Goal: Transaction & Acquisition: Book appointment/travel/reservation

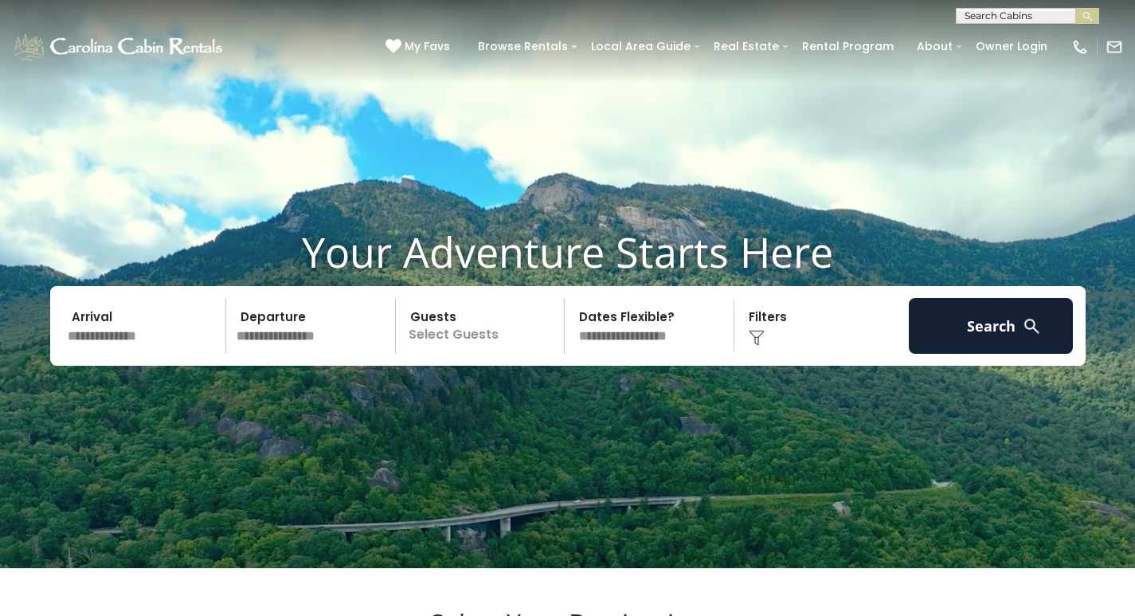
click at [147, 354] on input "text" at bounding box center [144, 326] width 165 height 56
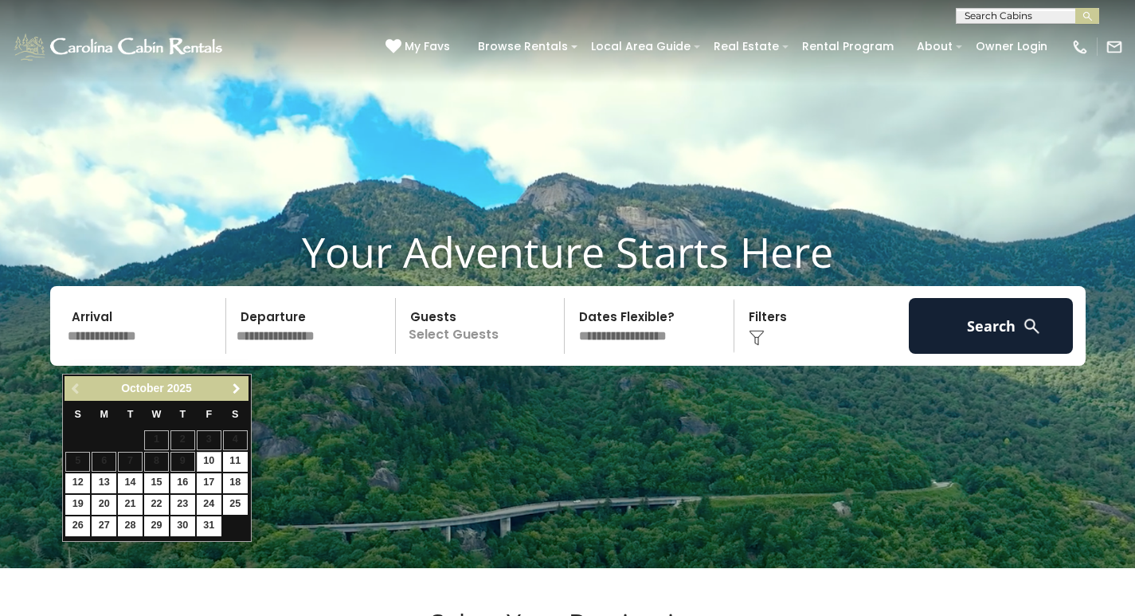
click at [235, 391] on span "Next" at bounding box center [236, 388] width 13 height 13
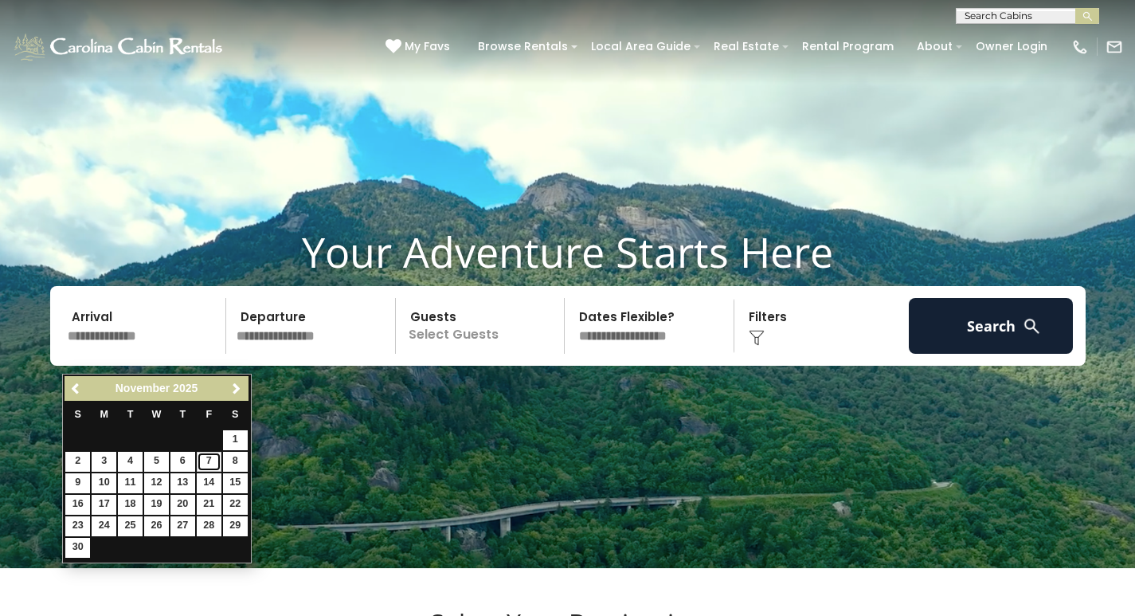
click at [205, 463] on link "7" at bounding box center [209, 462] width 25 height 20
type input "*******"
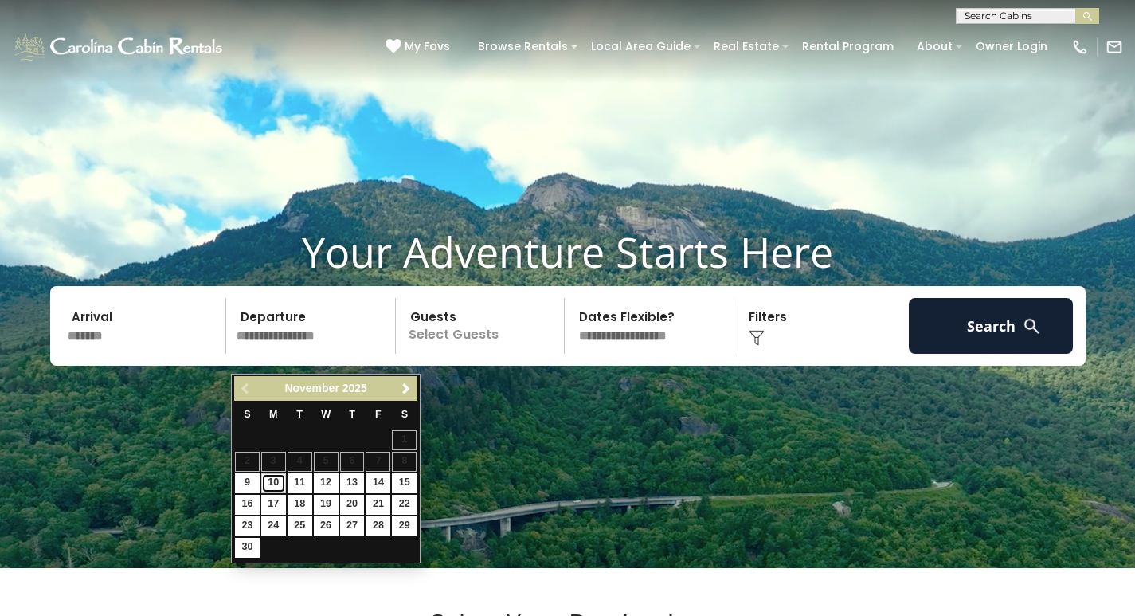
click at [273, 480] on link "10" at bounding box center [273, 483] width 25 height 20
type input "********"
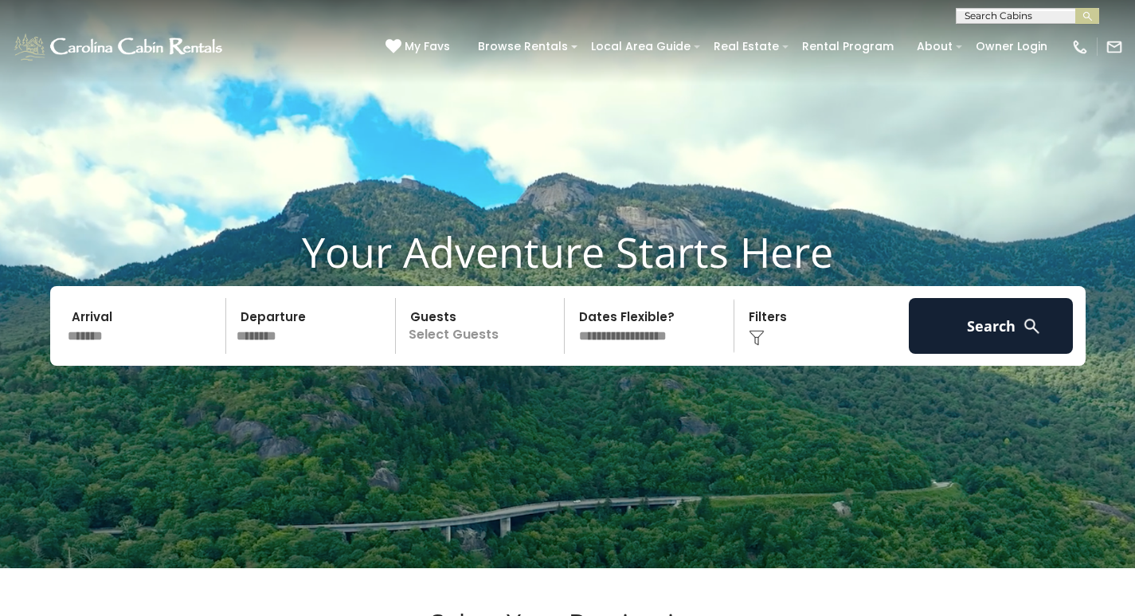
click at [477, 352] on p "Select Guests" at bounding box center [483, 326] width 164 height 56
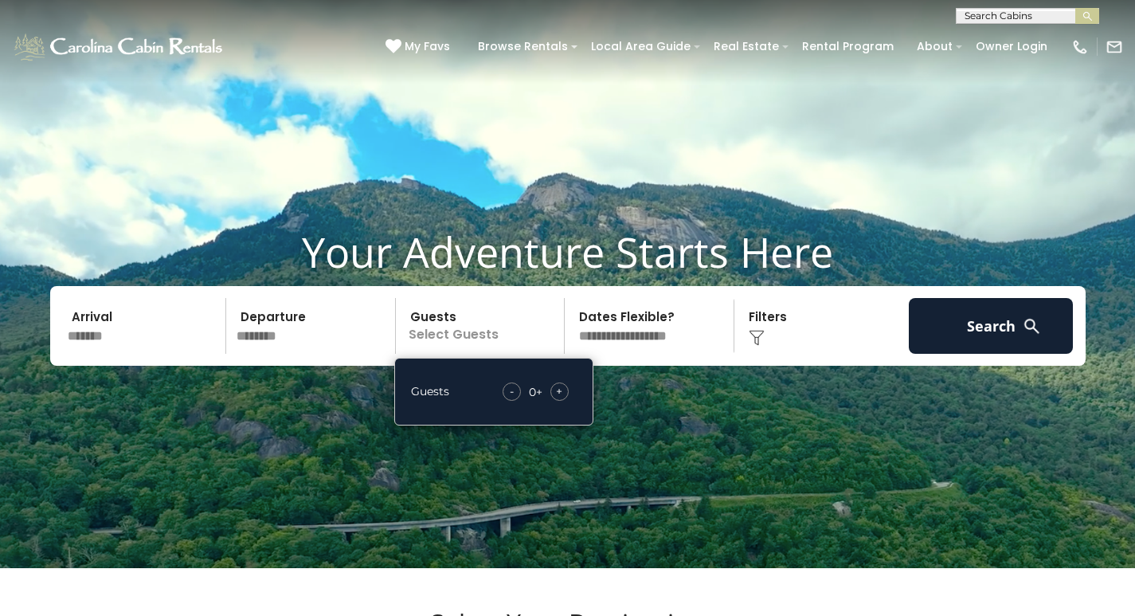
click at [563, 399] on span "+" at bounding box center [559, 391] width 6 height 16
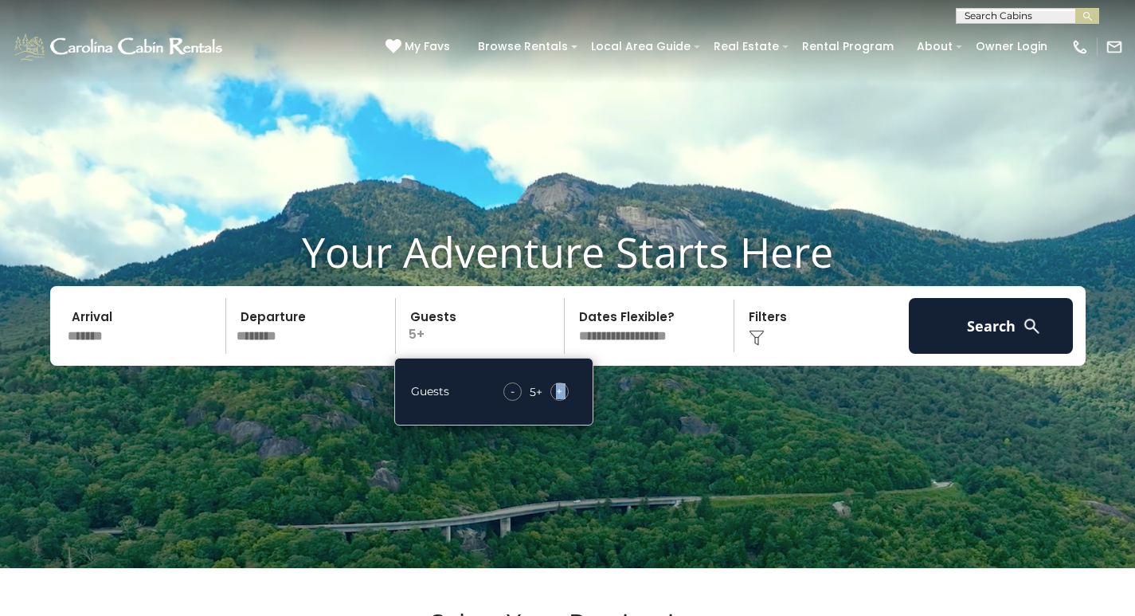
click at [563, 399] on span "+" at bounding box center [559, 391] width 6 height 16
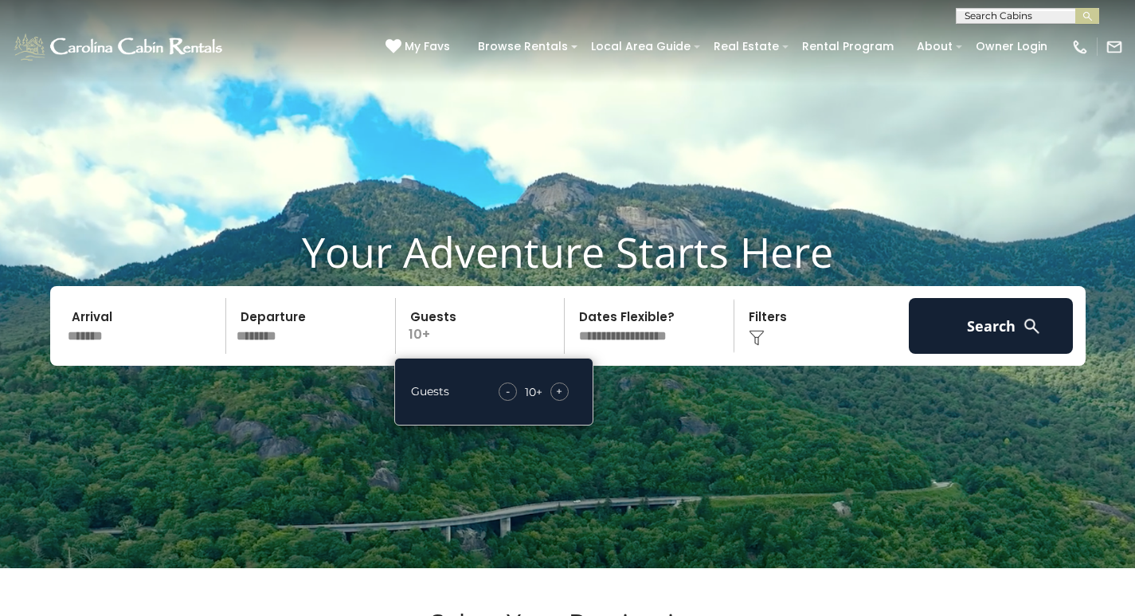
click at [775, 347] on div "Click to Choose" at bounding box center [821, 326] width 165 height 56
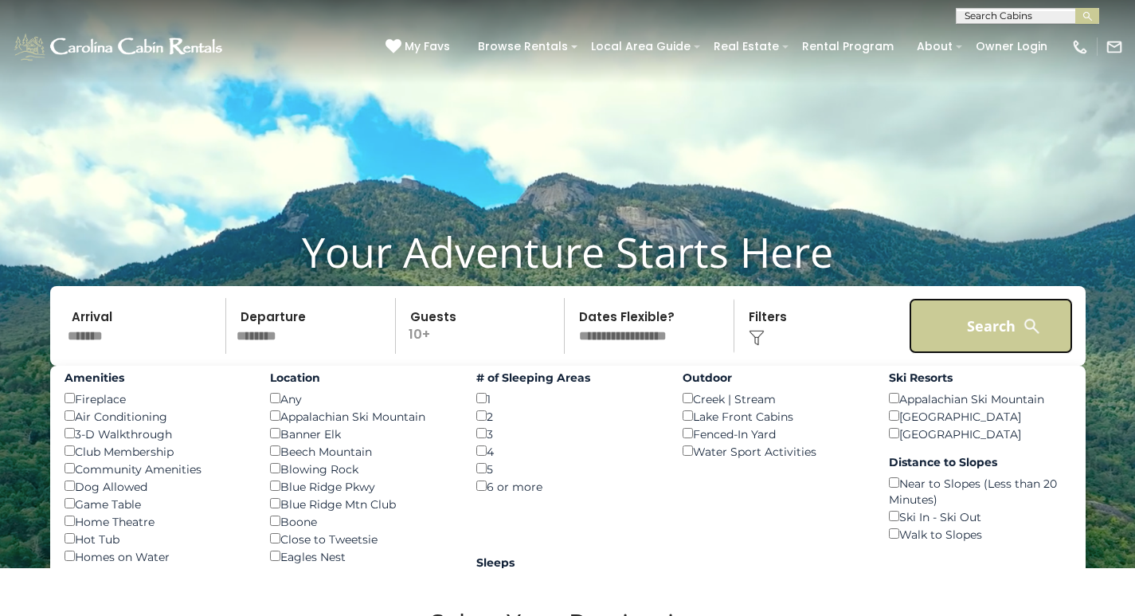
click at [959, 343] on button "Search" at bounding box center [991, 326] width 165 height 56
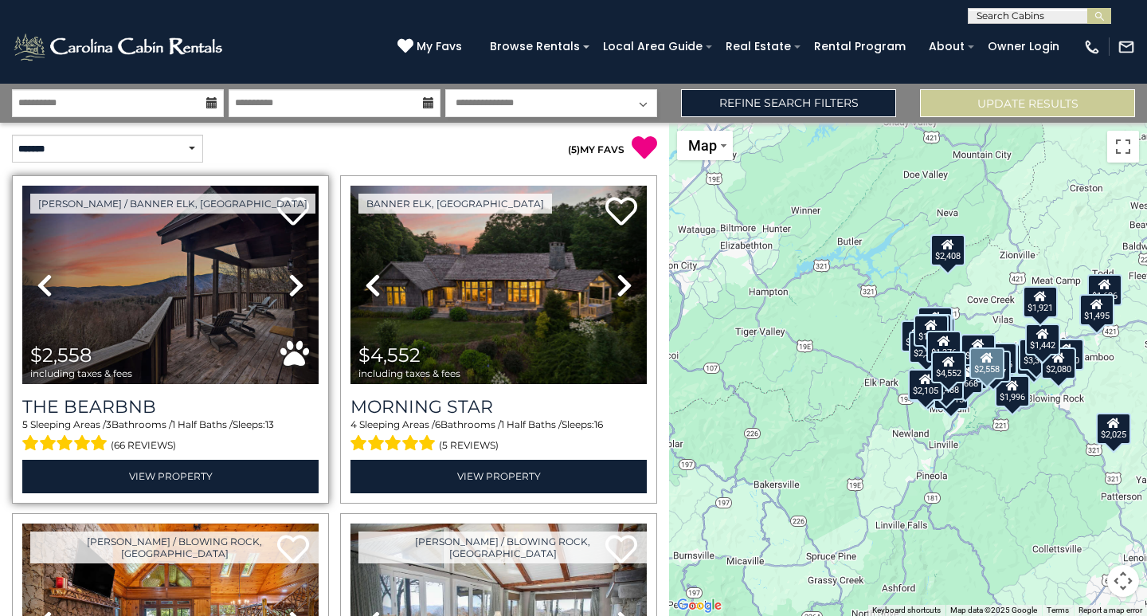
click at [288, 283] on icon at bounding box center [296, 285] width 16 height 25
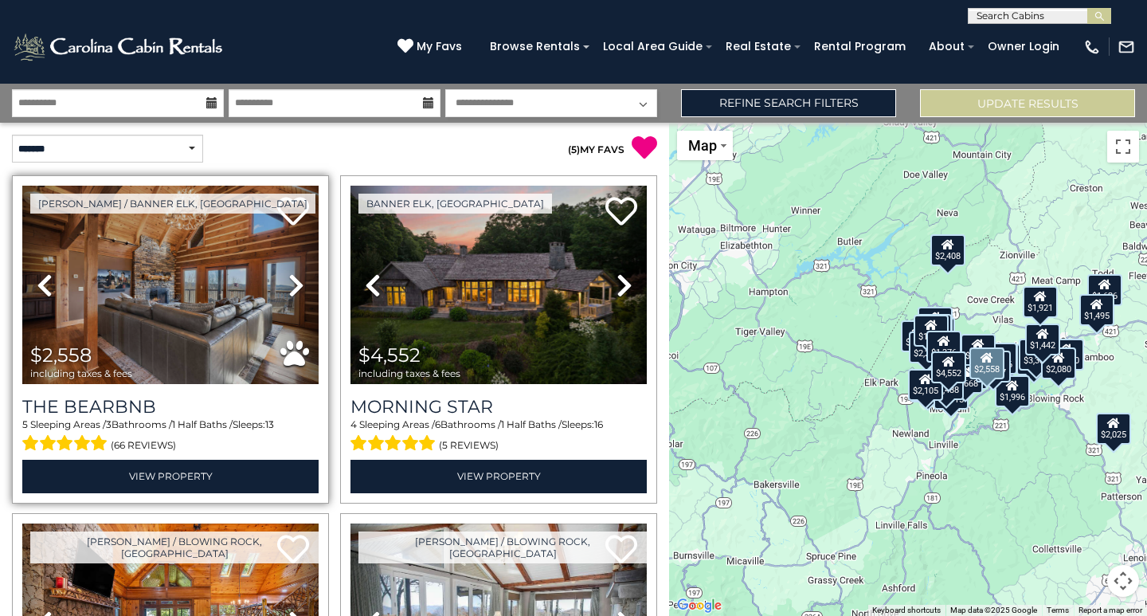
click at [288, 283] on icon at bounding box center [296, 285] width 16 height 25
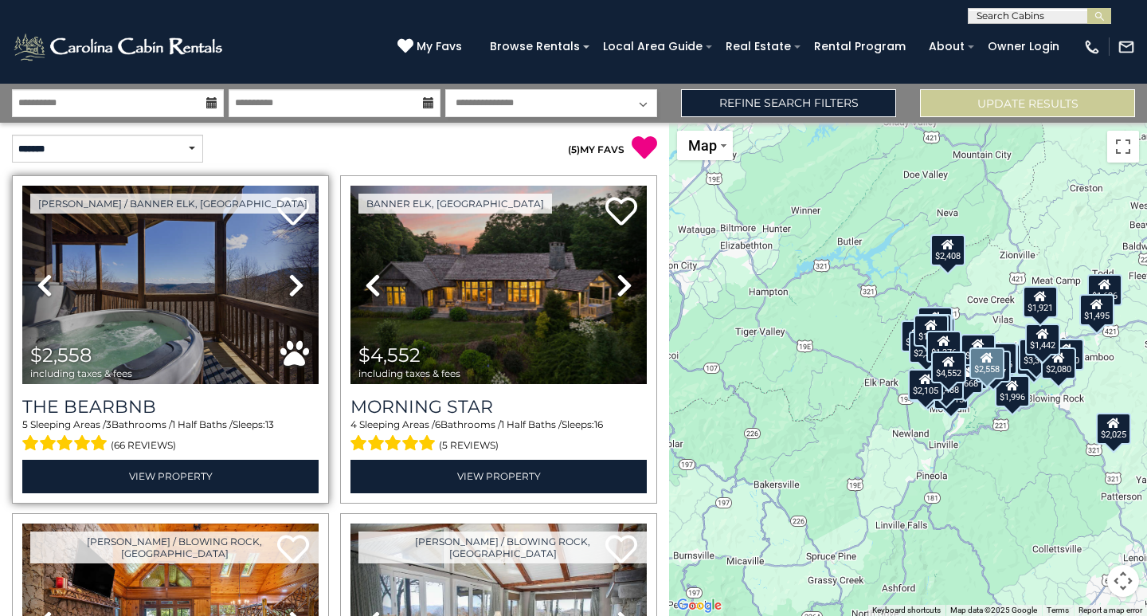
click at [288, 283] on icon at bounding box center [296, 285] width 16 height 25
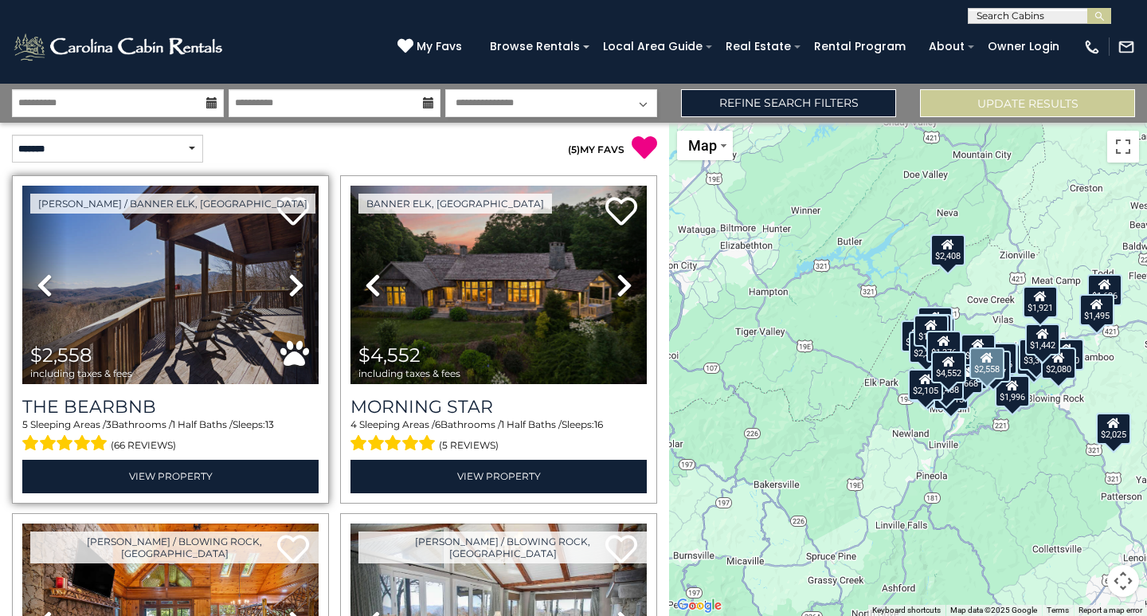
click at [288, 283] on icon at bounding box center [296, 285] width 16 height 25
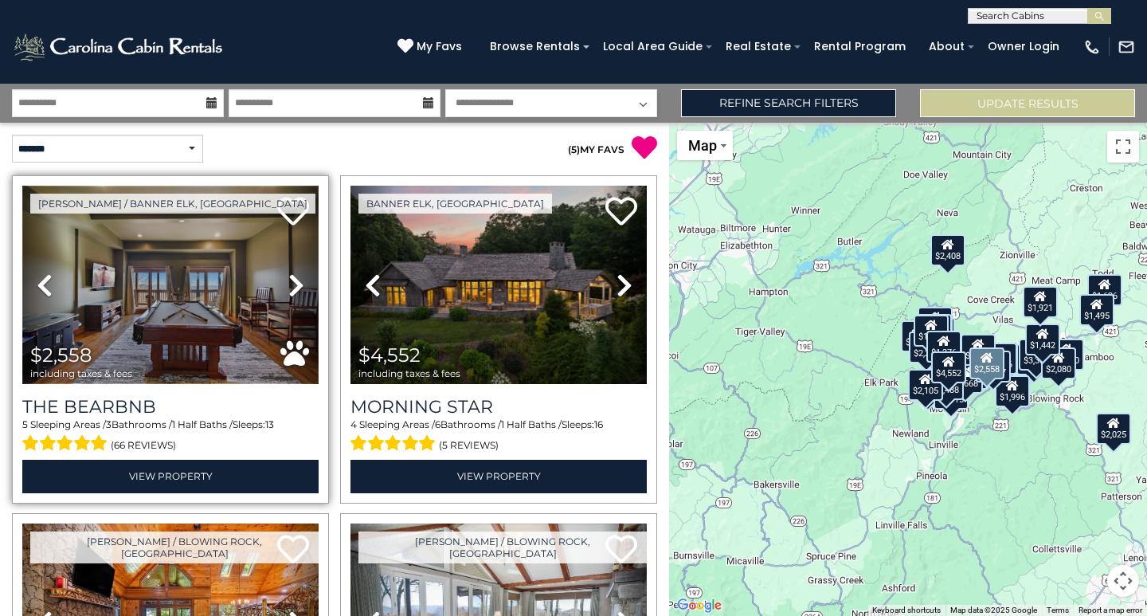
click at [172, 328] on img at bounding box center [170, 285] width 296 height 198
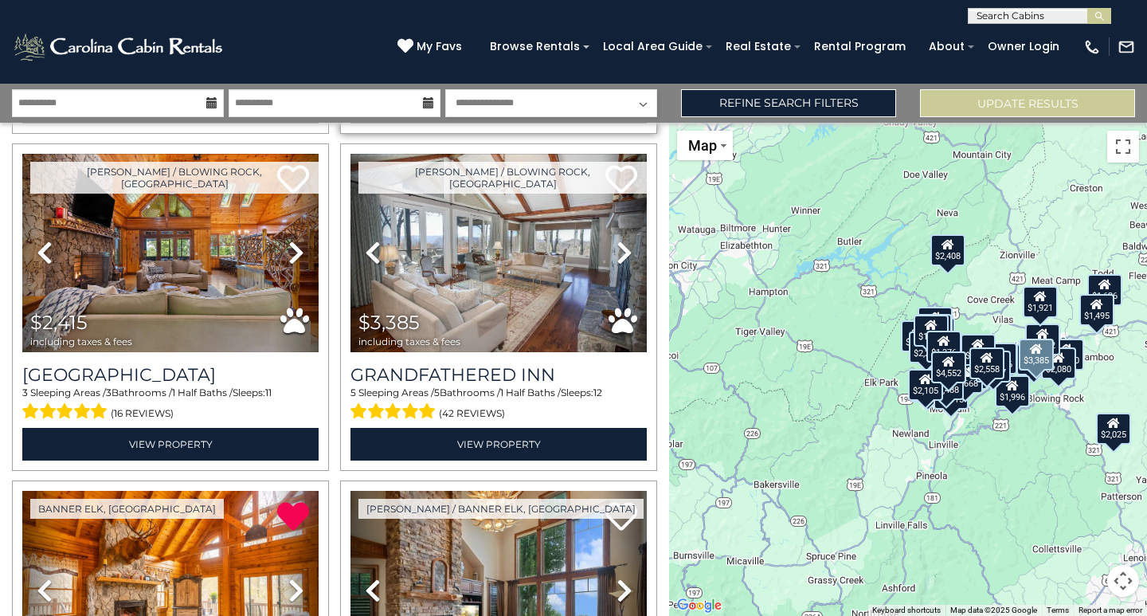
scroll to position [398, 0]
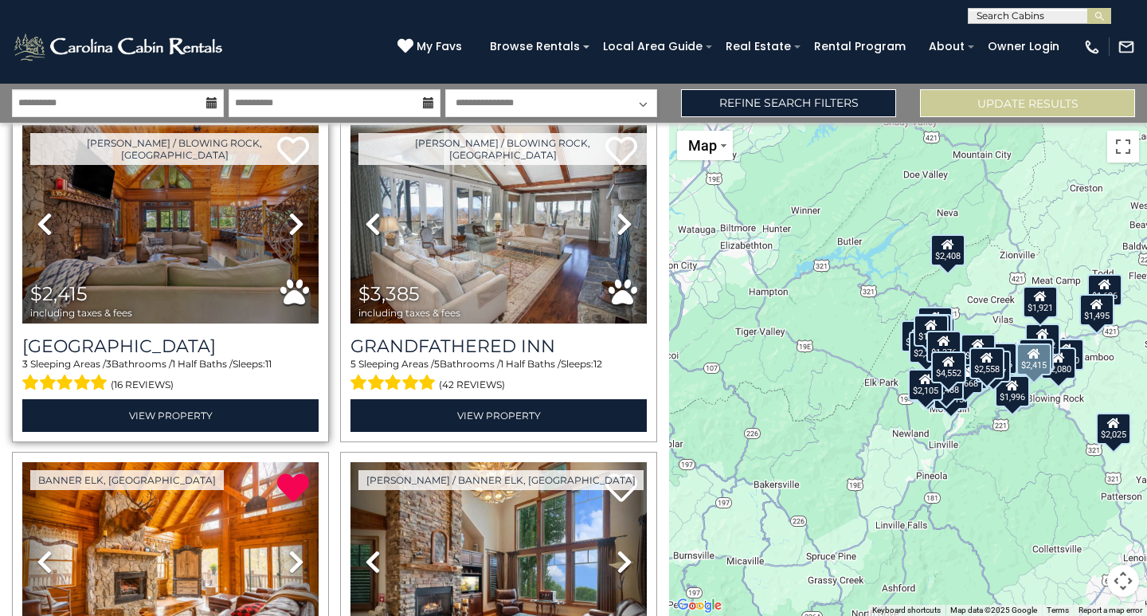
click at [290, 222] on icon at bounding box center [296, 223] width 16 height 25
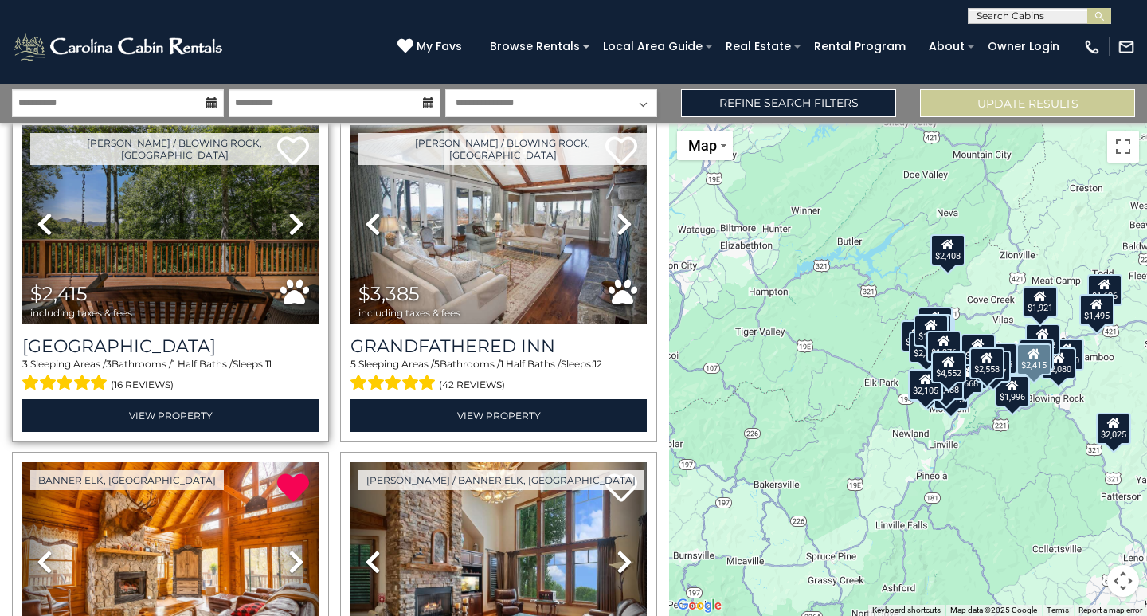
click at [290, 222] on icon at bounding box center [296, 223] width 16 height 25
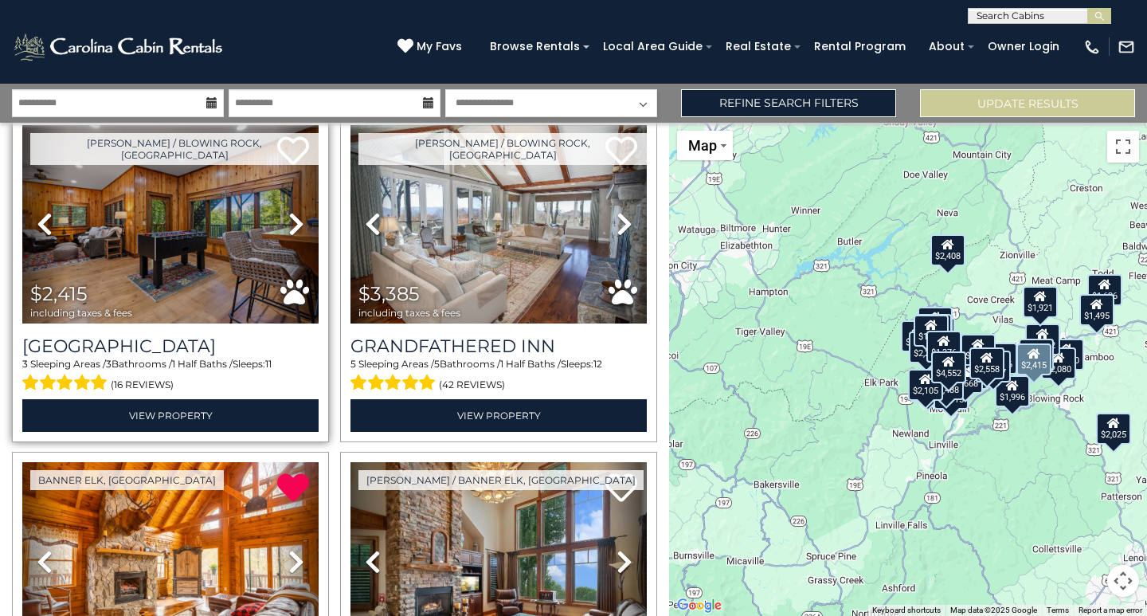
click at [290, 222] on icon at bounding box center [296, 223] width 16 height 25
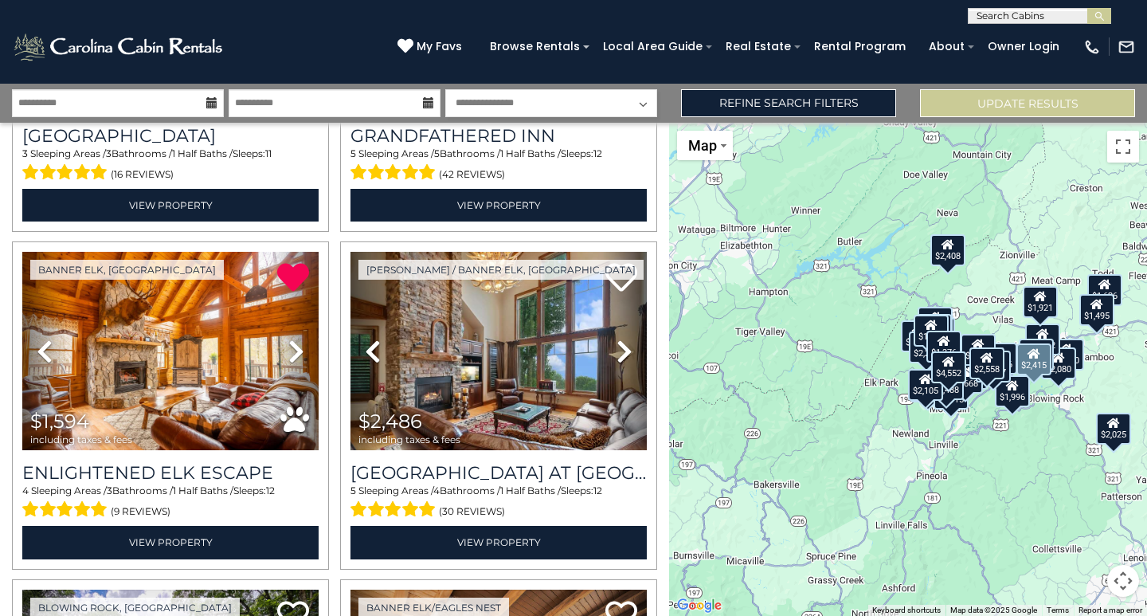
scroll to position [637, 0]
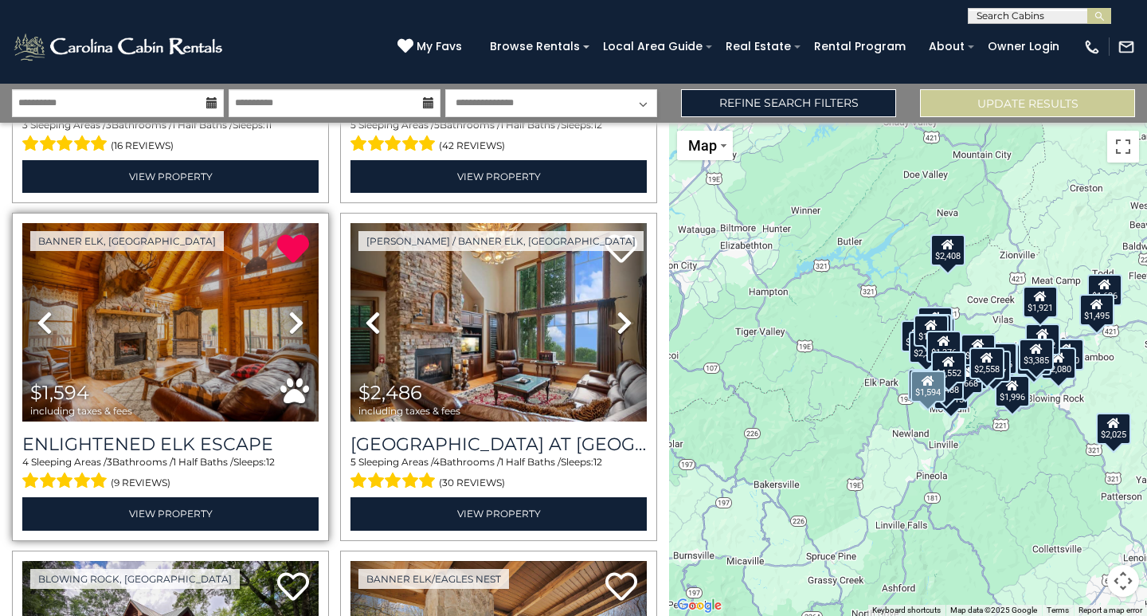
click at [290, 319] on icon at bounding box center [296, 322] width 16 height 25
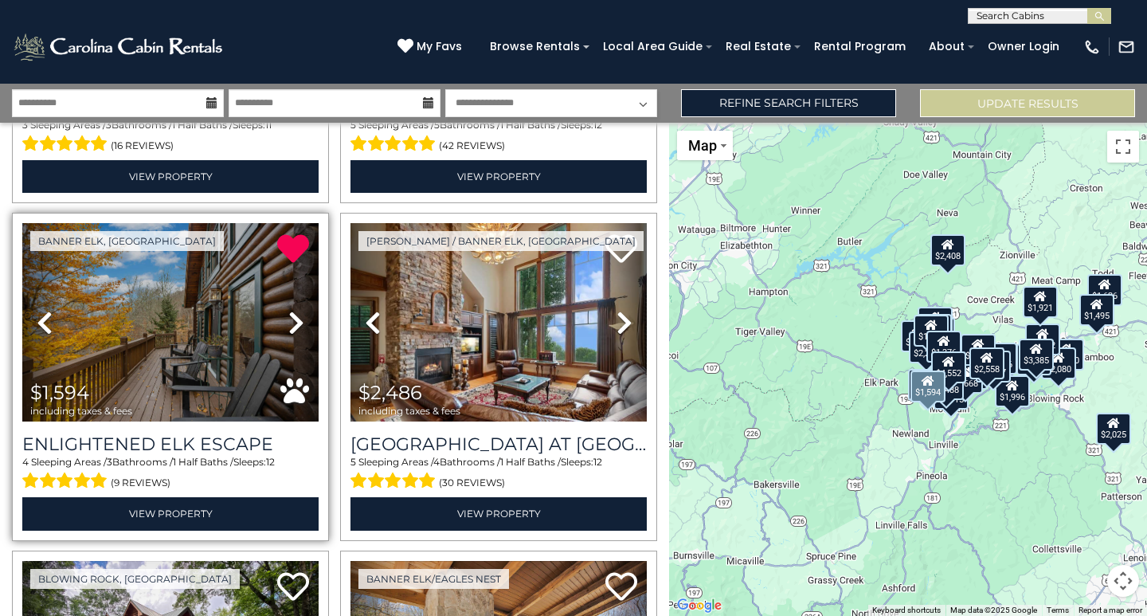
click at [290, 319] on icon at bounding box center [296, 322] width 16 height 25
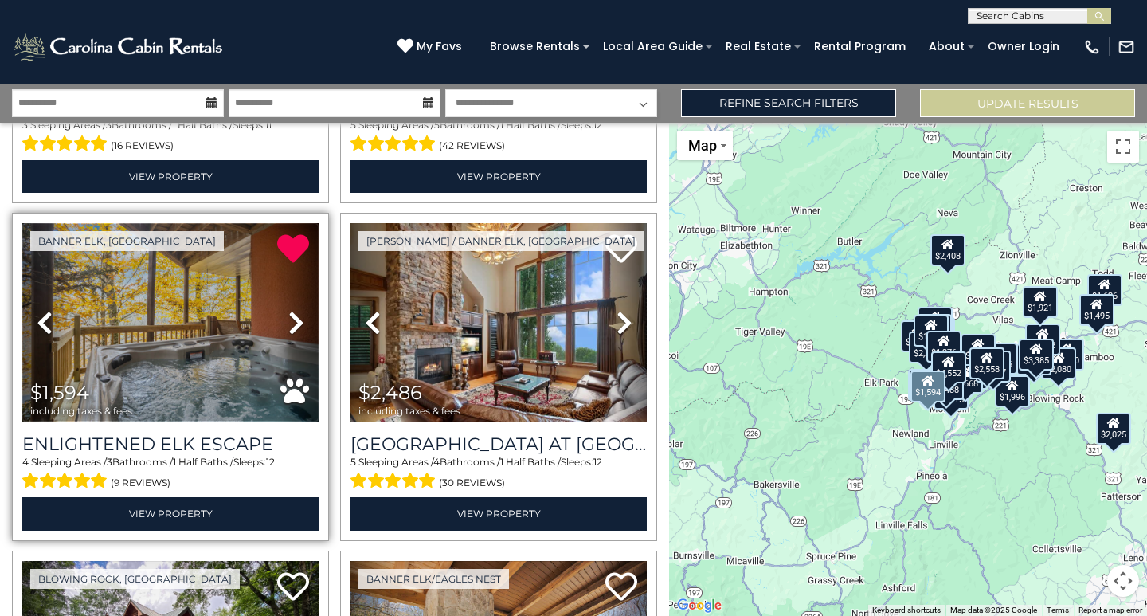
click at [139, 311] on img at bounding box center [170, 322] width 296 height 198
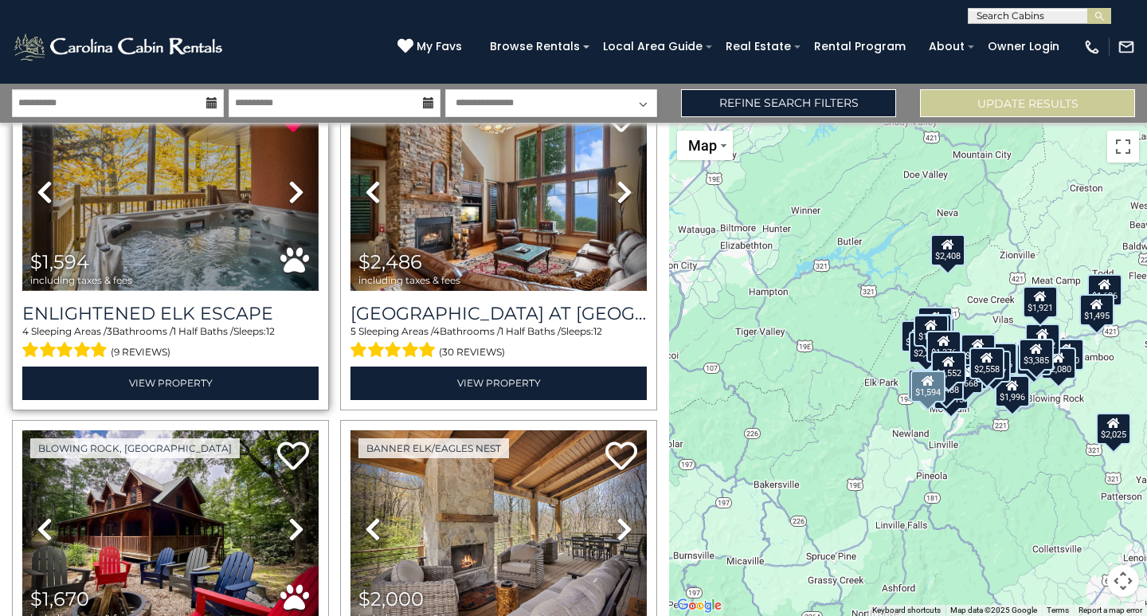
scroll to position [956, 0]
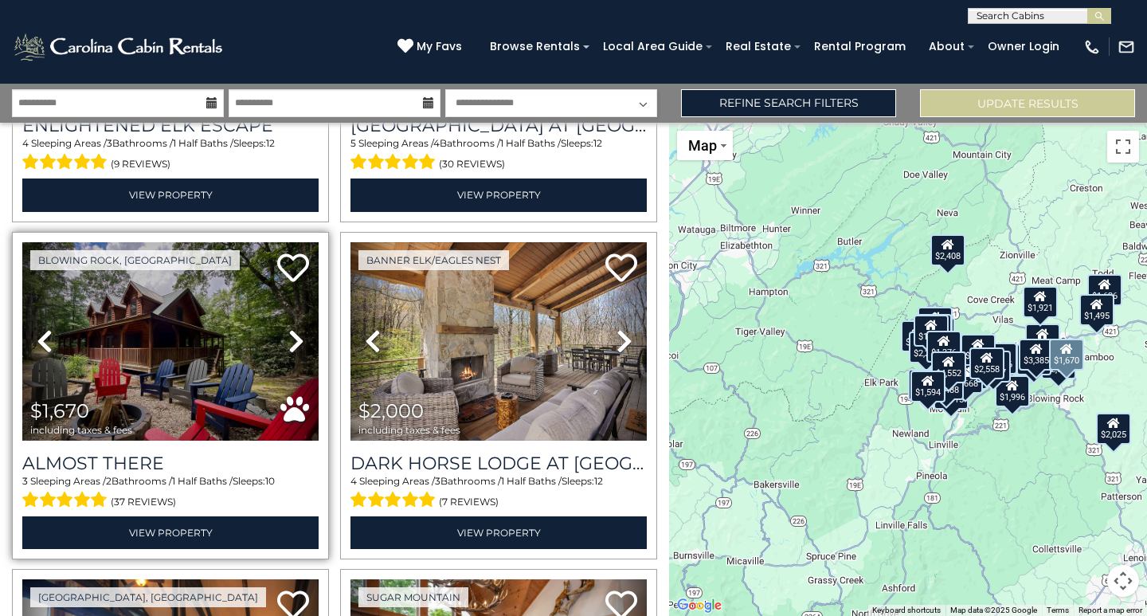
click at [302, 337] on link "Next" at bounding box center [296, 341] width 45 height 198
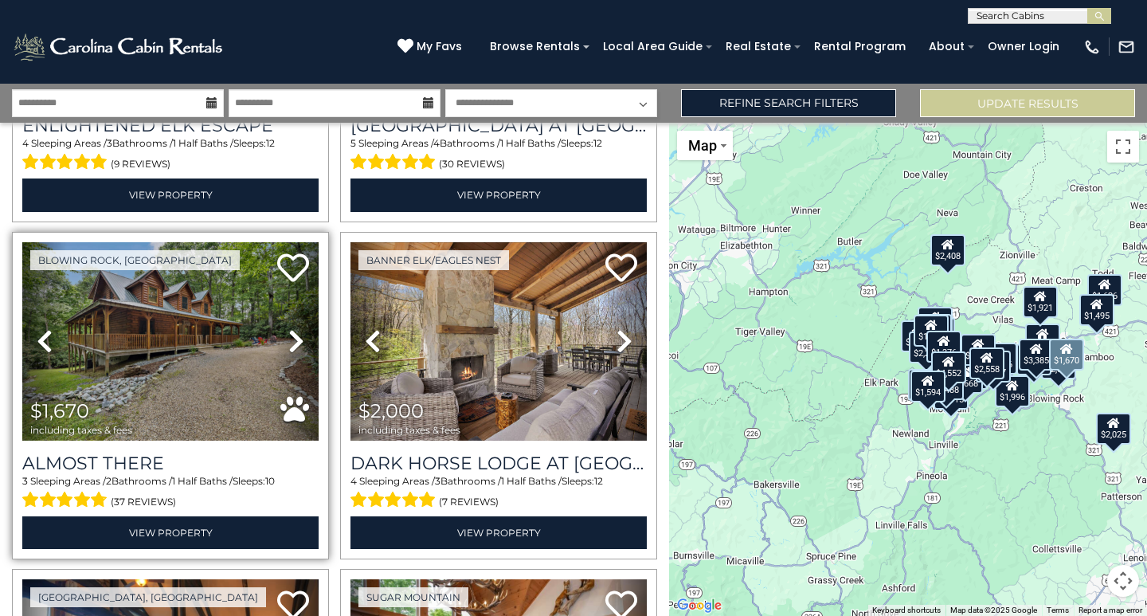
click at [289, 337] on icon at bounding box center [296, 340] width 16 height 25
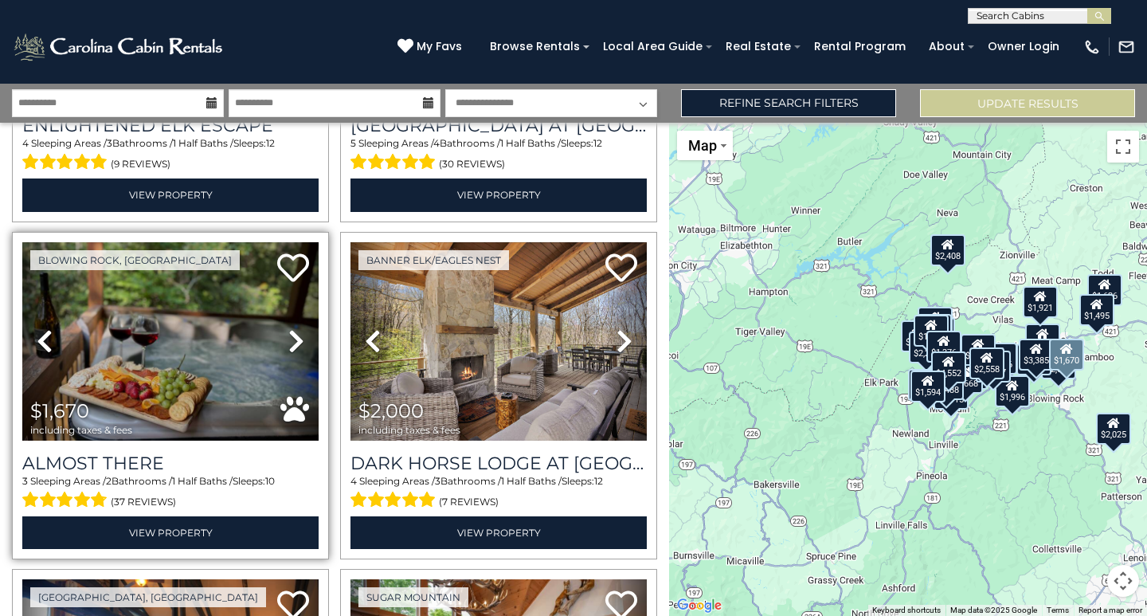
click at [289, 337] on icon at bounding box center [296, 340] width 16 height 25
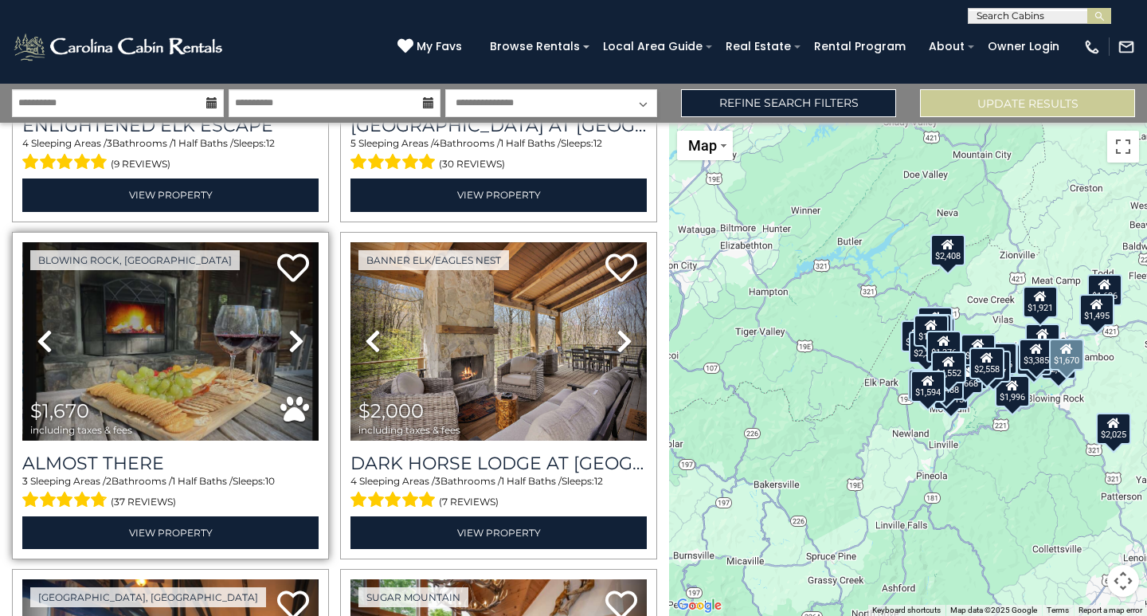
click at [289, 337] on icon at bounding box center [296, 340] width 16 height 25
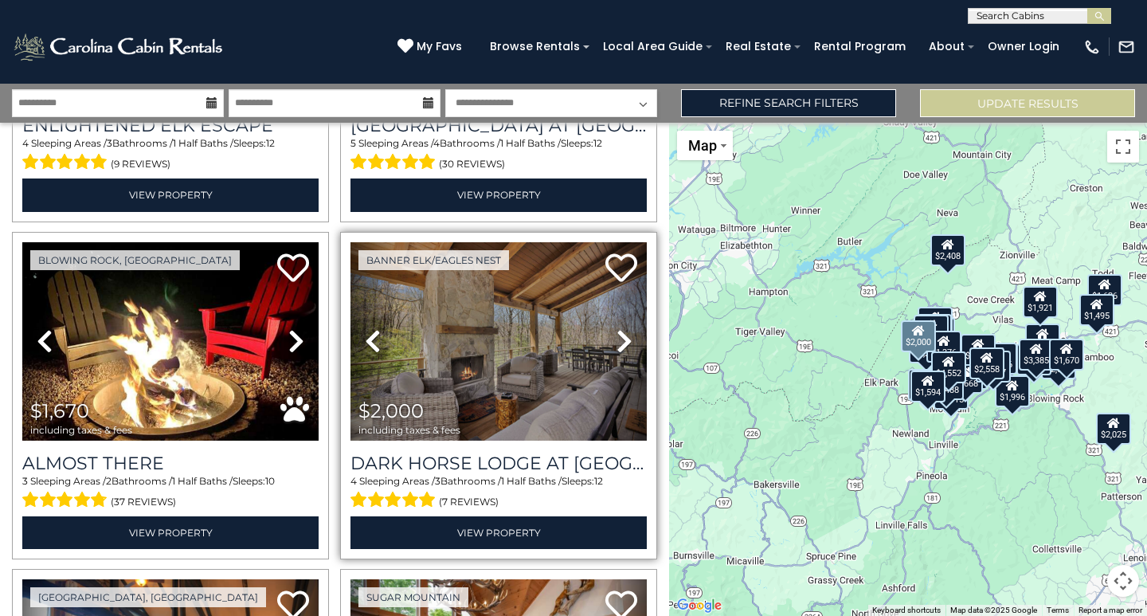
click at [617, 335] on icon at bounding box center [625, 340] width 16 height 25
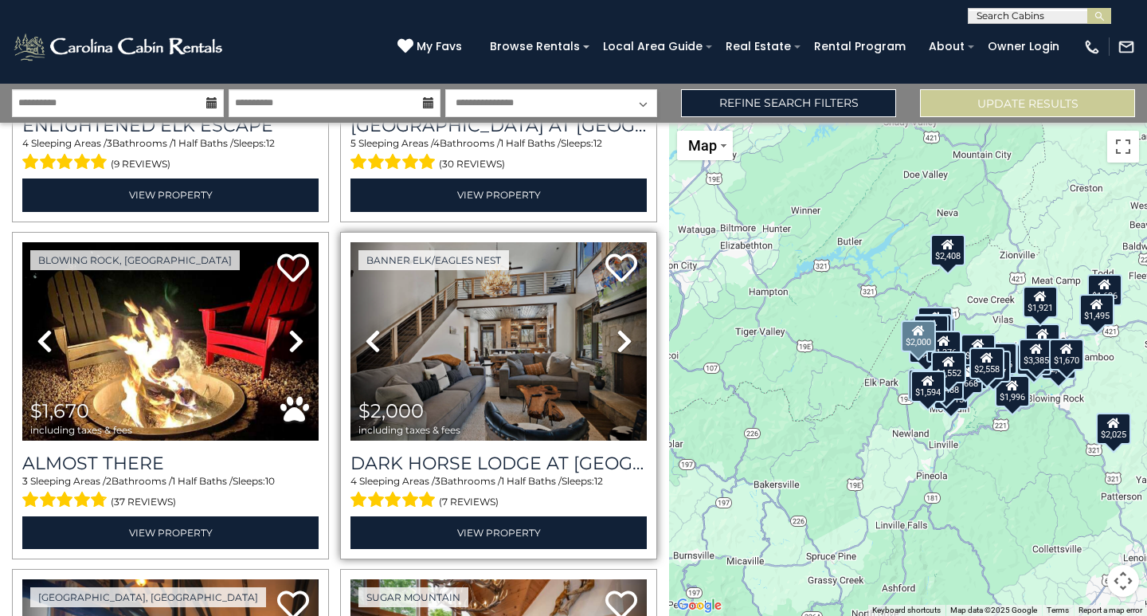
click at [617, 335] on icon at bounding box center [625, 340] width 16 height 25
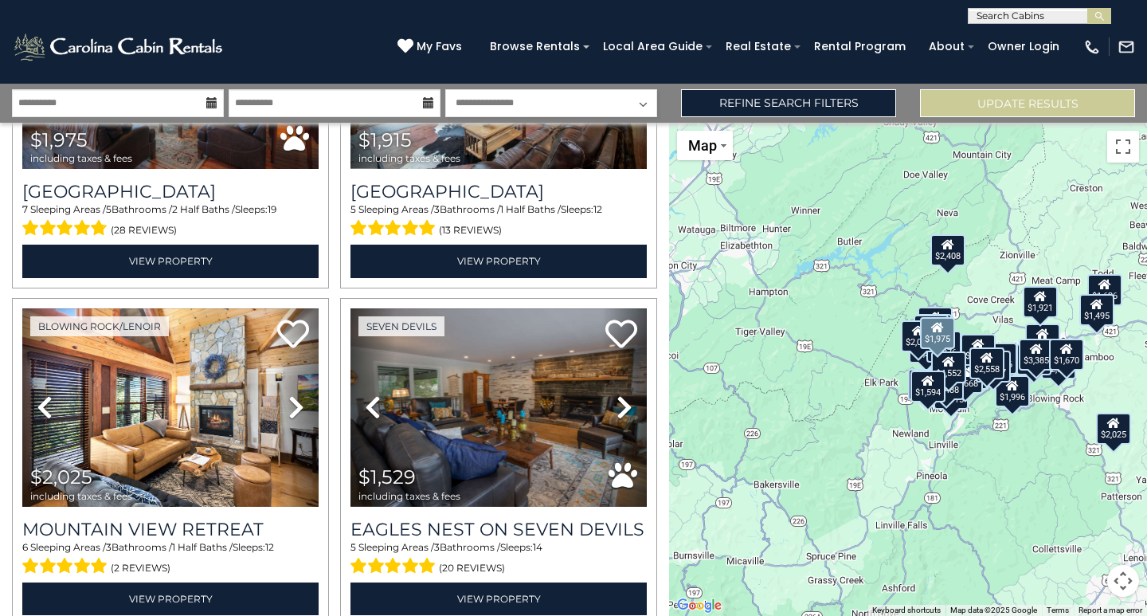
scroll to position [1594, 0]
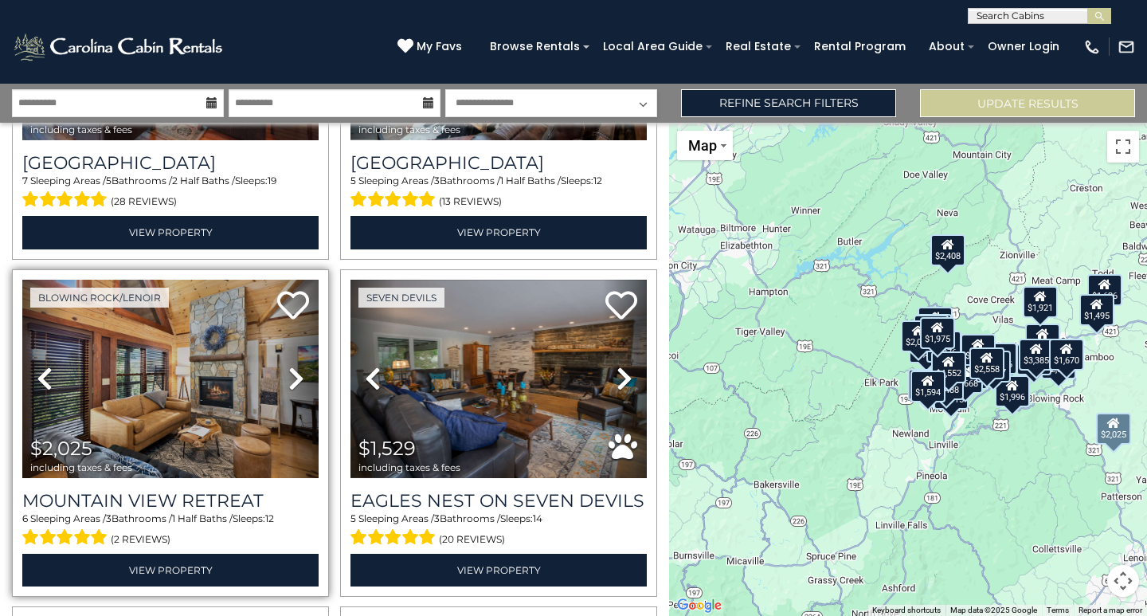
click at [291, 366] on icon at bounding box center [296, 378] width 16 height 25
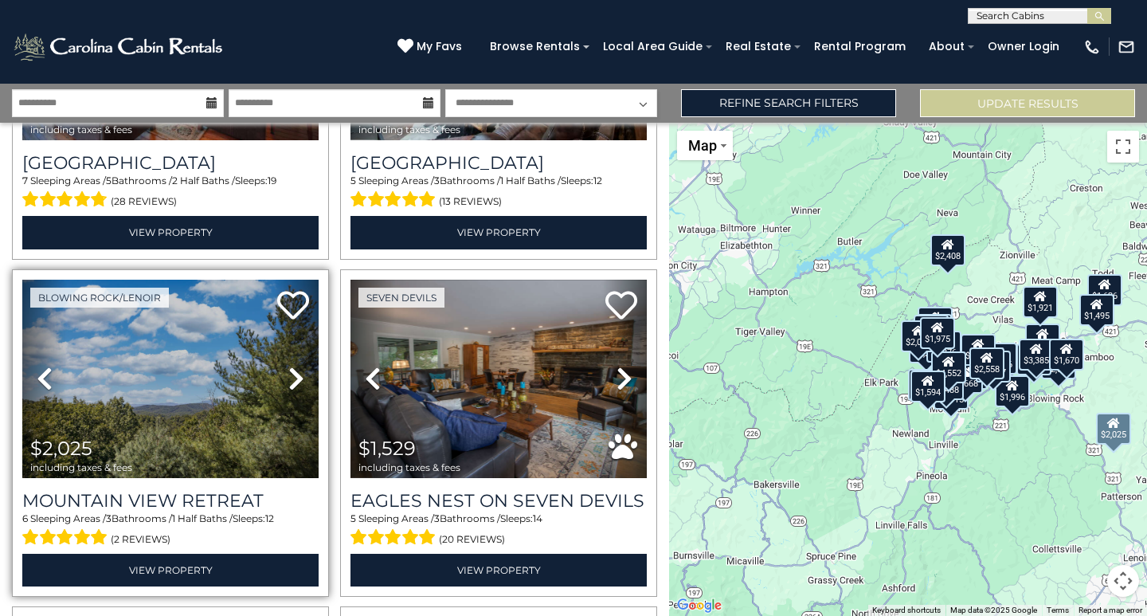
click at [291, 366] on icon at bounding box center [296, 378] width 16 height 25
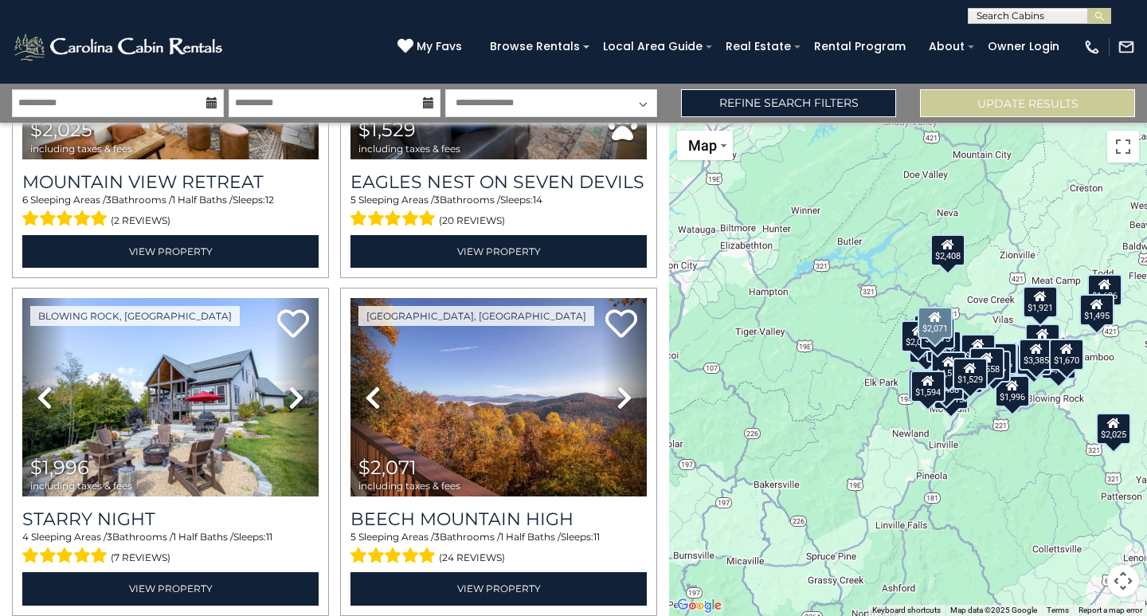
scroll to position [1992, 0]
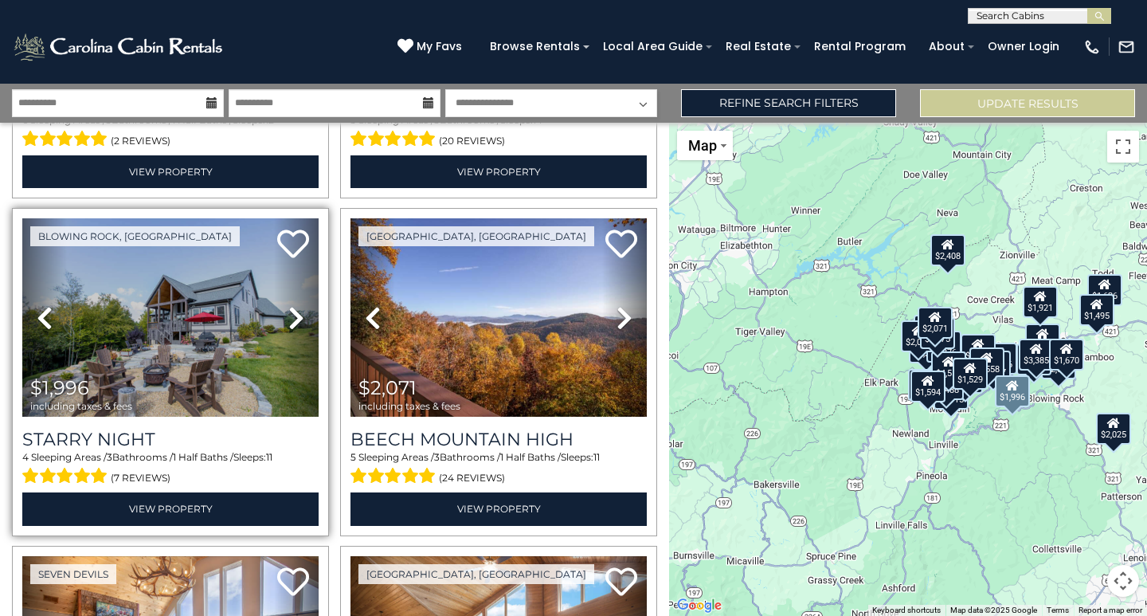
click at [294, 305] on icon at bounding box center [296, 317] width 16 height 25
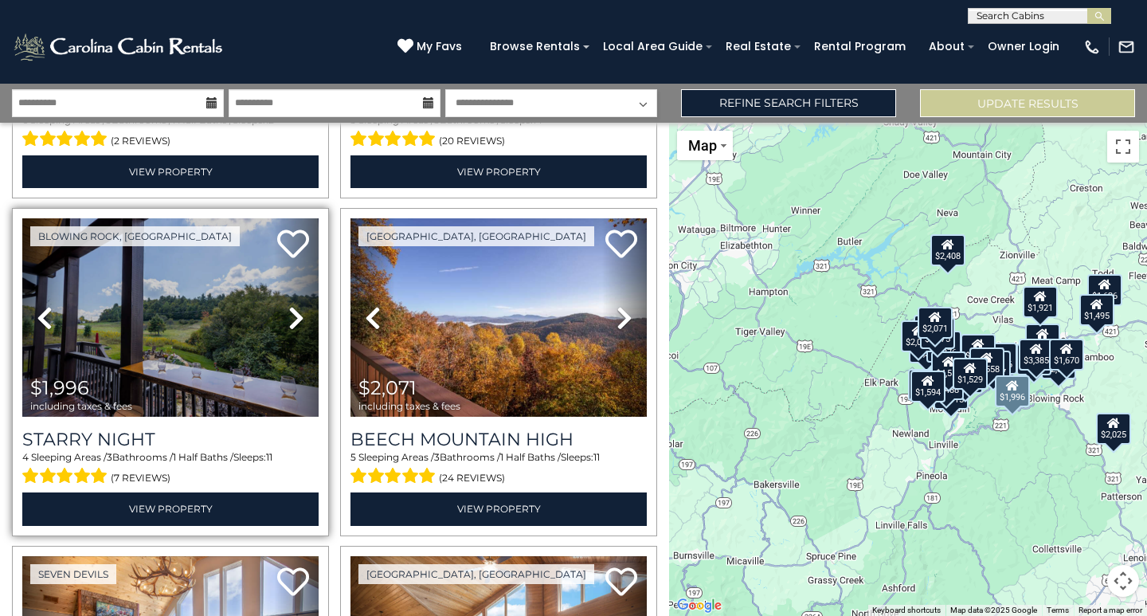
click at [294, 305] on icon at bounding box center [296, 317] width 16 height 25
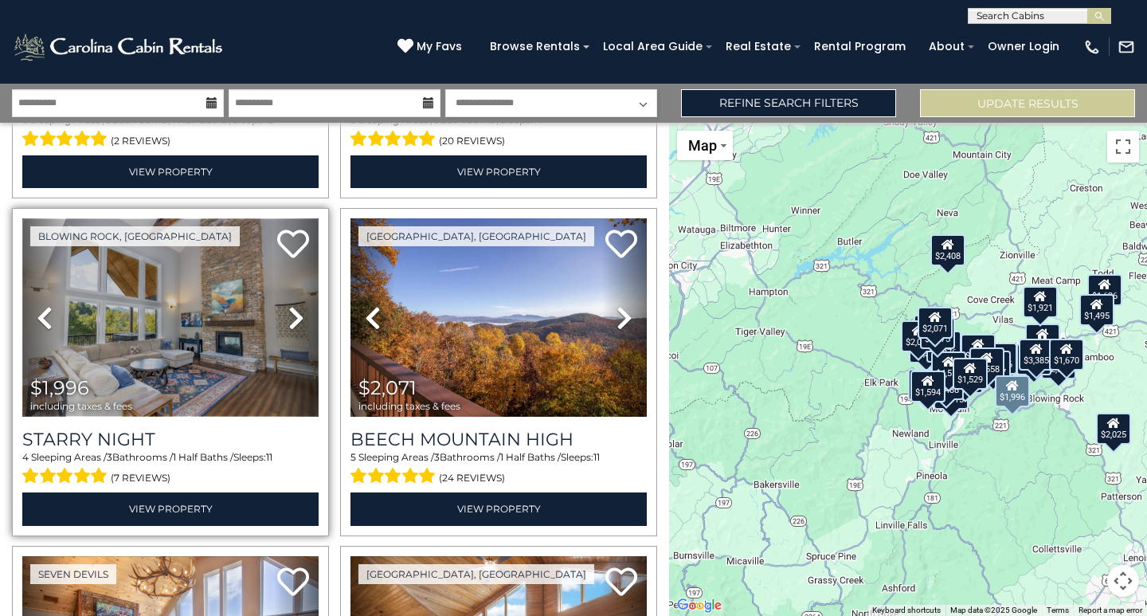
click at [151, 304] on img at bounding box center [170, 317] width 296 height 198
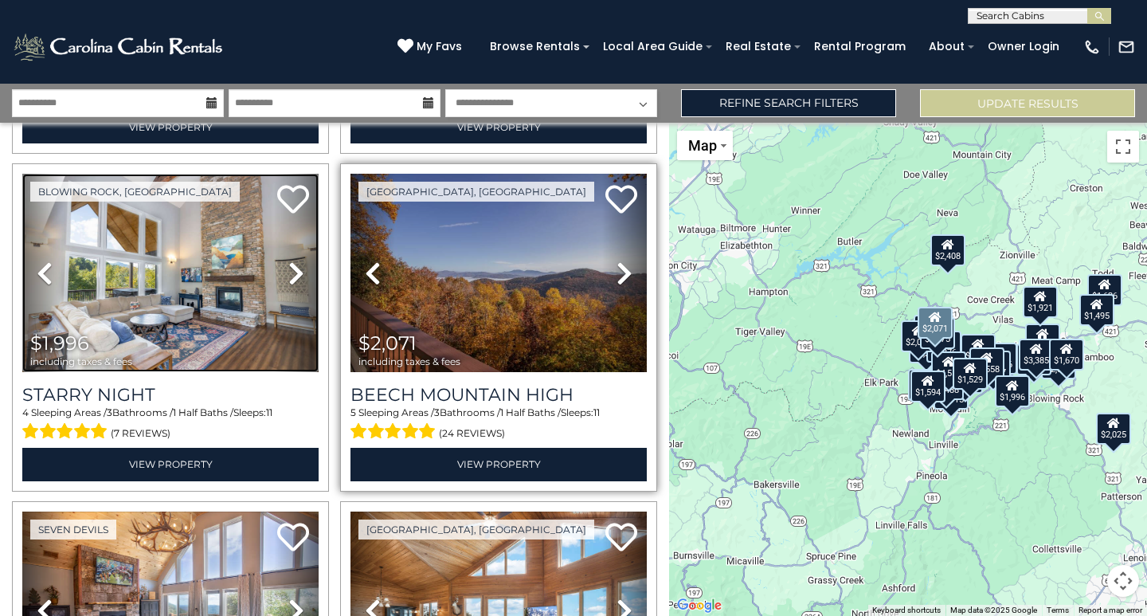
scroll to position [2072, 0]
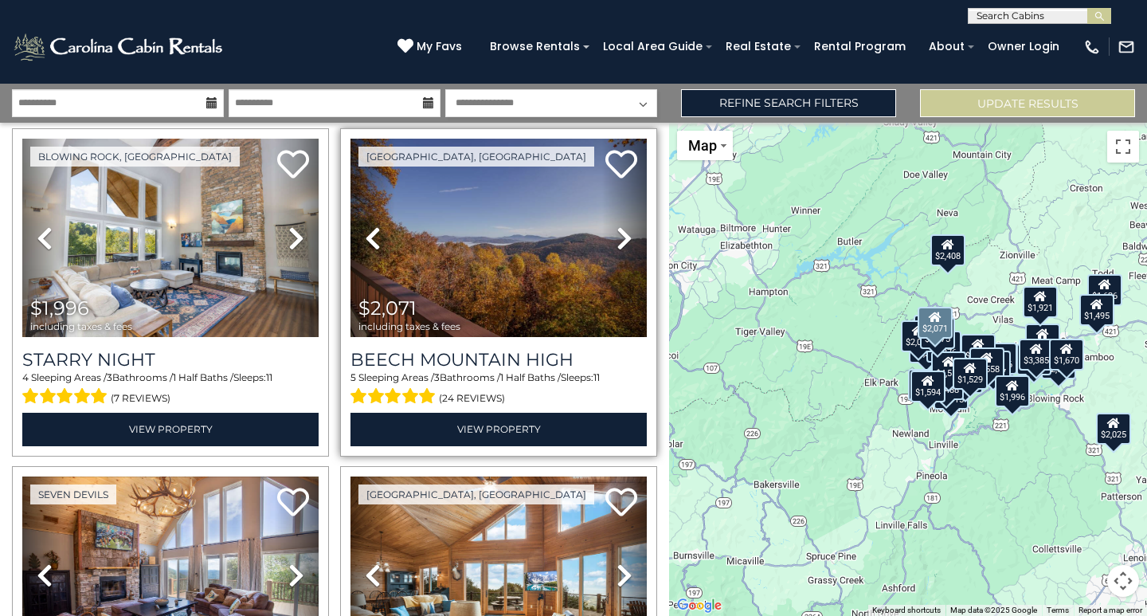
click at [617, 226] on icon at bounding box center [625, 238] width 16 height 25
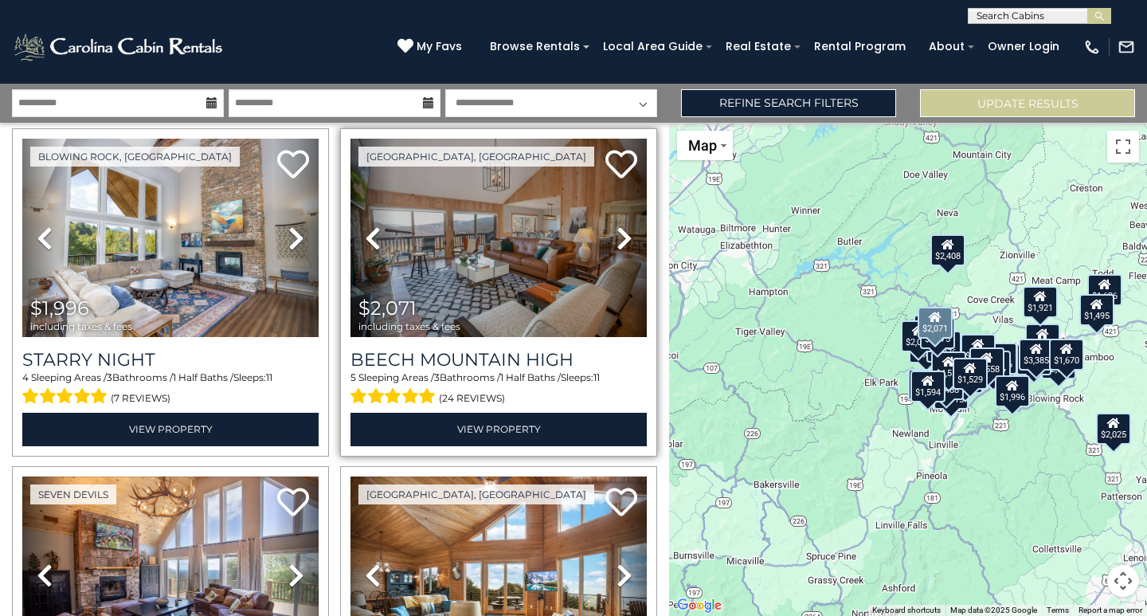
click at [617, 226] on icon at bounding box center [625, 238] width 16 height 25
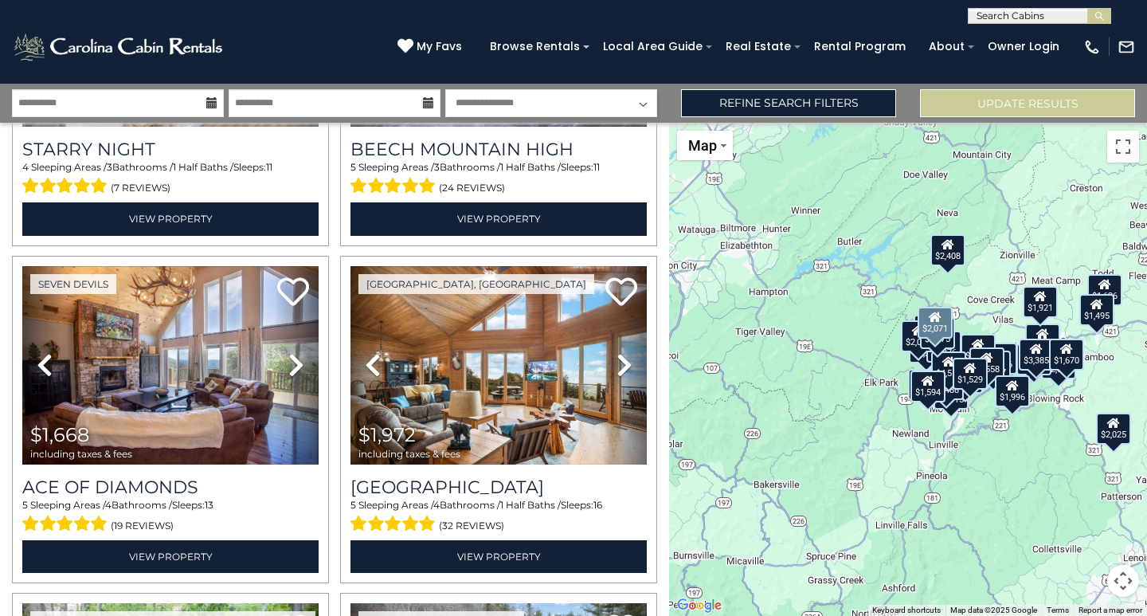
scroll to position [2311, 0]
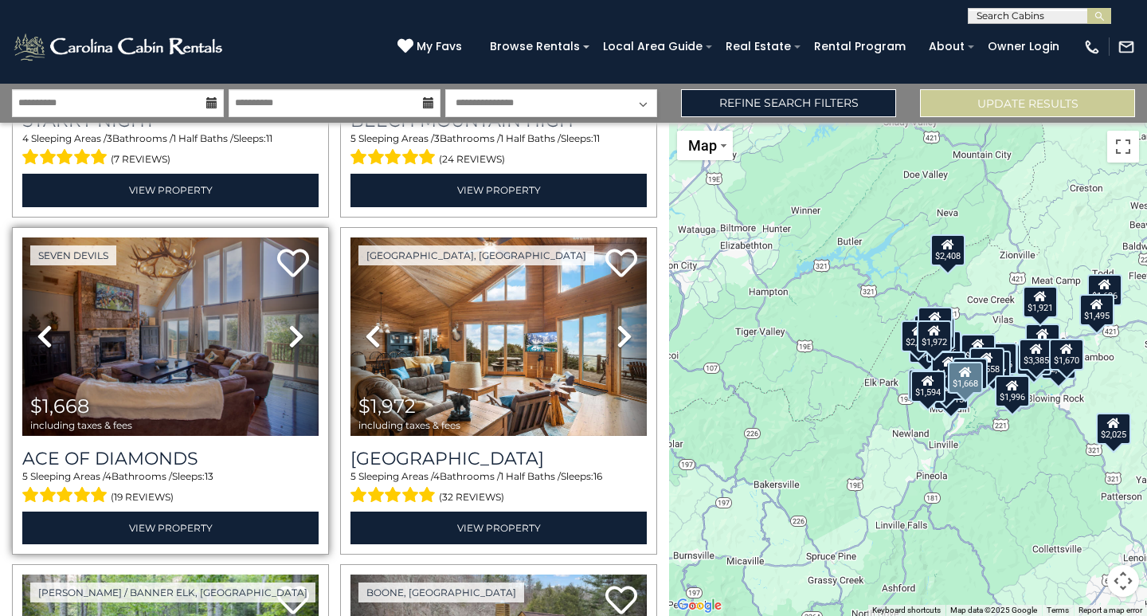
click at [294, 324] on icon at bounding box center [296, 336] width 16 height 25
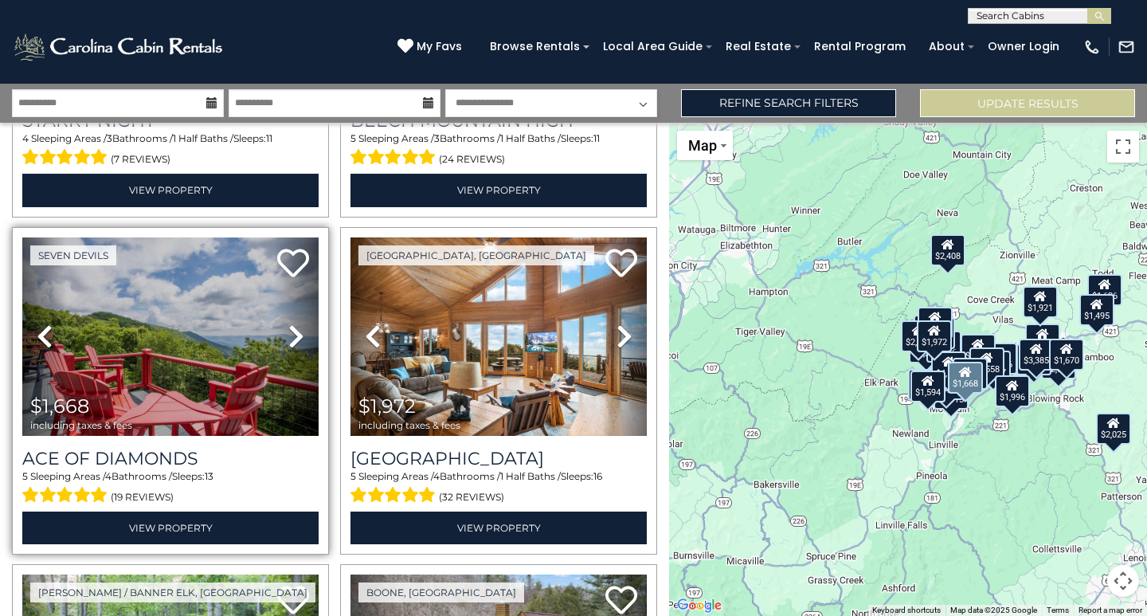
click at [294, 324] on icon at bounding box center [296, 336] width 16 height 25
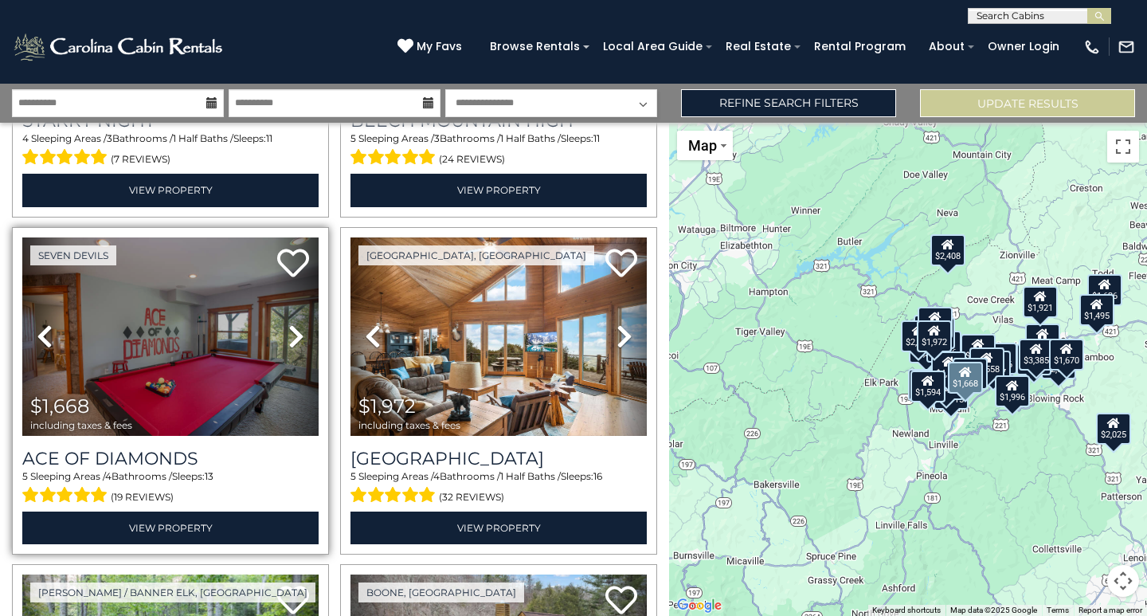
click at [294, 324] on icon at bounding box center [296, 336] width 16 height 25
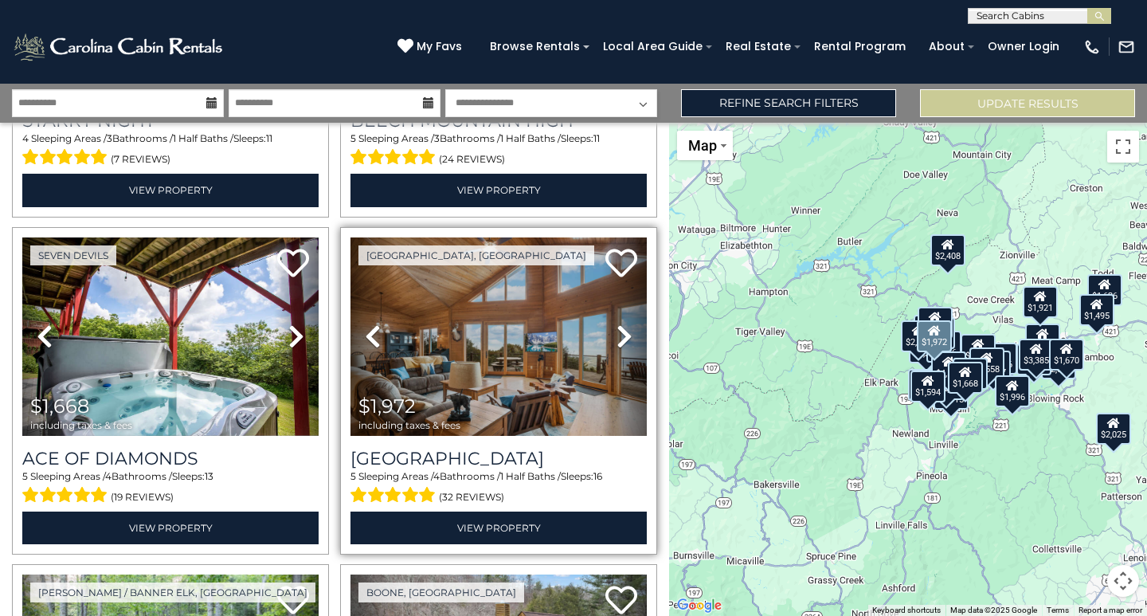
click at [619, 324] on icon at bounding box center [625, 336] width 16 height 25
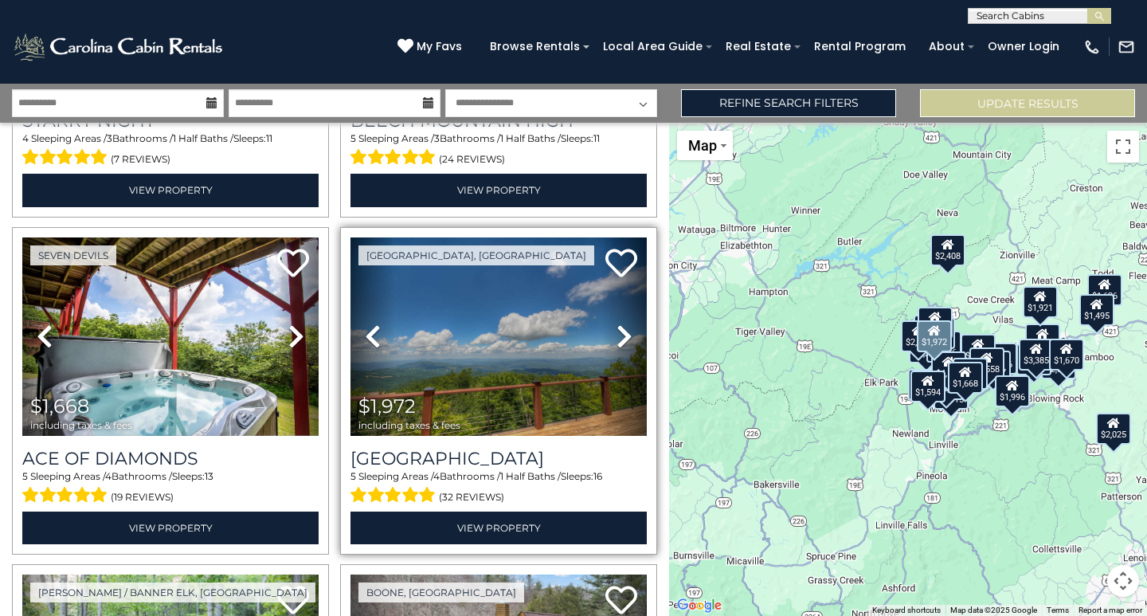
click at [619, 324] on icon at bounding box center [625, 336] width 16 height 25
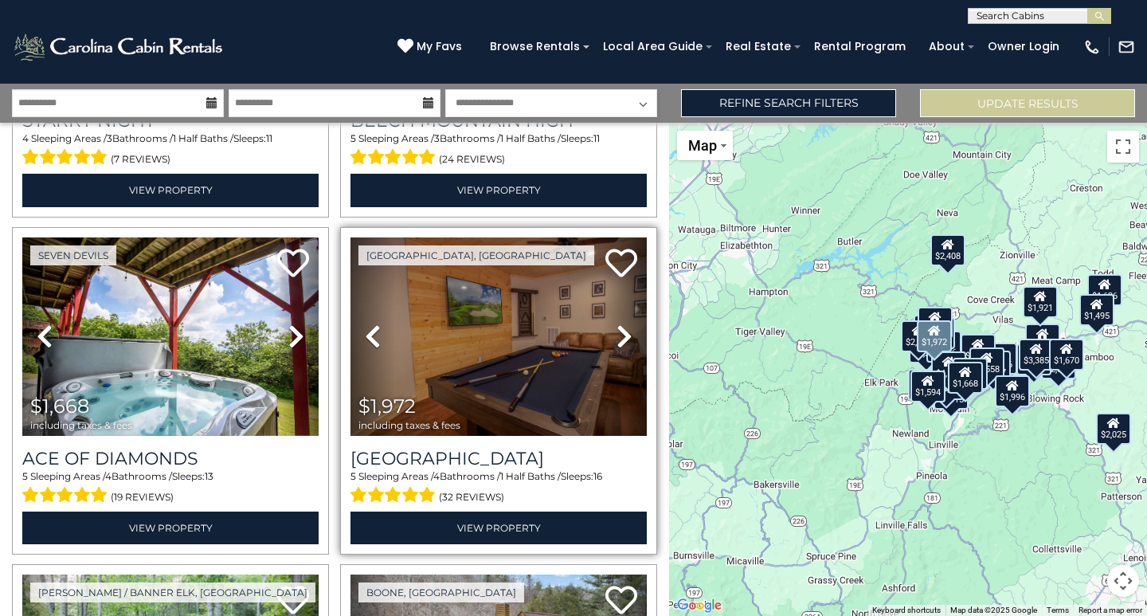
click at [619, 324] on icon at bounding box center [625, 336] width 16 height 25
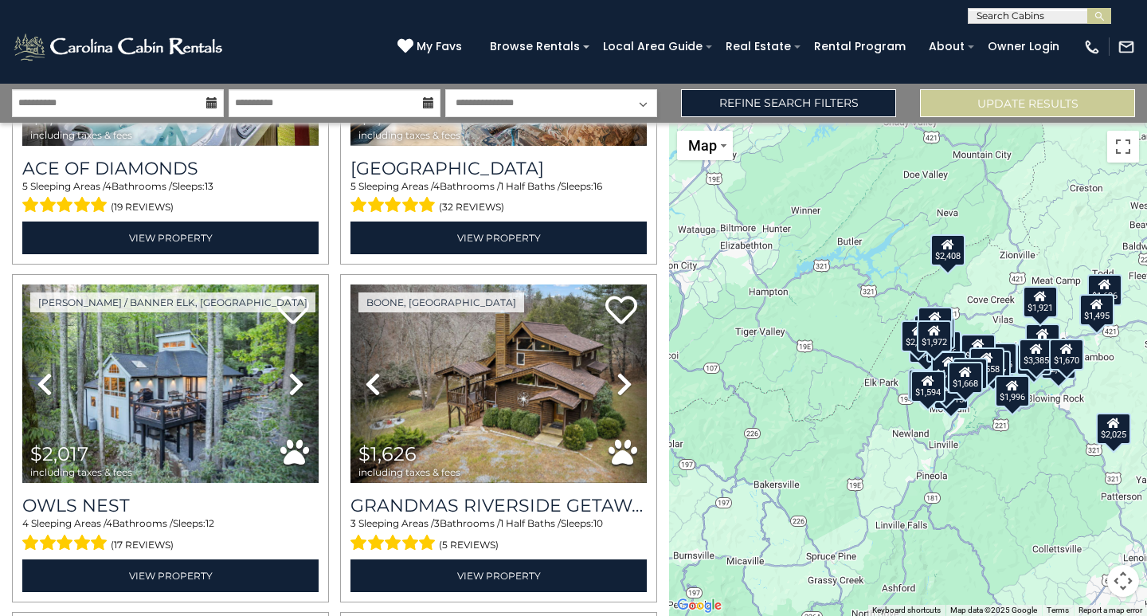
scroll to position [2630, 0]
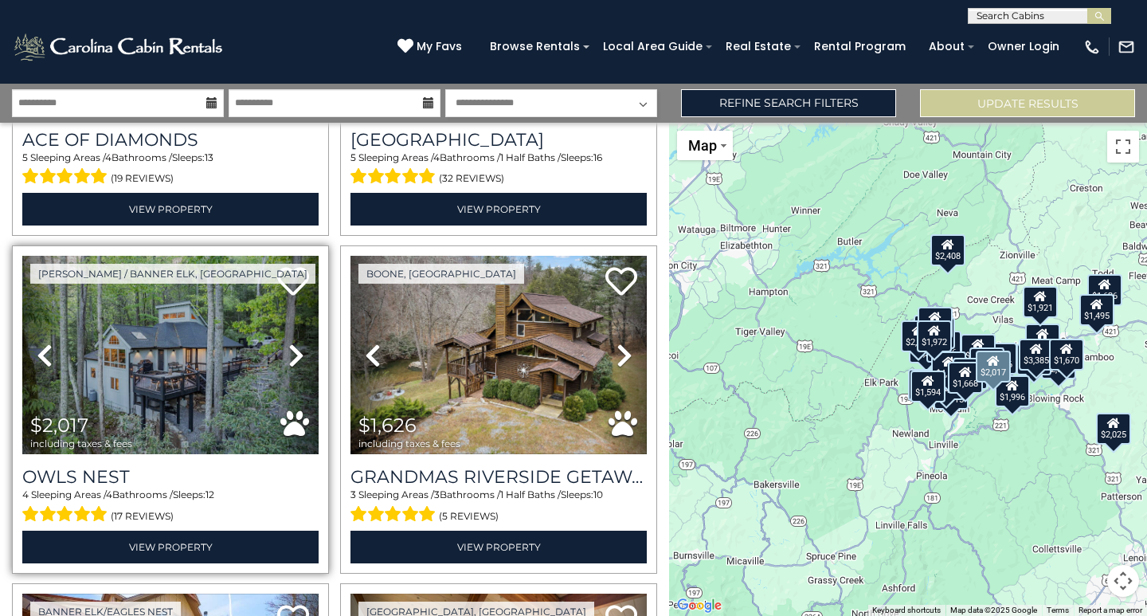
click at [288, 343] on icon at bounding box center [296, 355] width 16 height 25
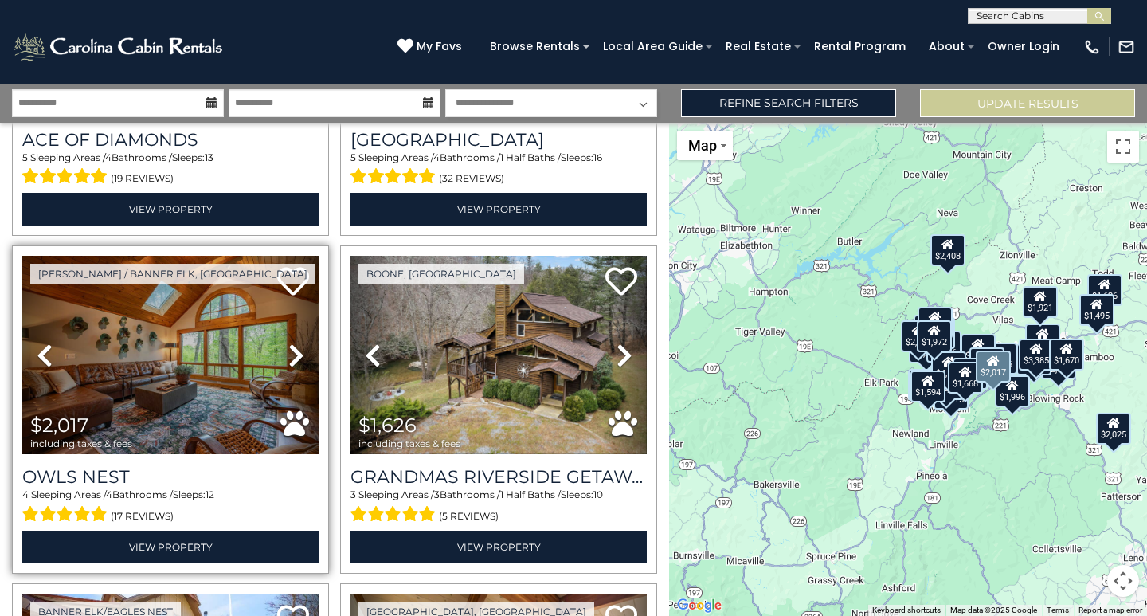
click at [288, 343] on icon at bounding box center [296, 355] width 16 height 25
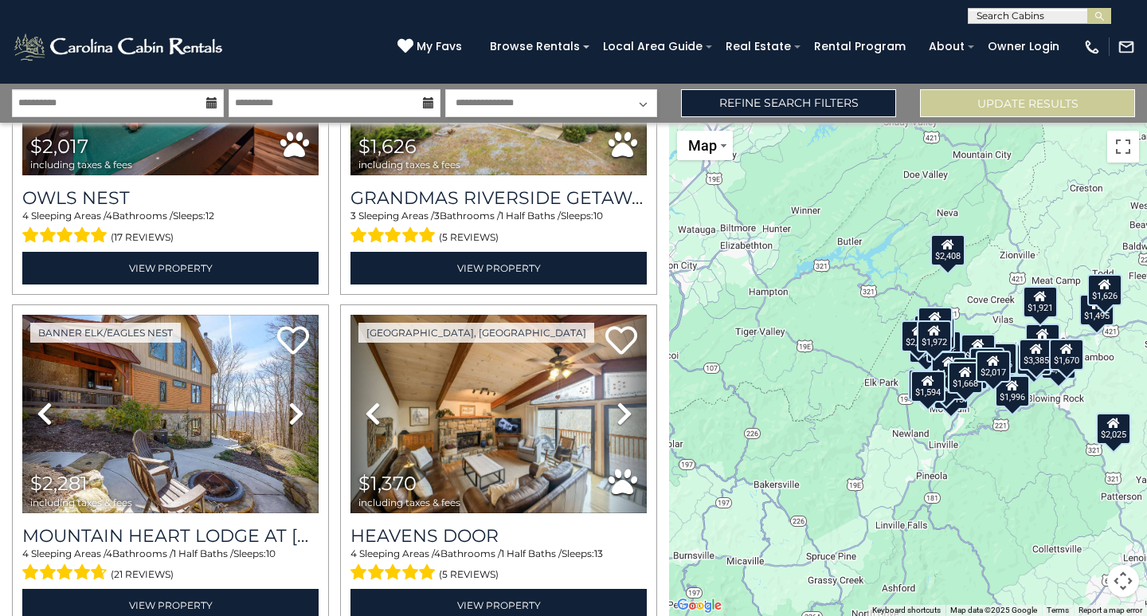
scroll to position [2948, 0]
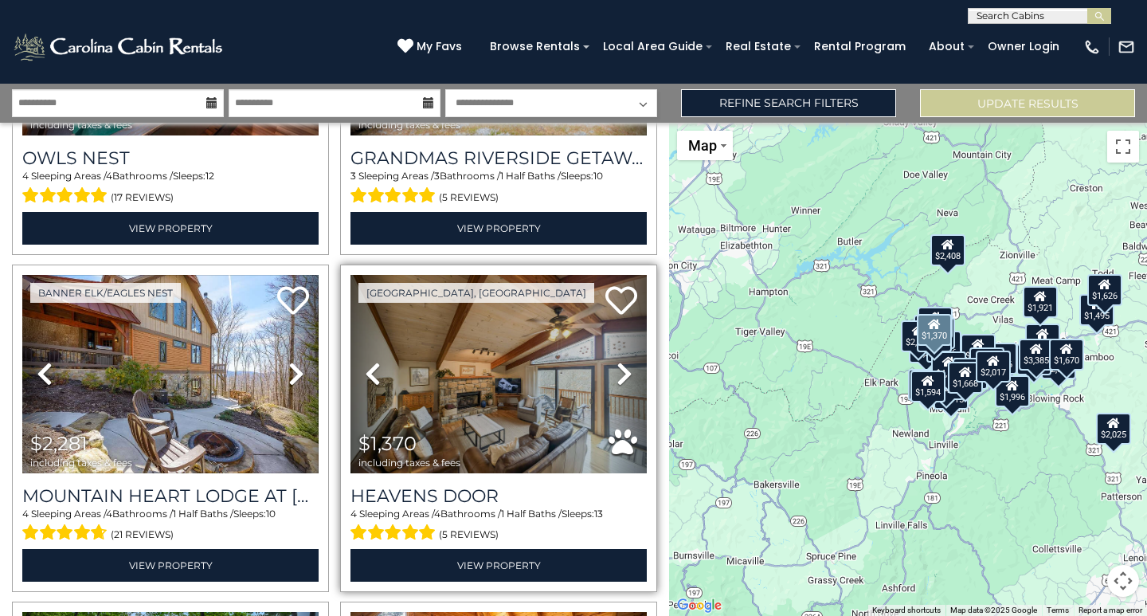
click at [617, 361] on icon at bounding box center [625, 373] width 16 height 25
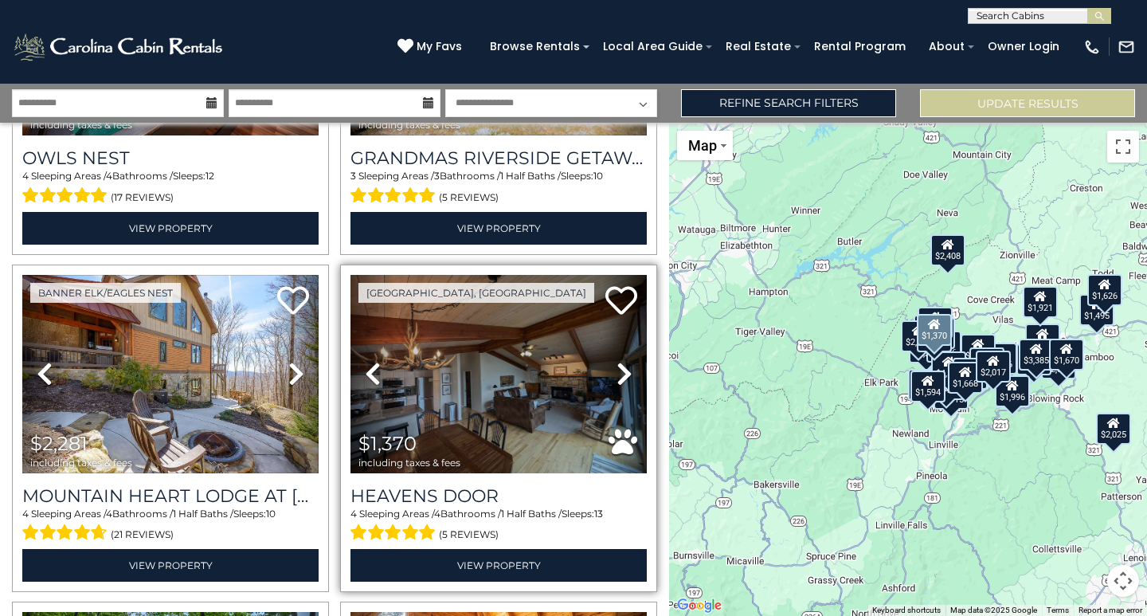
click at [617, 361] on icon at bounding box center [625, 373] width 16 height 25
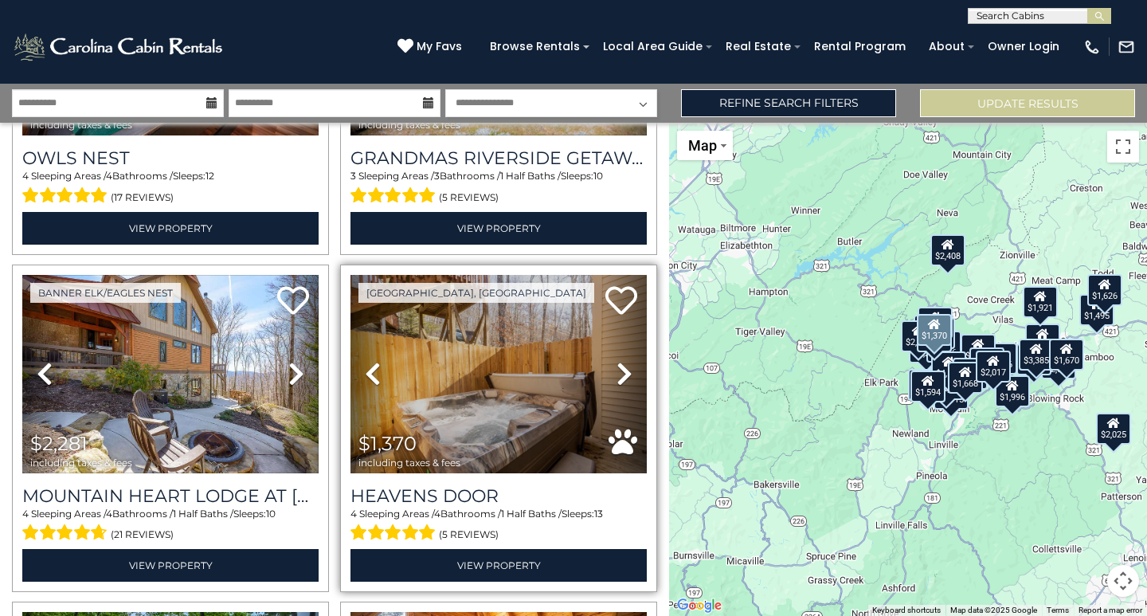
click at [617, 361] on icon at bounding box center [625, 373] width 16 height 25
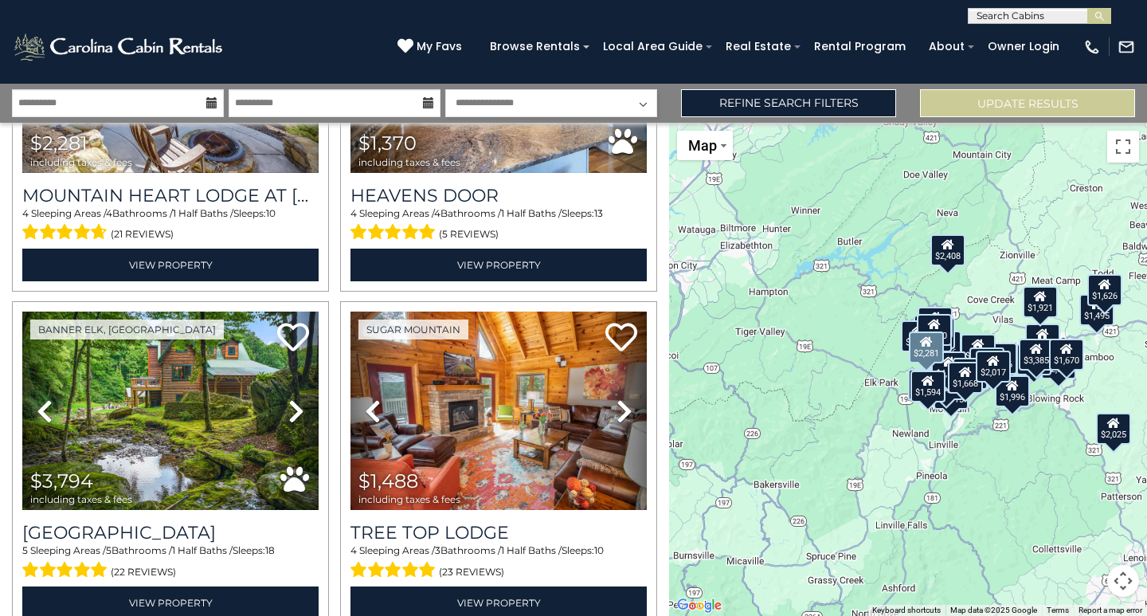
scroll to position [3267, 0]
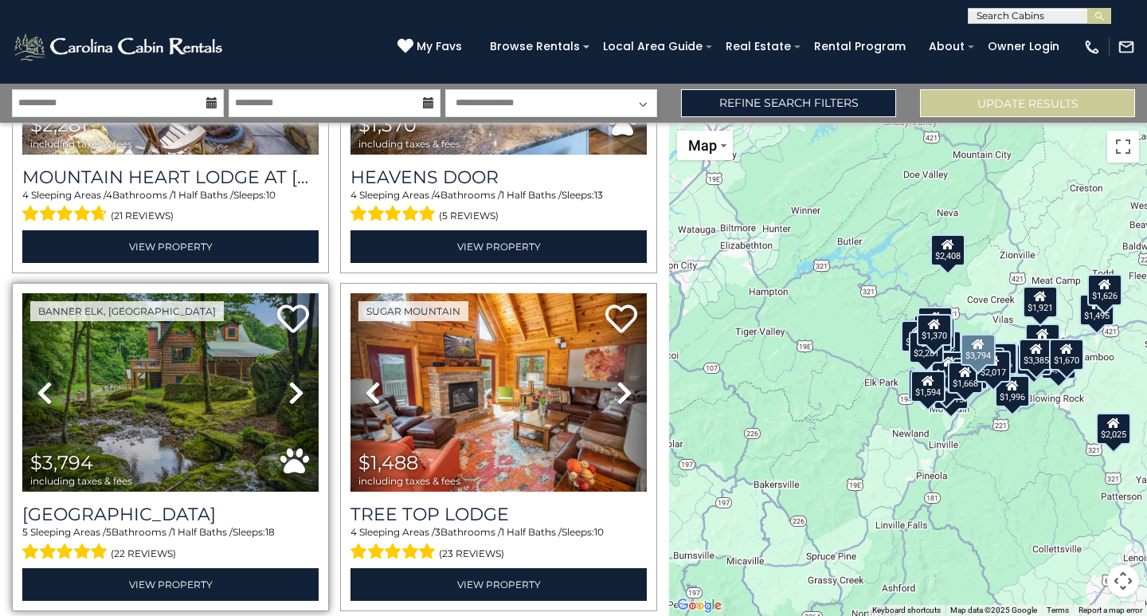
click at [288, 380] on icon at bounding box center [296, 392] width 16 height 25
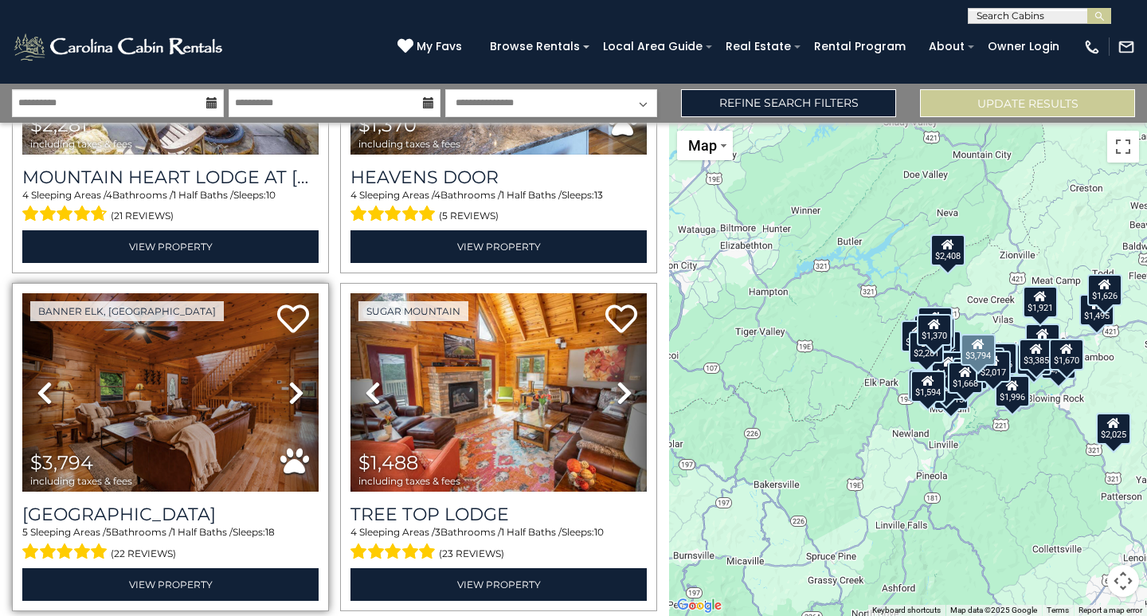
click at [288, 380] on icon at bounding box center [296, 392] width 16 height 25
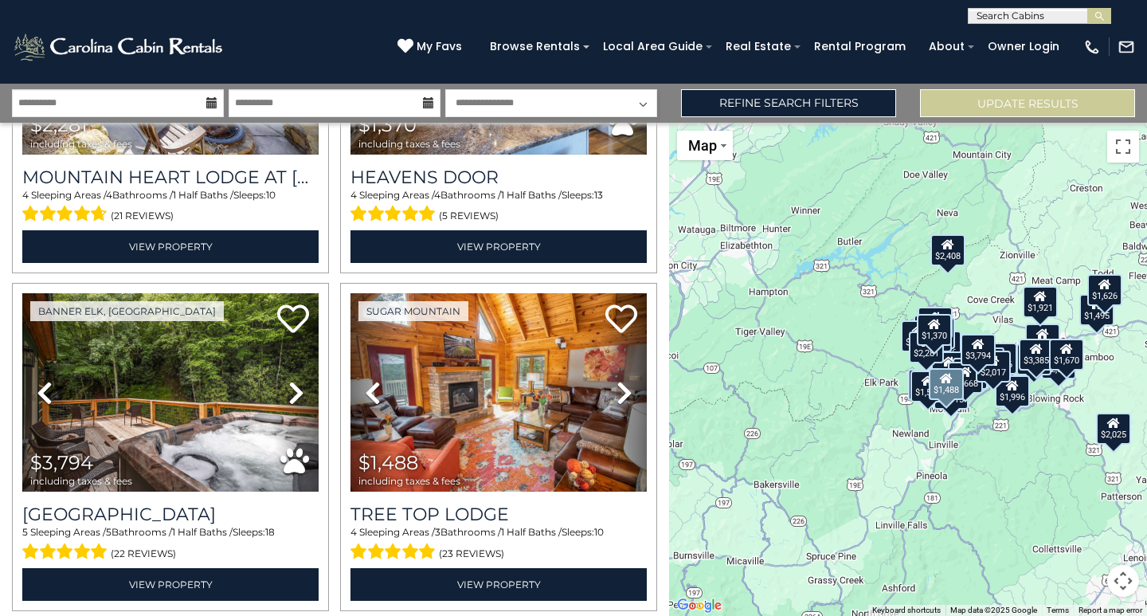
scroll to position [3347, 0]
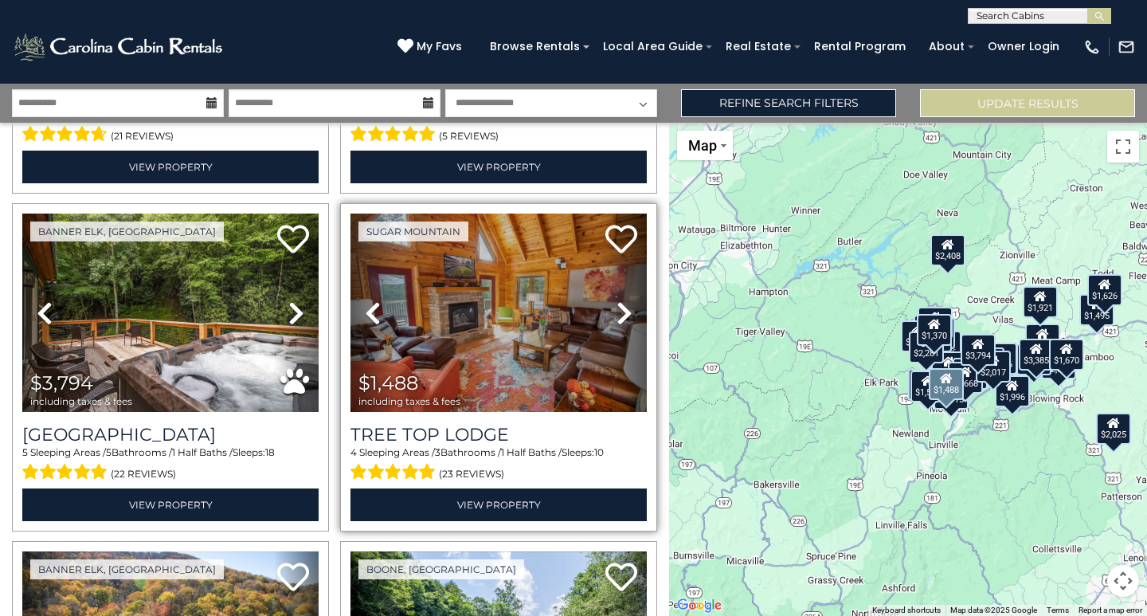
click at [606, 284] on link "Next" at bounding box center [624, 313] width 45 height 198
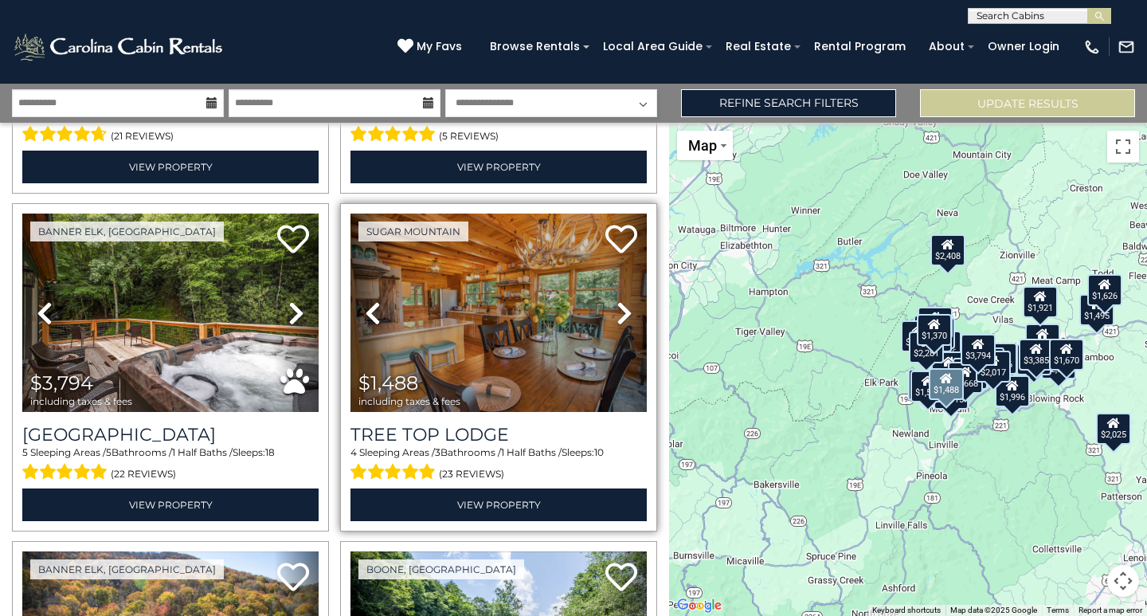
click at [606, 284] on link "Next" at bounding box center [624, 313] width 45 height 198
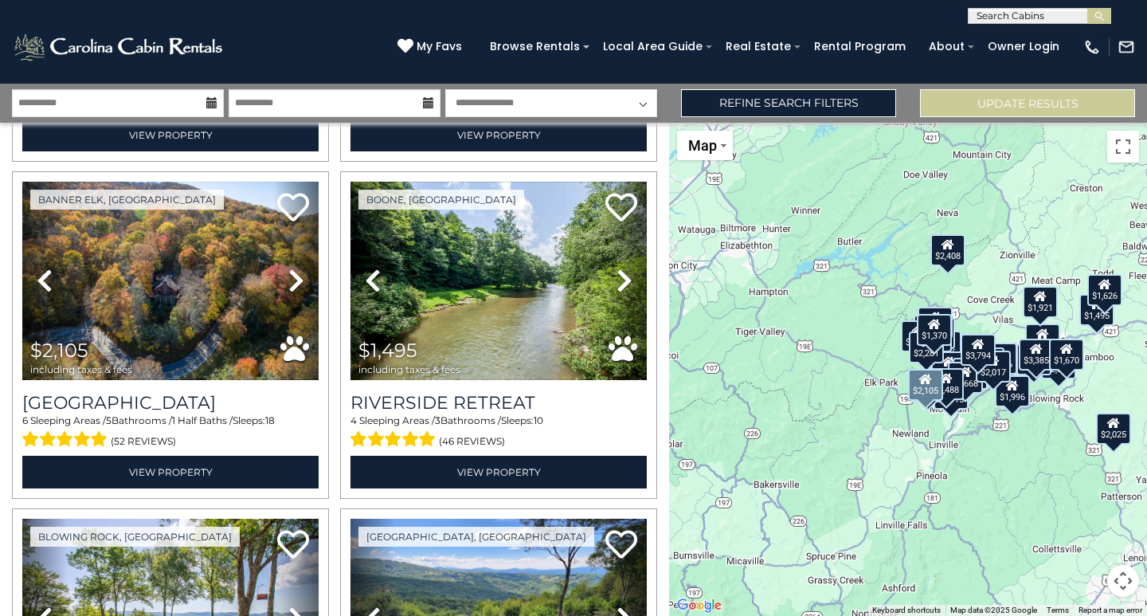
scroll to position [3745, 0]
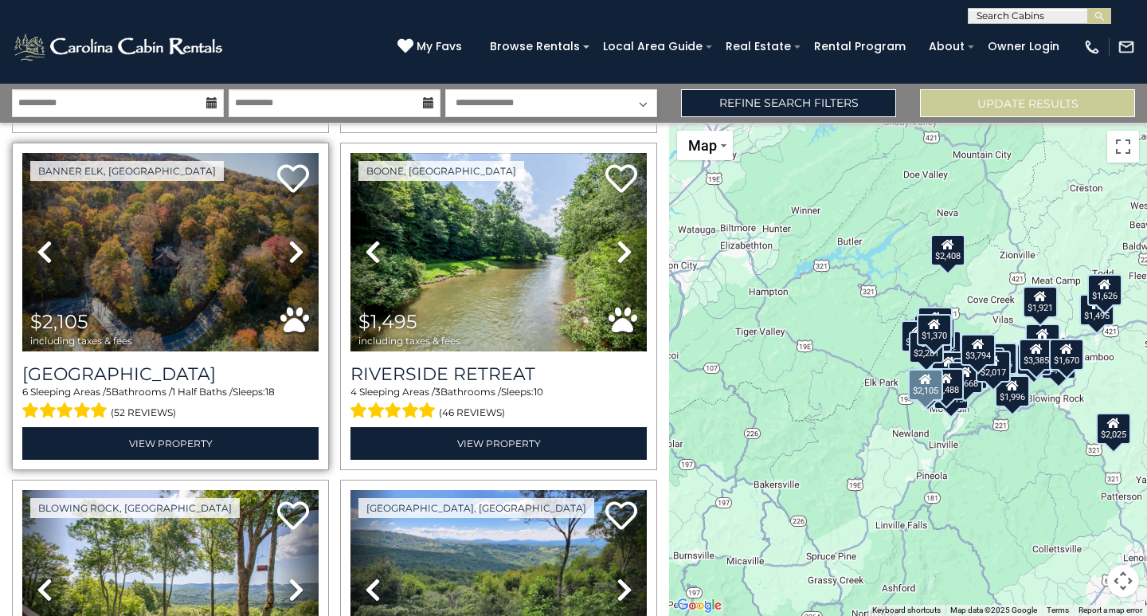
click at [288, 239] on icon at bounding box center [296, 251] width 16 height 25
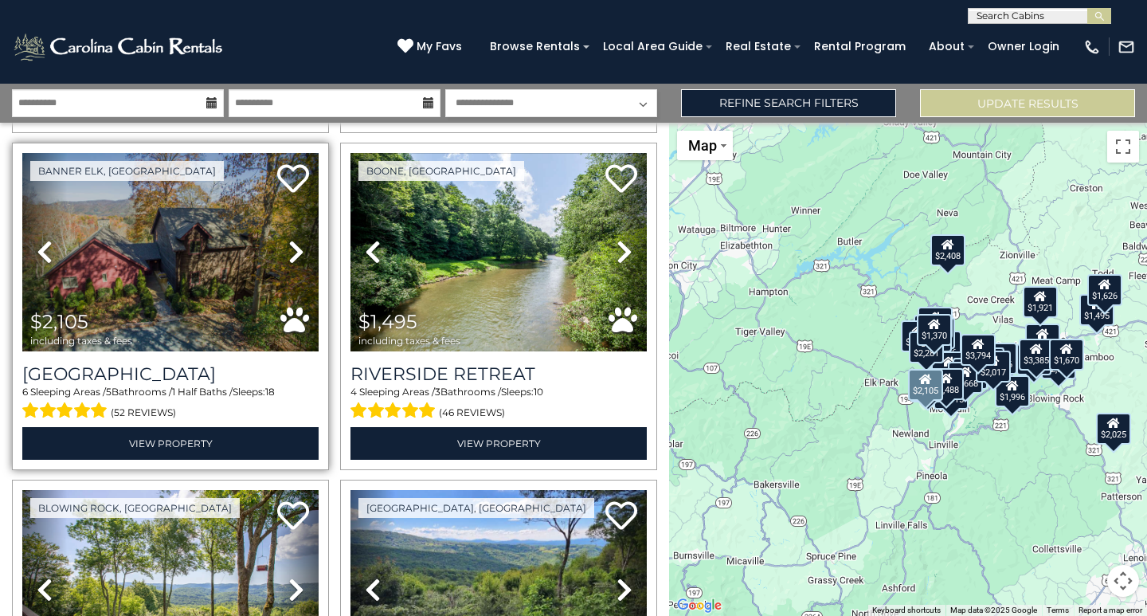
click at [288, 239] on icon at bounding box center [296, 251] width 16 height 25
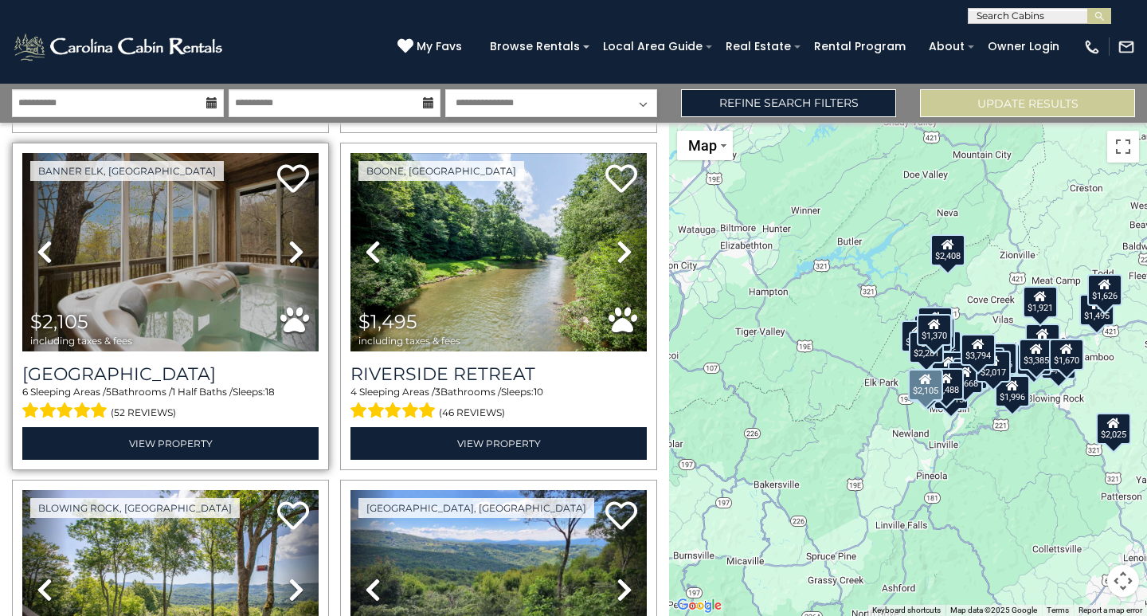
click at [288, 239] on icon at bounding box center [296, 251] width 16 height 25
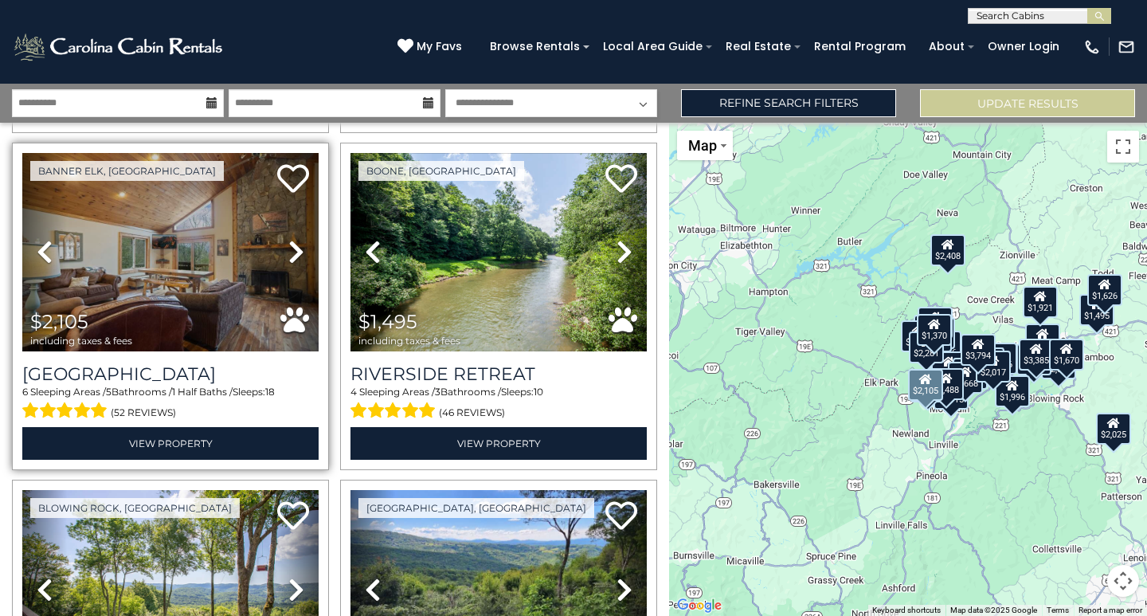
click at [288, 239] on icon at bounding box center [296, 251] width 16 height 25
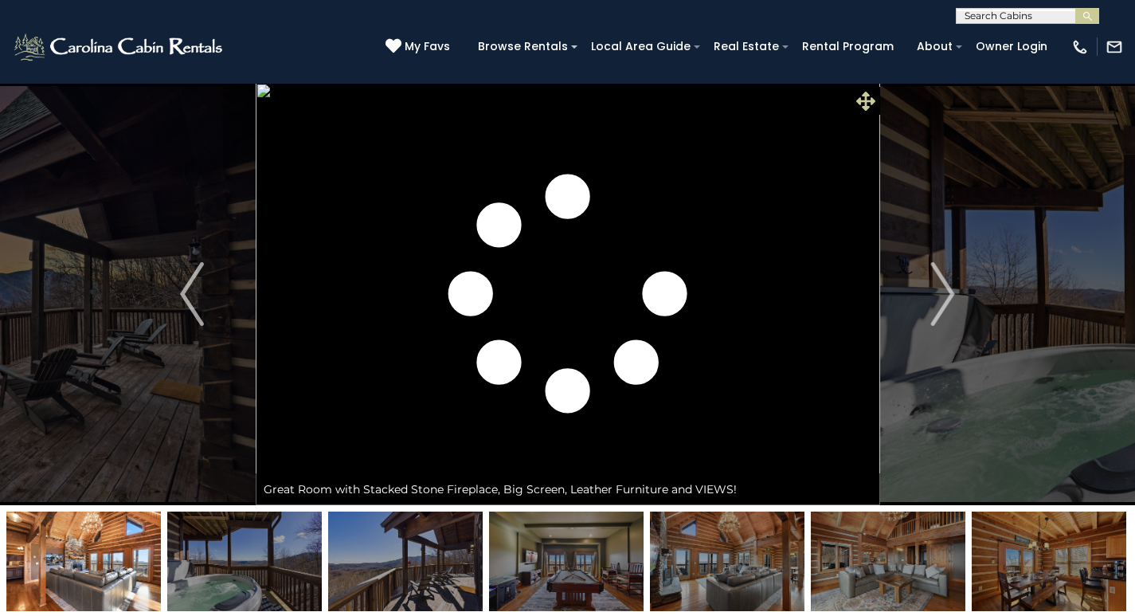
click at [866, 97] on icon at bounding box center [866, 101] width 19 height 19
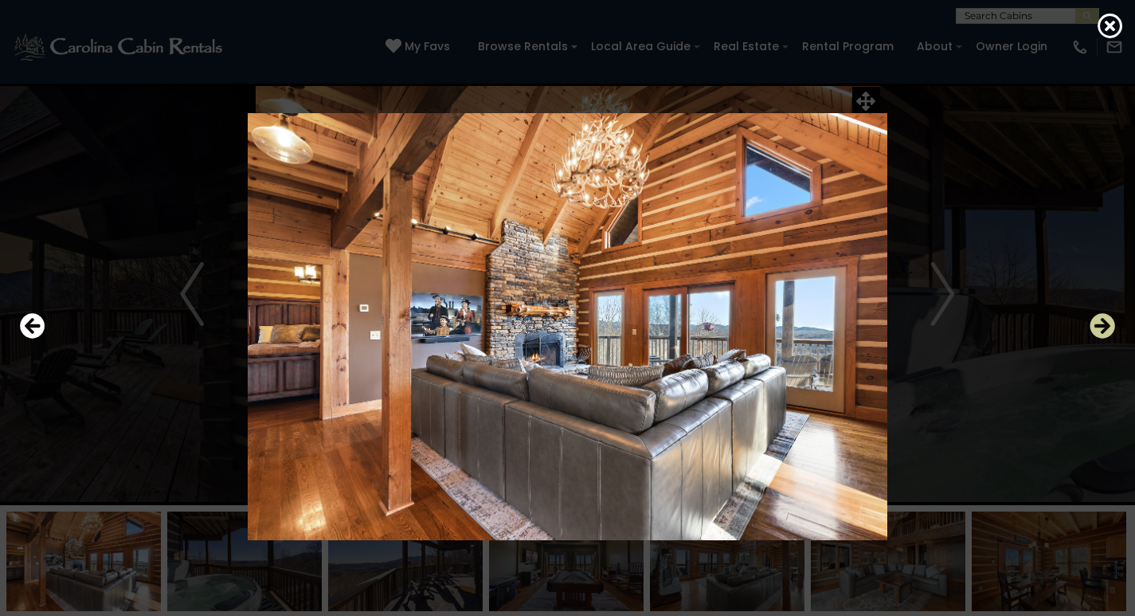
click at [1100, 327] on icon "Next" at bounding box center [1102, 325] width 25 height 25
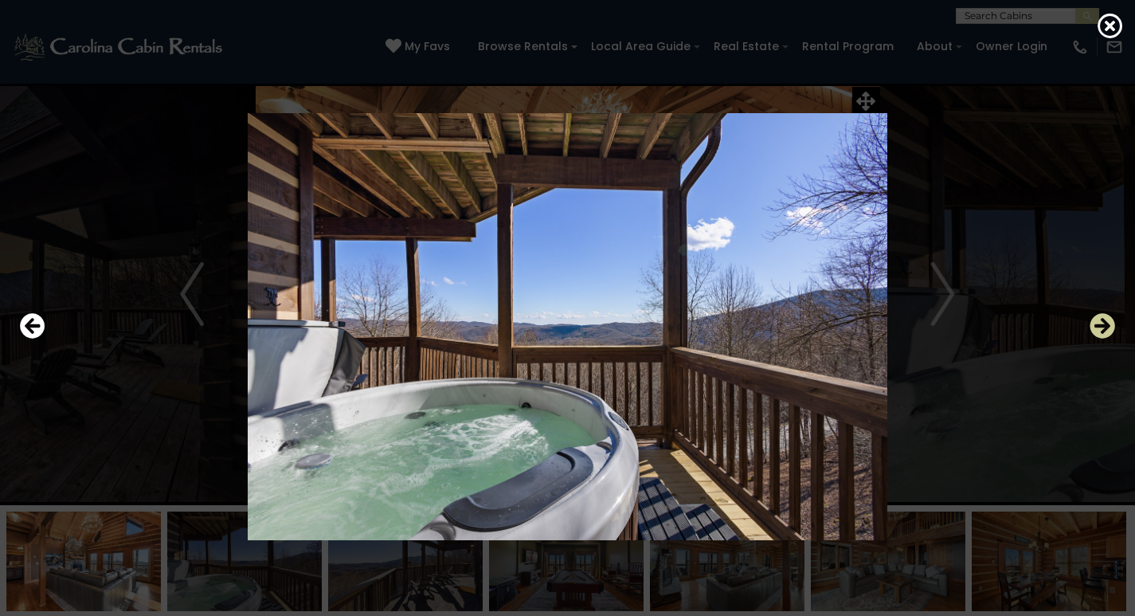
click at [1100, 327] on icon "Next" at bounding box center [1102, 325] width 25 height 25
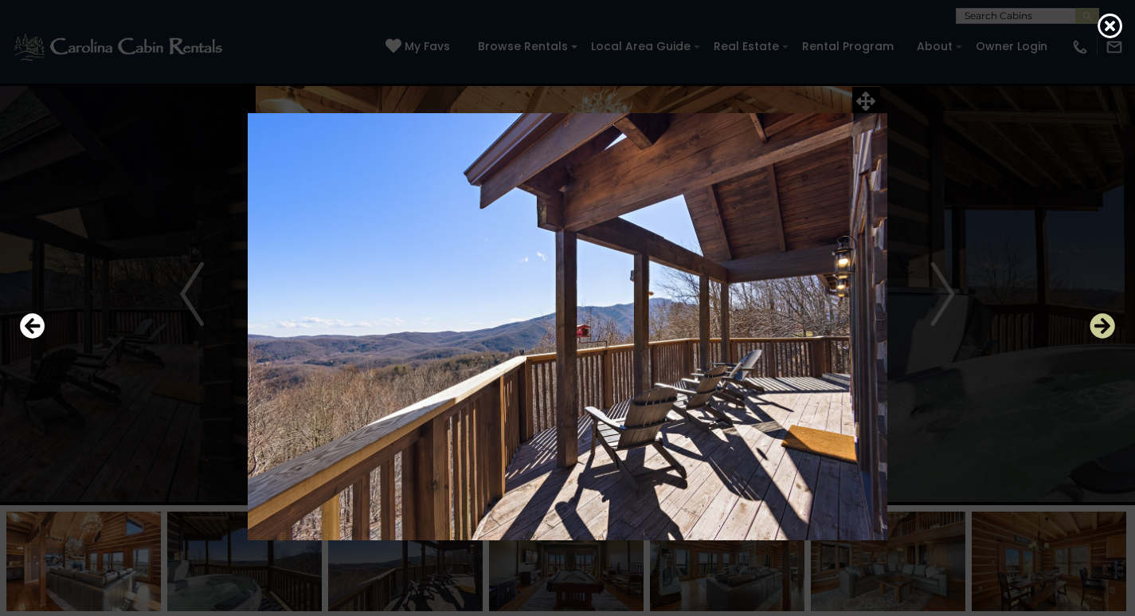
click at [1100, 327] on icon "Next" at bounding box center [1102, 325] width 25 height 25
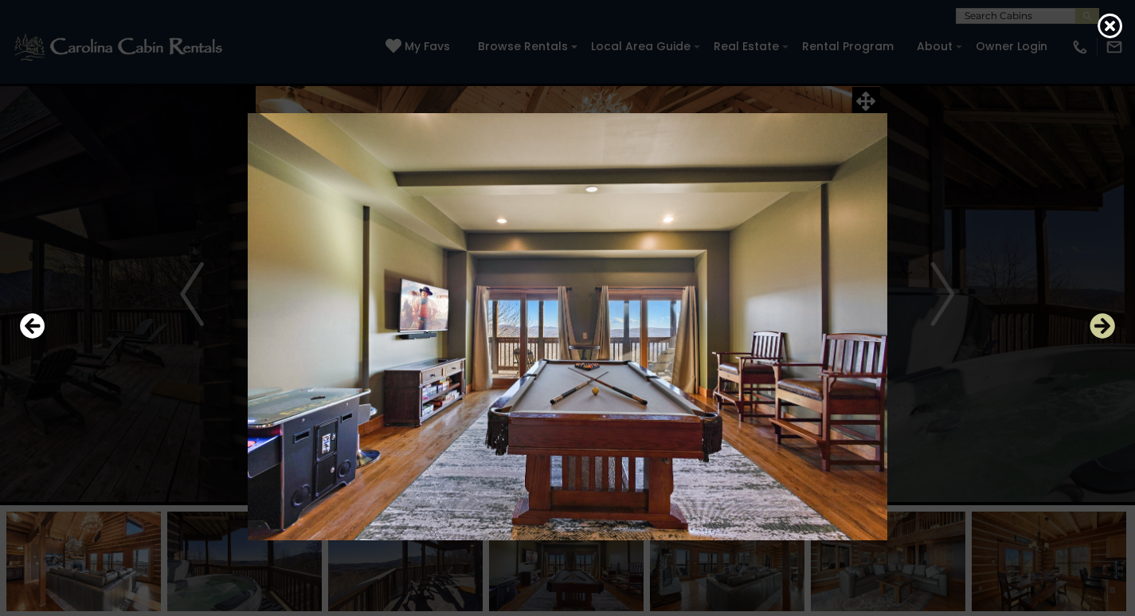
click at [1100, 327] on icon "Next" at bounding box center [1102, 325] width 25 height 25
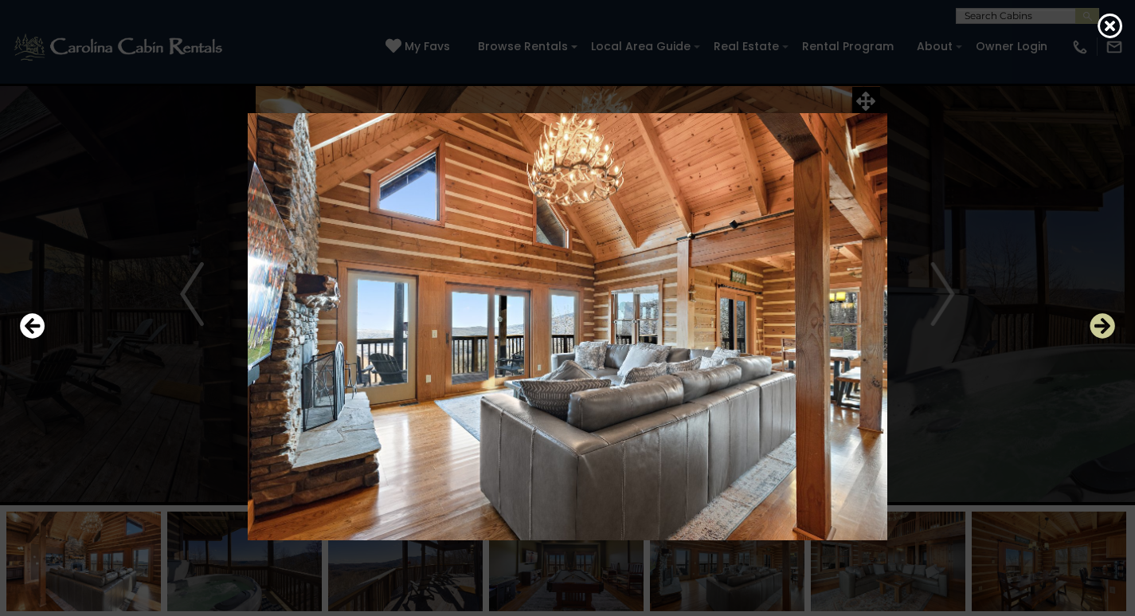
click at [1100, 327] on icon "Next" at bounding box center [1102, 325] width 25 height 25
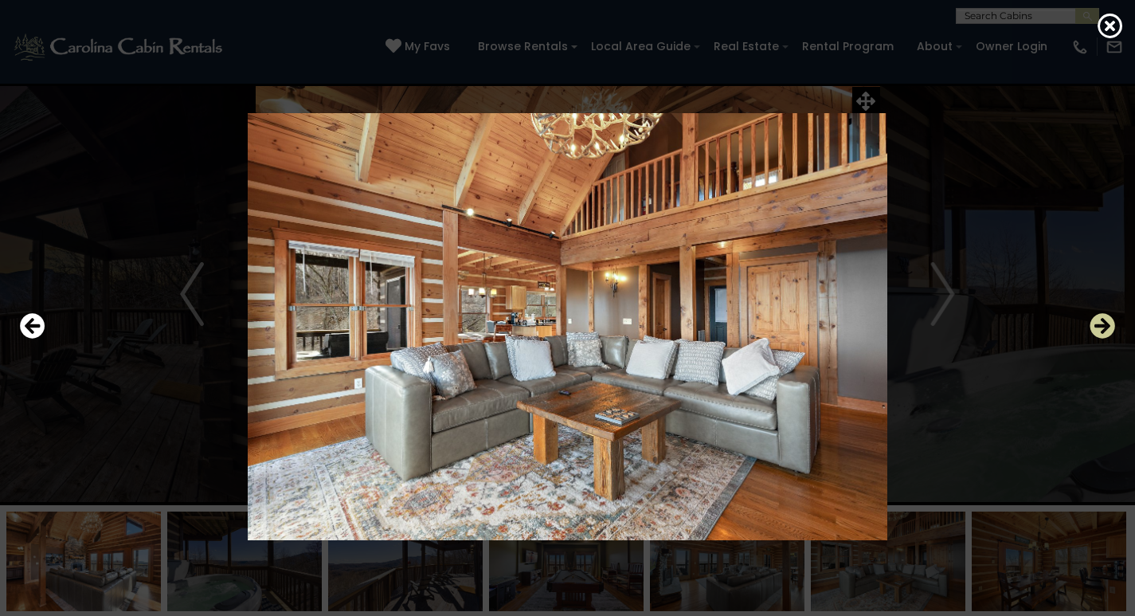
click at [1100, 327] on icon "Next" at bounding box center [1102, 325] width 25 height 25
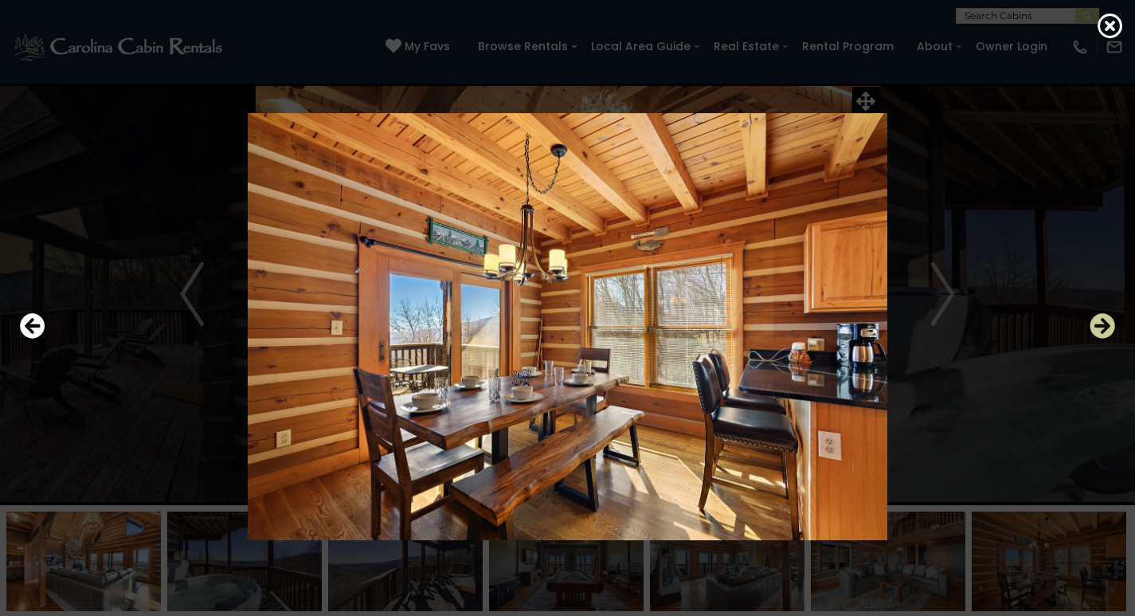
click at [1100, 327] on icon "Next" at bounding box center [1102, 325] width 25 height 25
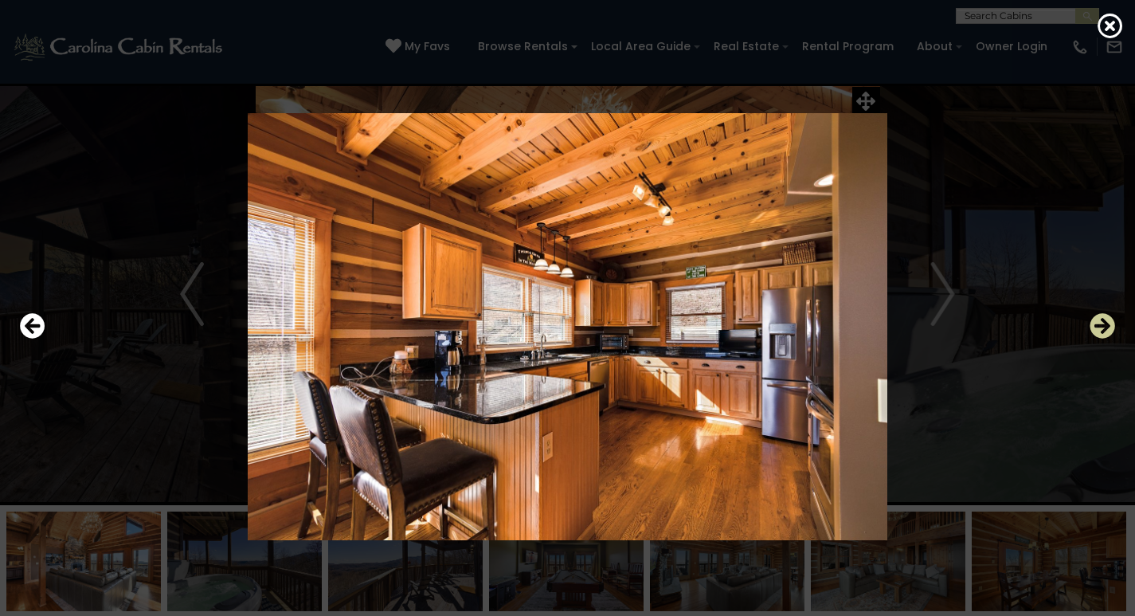
click at [1100, 327] on icon "Next" at bounding box center [1102, 325] width 25 height 25
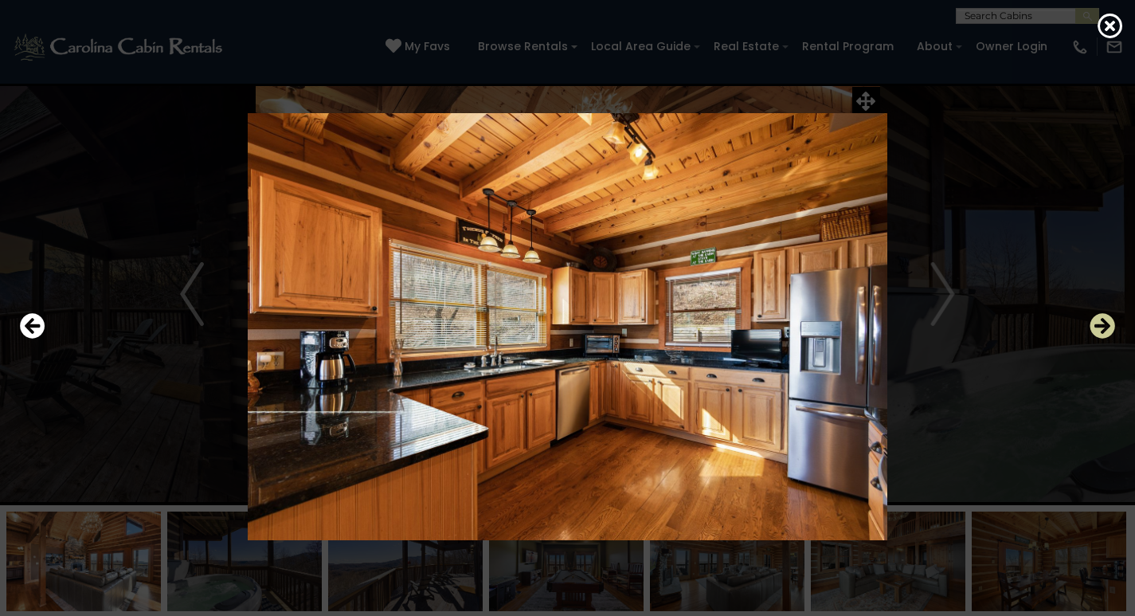
click at [1100, 327] on icon "Next" at bounding box center [1102, 325] width 25 height 25
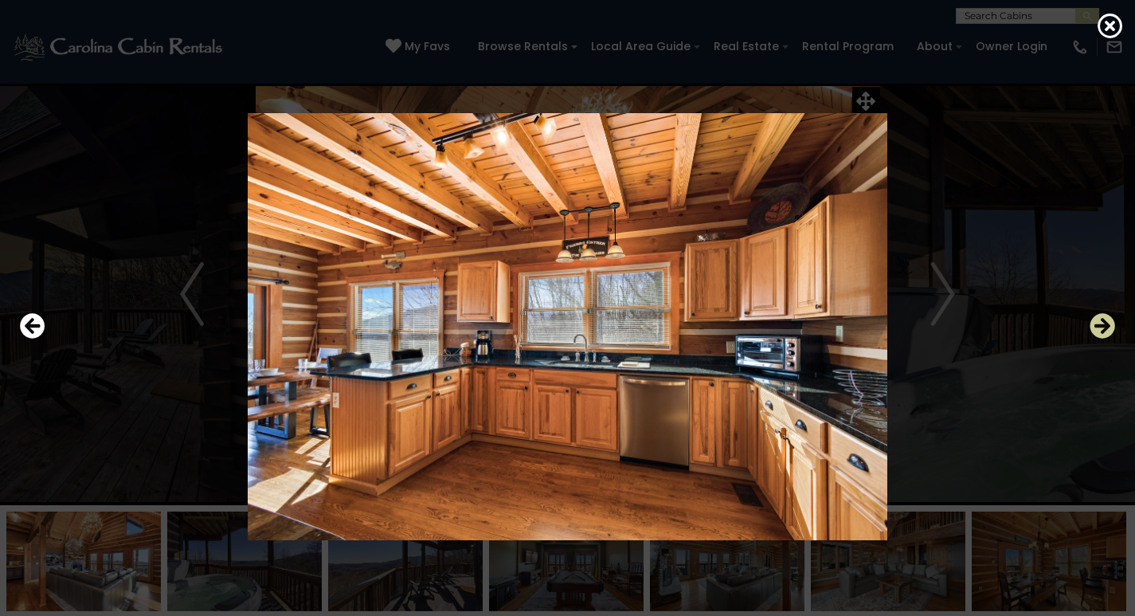
click at [1100, 327] on icon "Next" at bounding box center [1102, 325] width 25 height 25
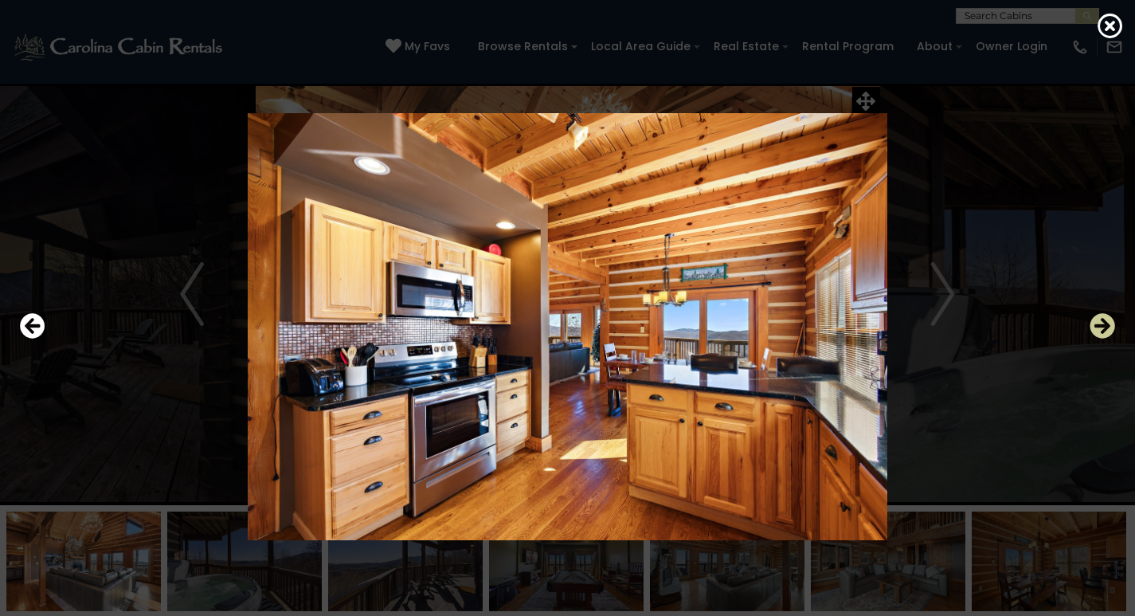
click at [1100, 327] on icon "Next" at bounding box center [1102, 325] width 25 height 25
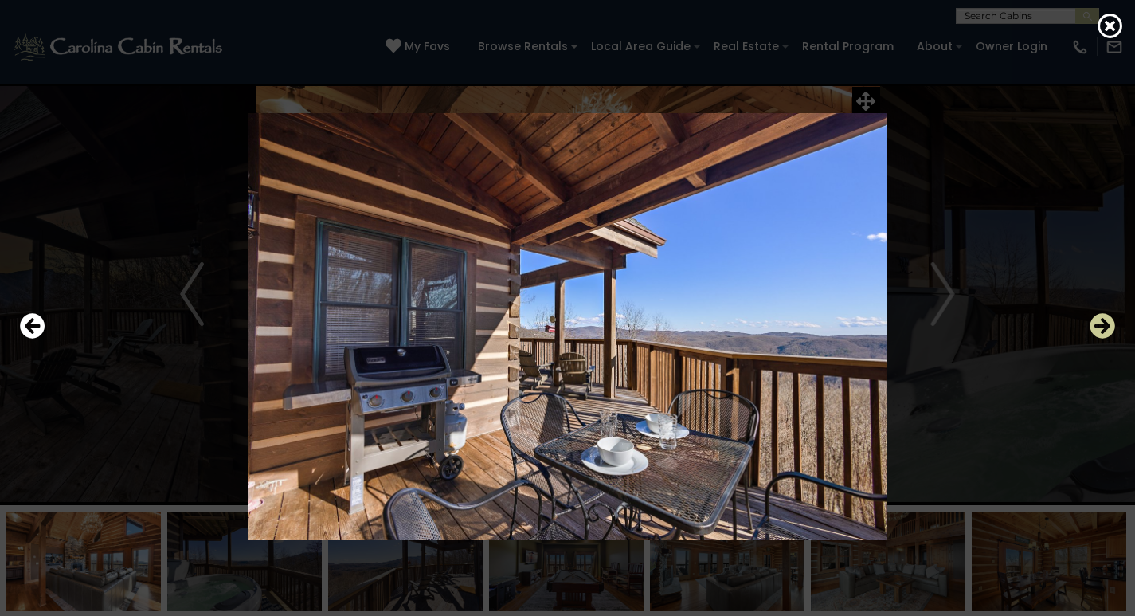
click at [1100, 327] on icon "Next" at bounding box center [1102, 325] width 25 height 25
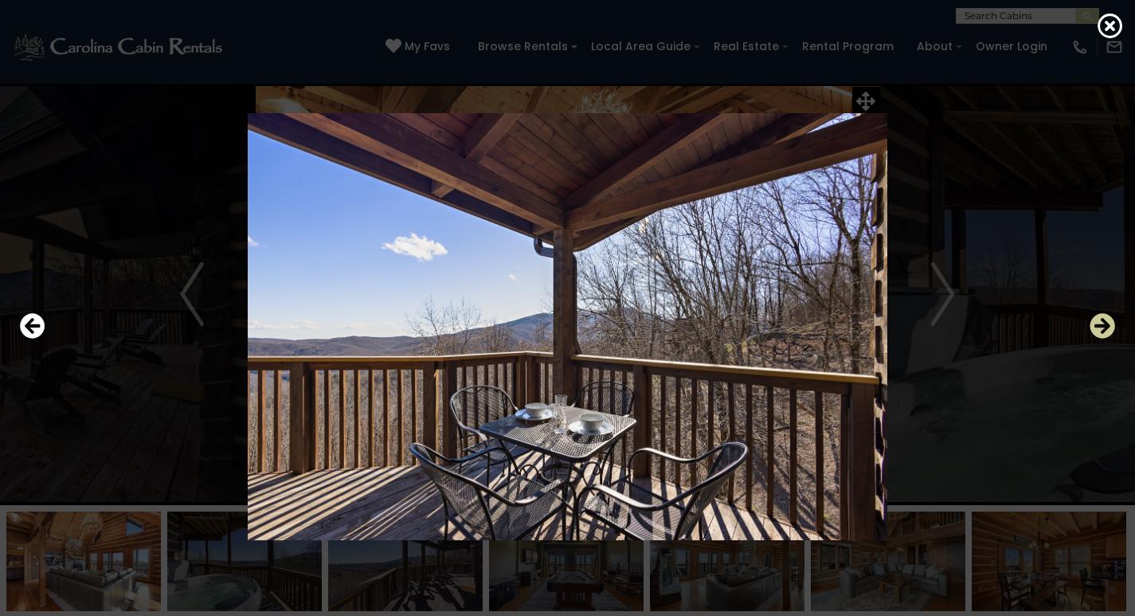
click at [1100, 327] on icon "Next" at bounding box center [1102, 325] width 25 height 25
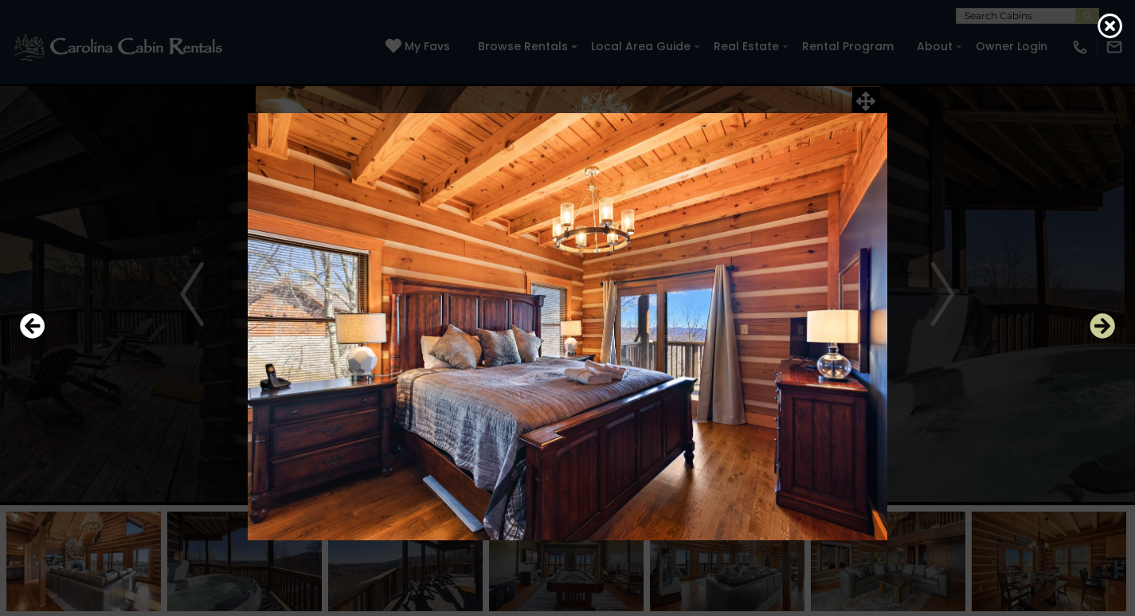
click at [1100, 327] on icon "Next" at bounding box center [1102, 325] width 25 height 25
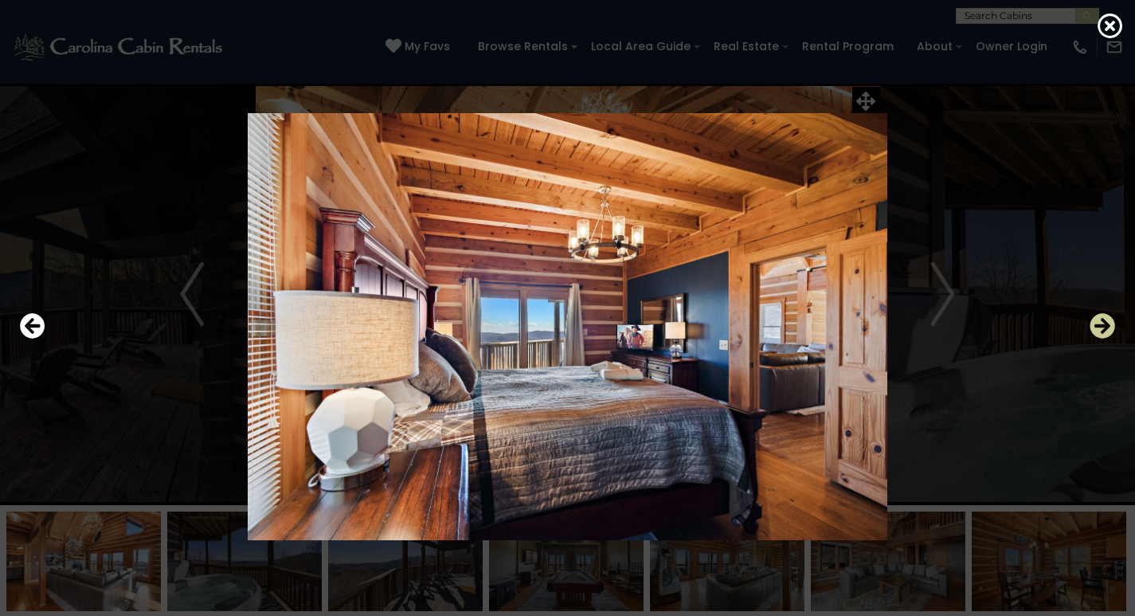
click at [1100, 327] on icon "Next" at bounding box center [1102, 325] width 25 height 25
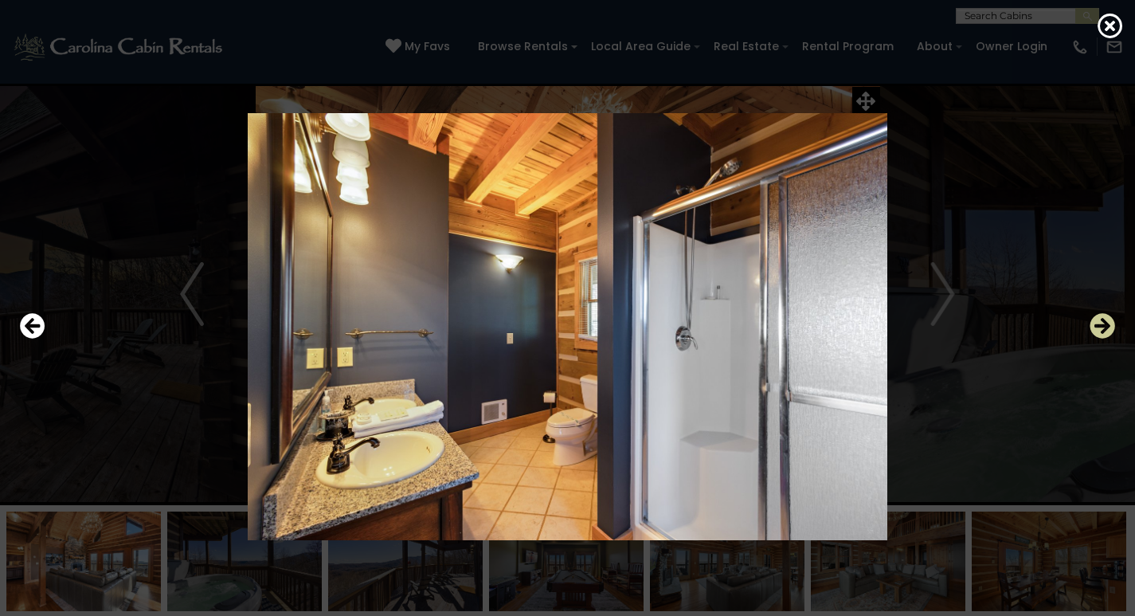
click at [1100, 327] on icon "Next" at bounding box center [1102, 325] width 25 height 25
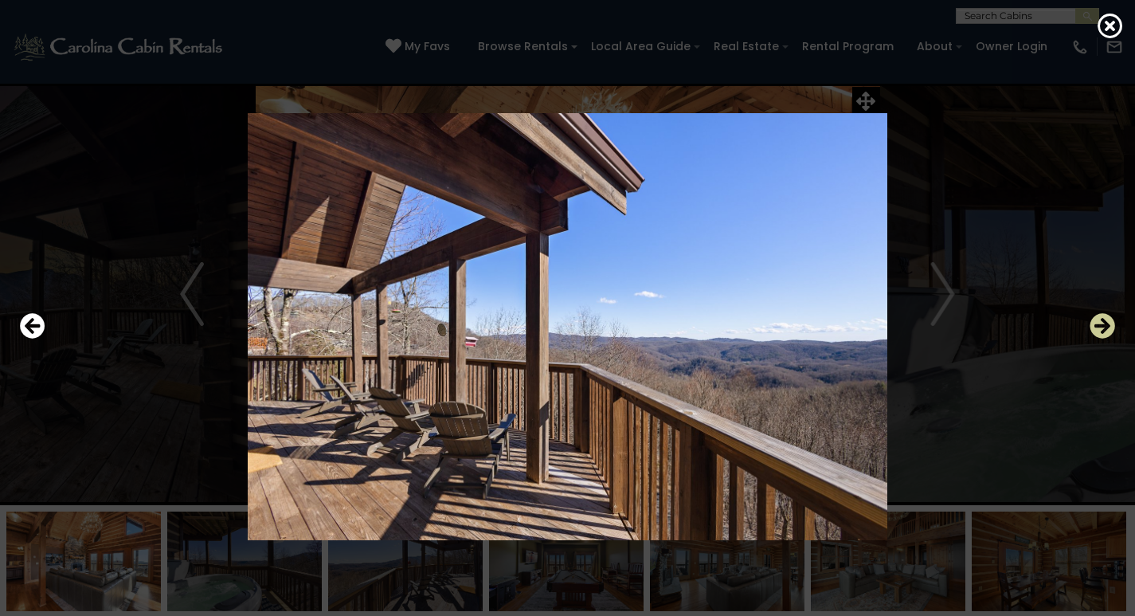
click at [1100, 327] on icon "Next" at bounding box center [1102, 325] width 25 height 25
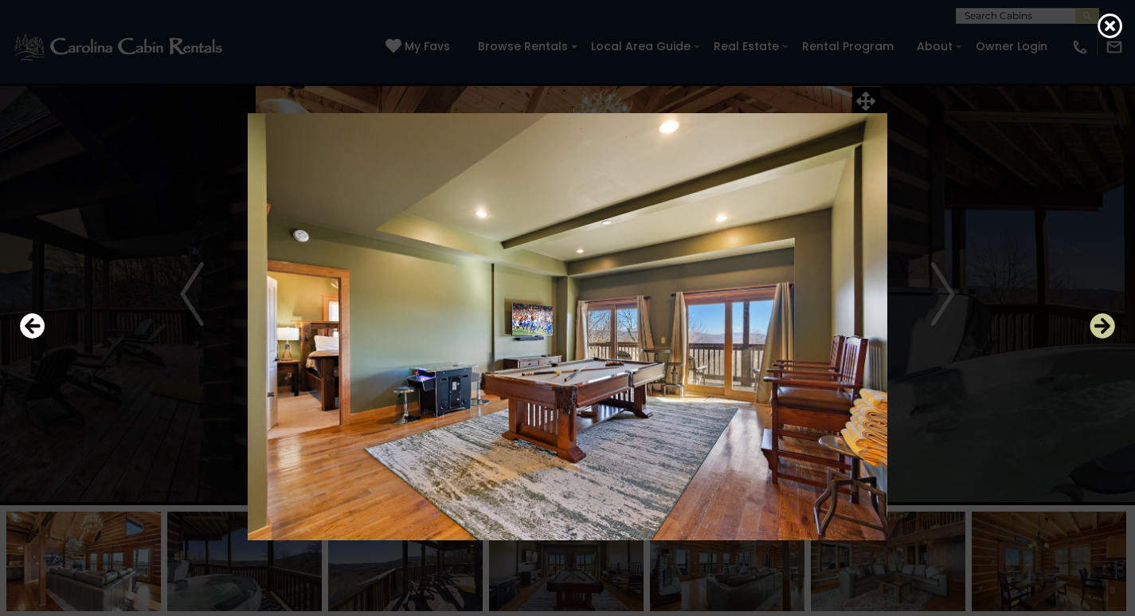
click at [1100, 327] on icon "Next" at bounding box center [1102, 325] width 25 height 25
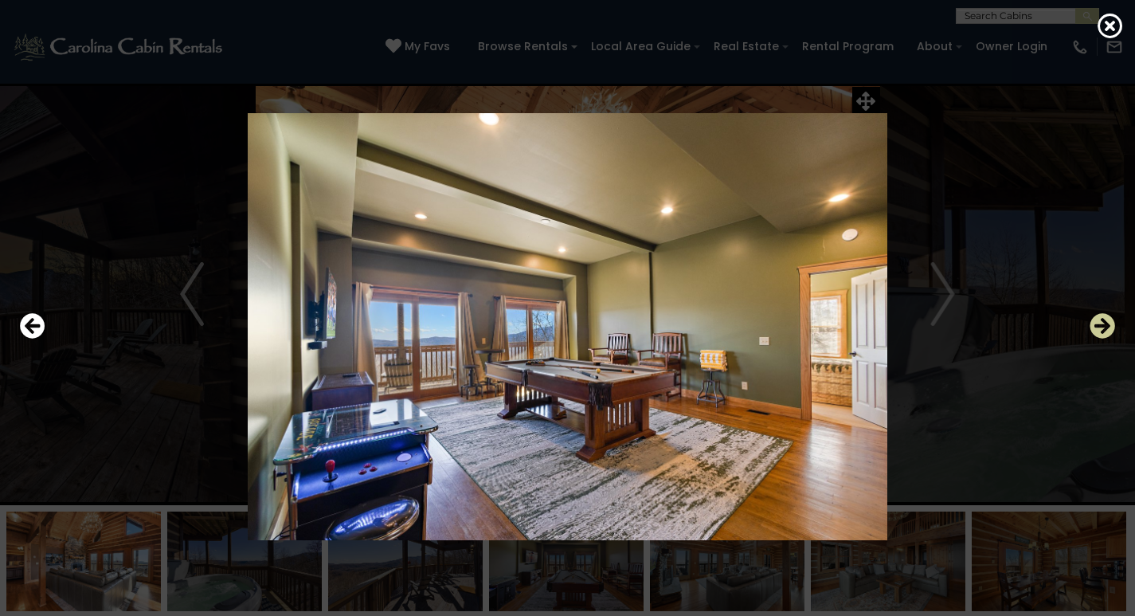
click at [1100, 327] on icon "Next" at bounding box center [1102, 325] width 25 height 25
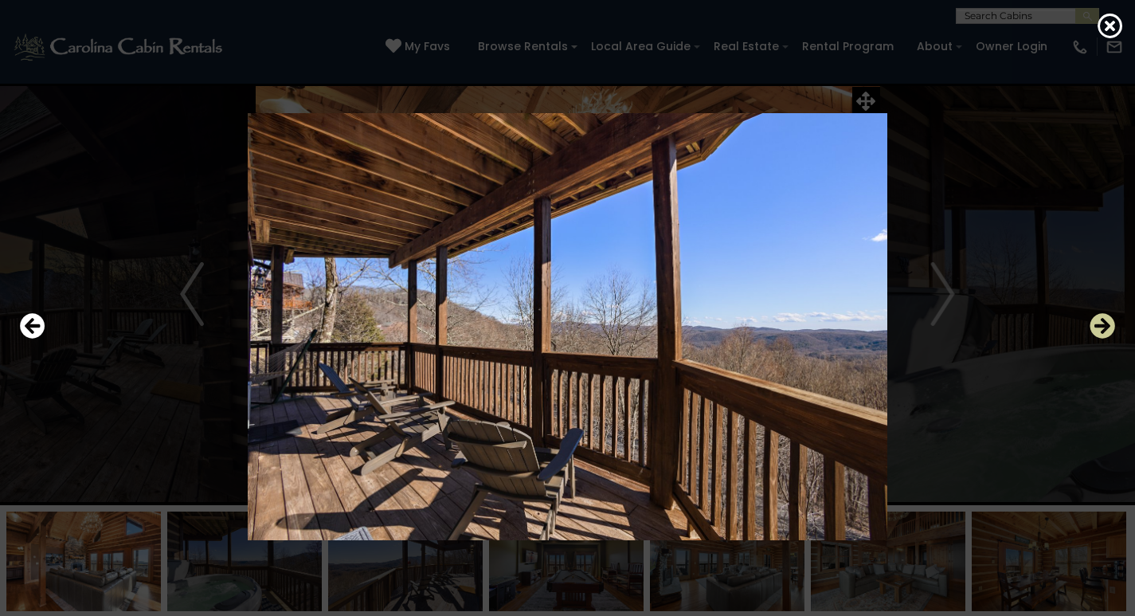
click at [1100, 327] on icon "Next" at bounding box center [1102, 325] width 25 height 25
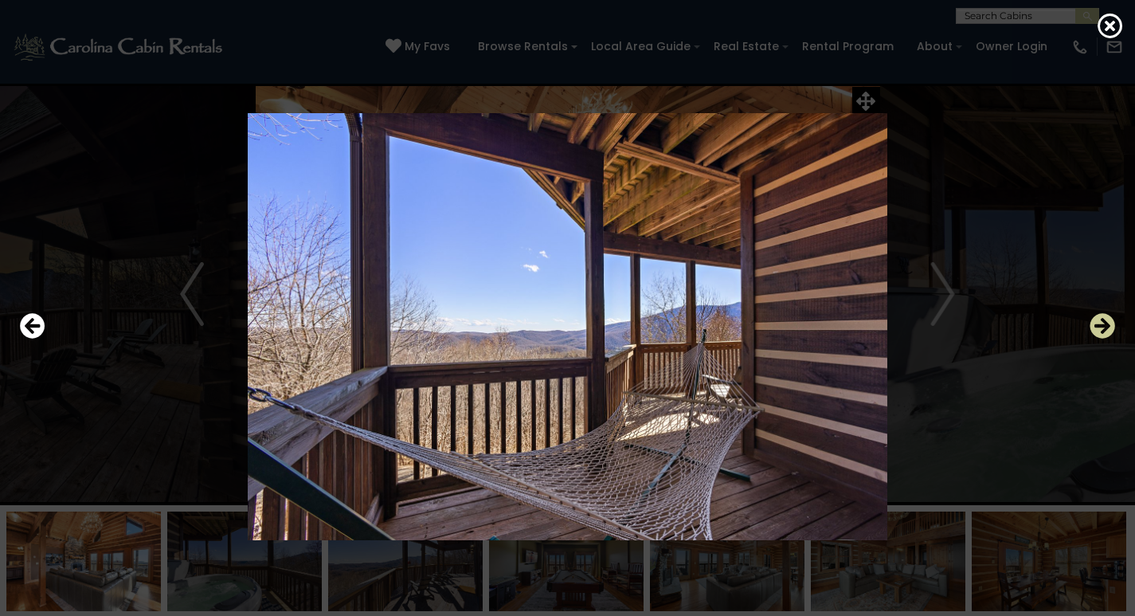
click at [1100, 327] on icon "Next" at bounding box center [1102, 325] width 25 height 25
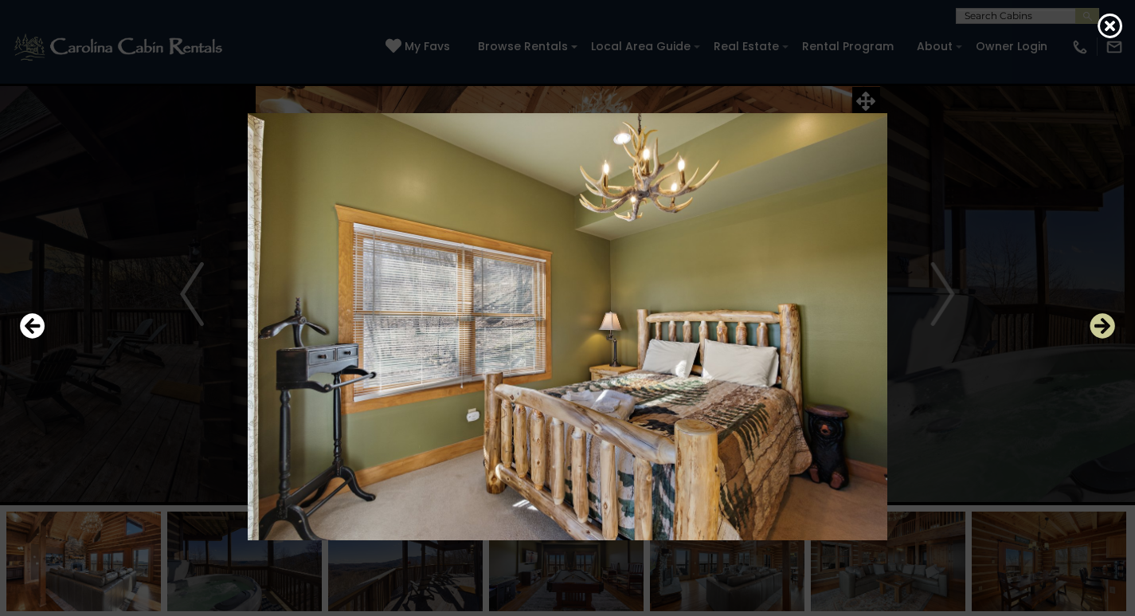
click at [1100, 327] on icon "Next" at bounding box center [1102, 325] width 25 height 25
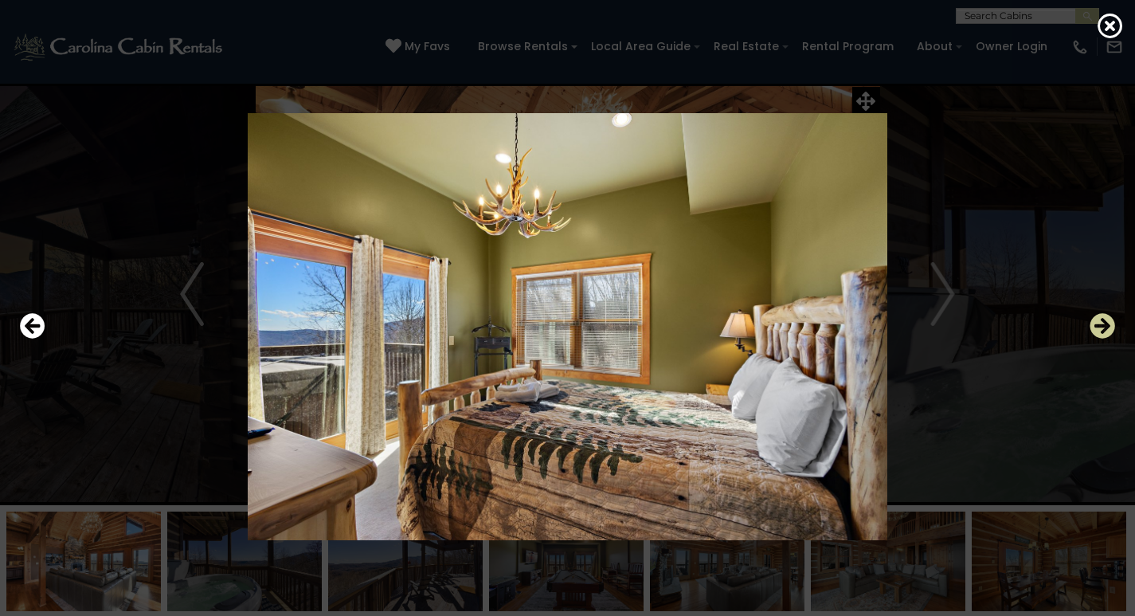
click at [1100, 327] on icon "Next" at bounding box center [1102, 325] width 25 height 25
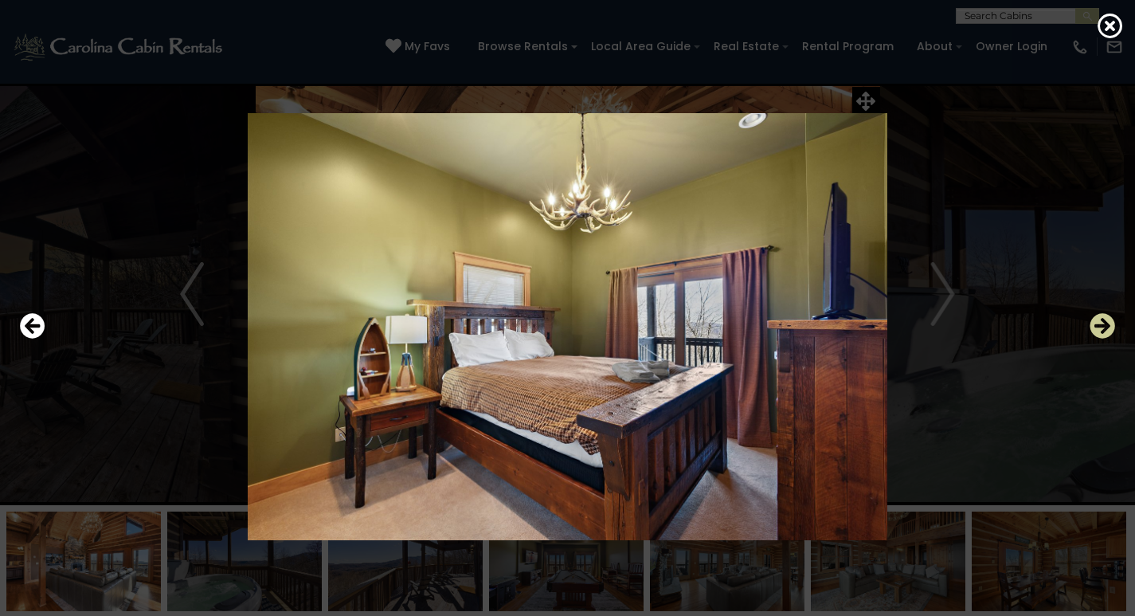
click at [1100, 327] on icon "Next" at bounding box center [1102, 325] width 25 height 25
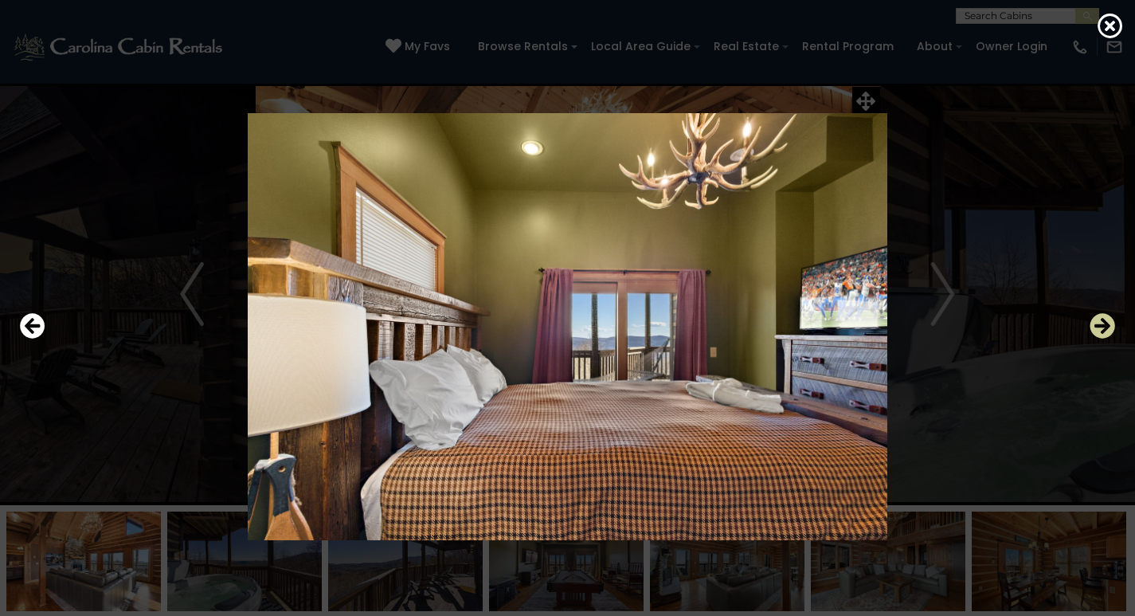
click at [1100, 327] on icon "Next" at bounding box center [1102, 325] width 25 height 25
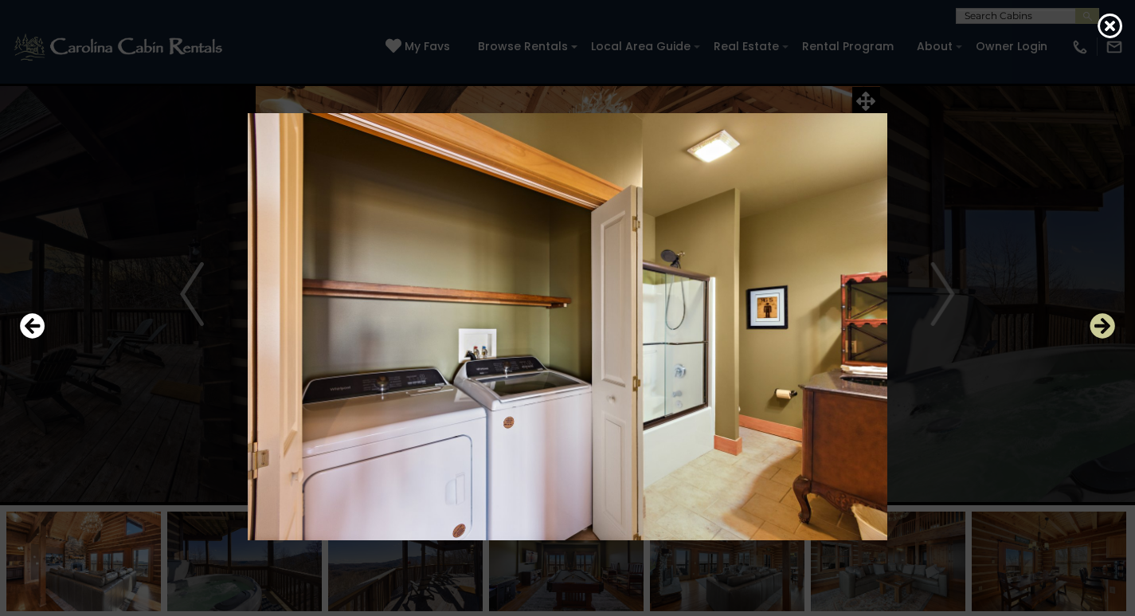
click at [1100, 327] on icon "Next" at bounding box center [1102, 325] width 25 height 25
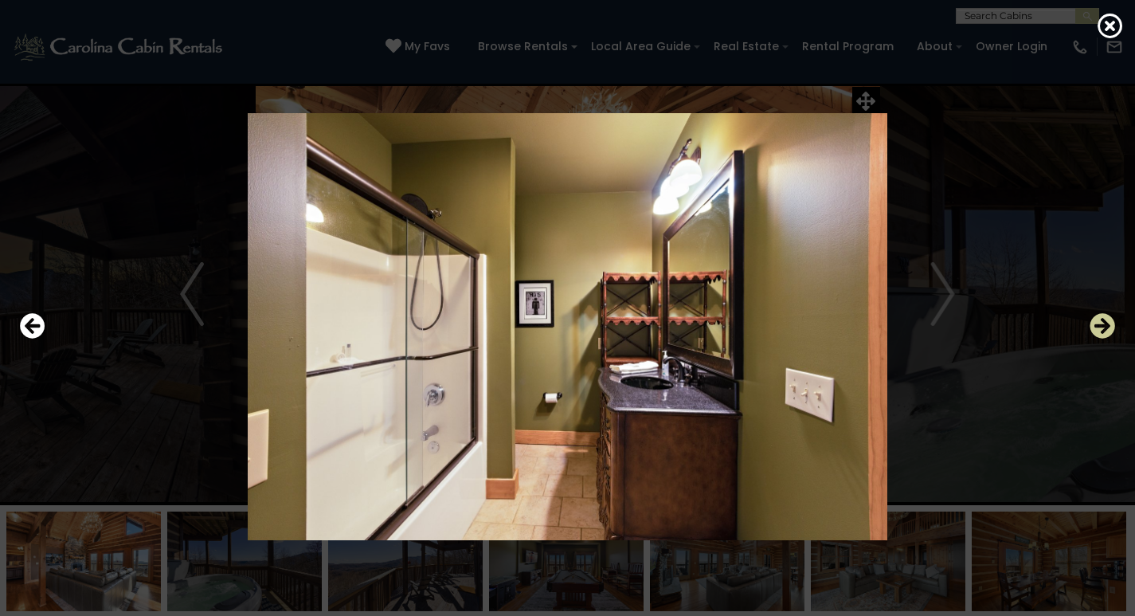
click at [1100, 327] on icon "Next" at bounding box center [1102, 325] width 25 height 25
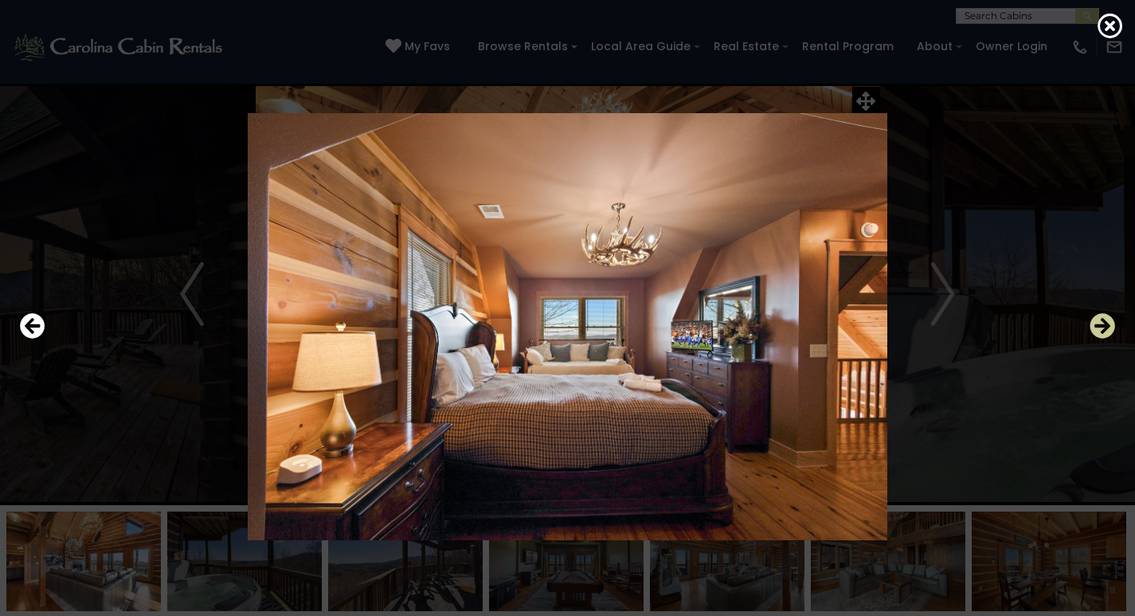
click at [1100, 327] on icon "Next" at bounding box center [1102, 325] width 25 height 25
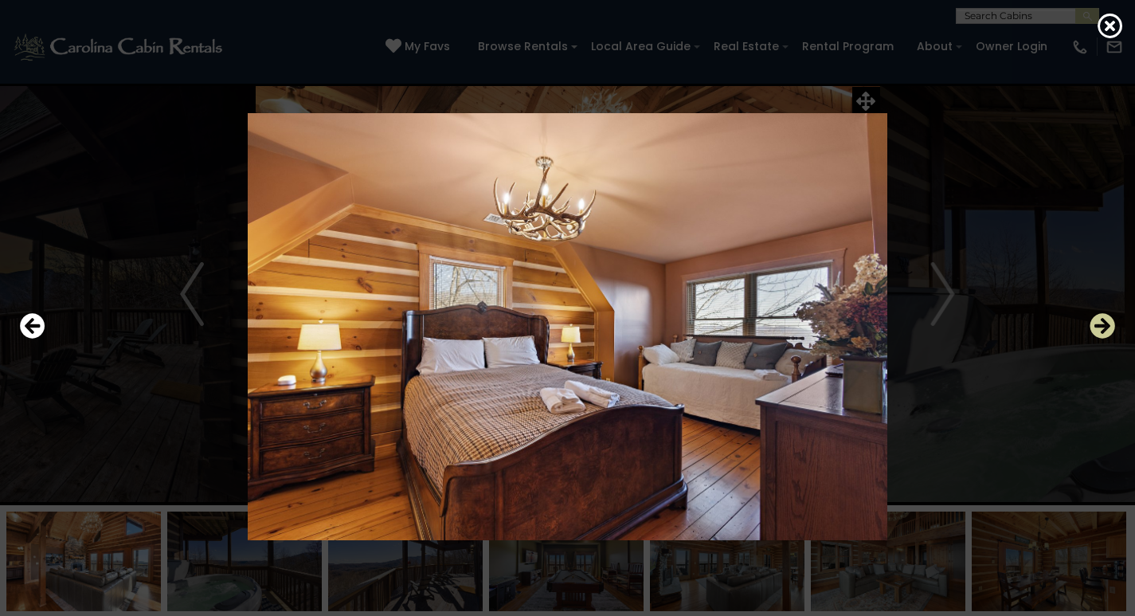
click at [1100, 327] on icon "Next" at bounding box center [1102, 325] width 25 height 25
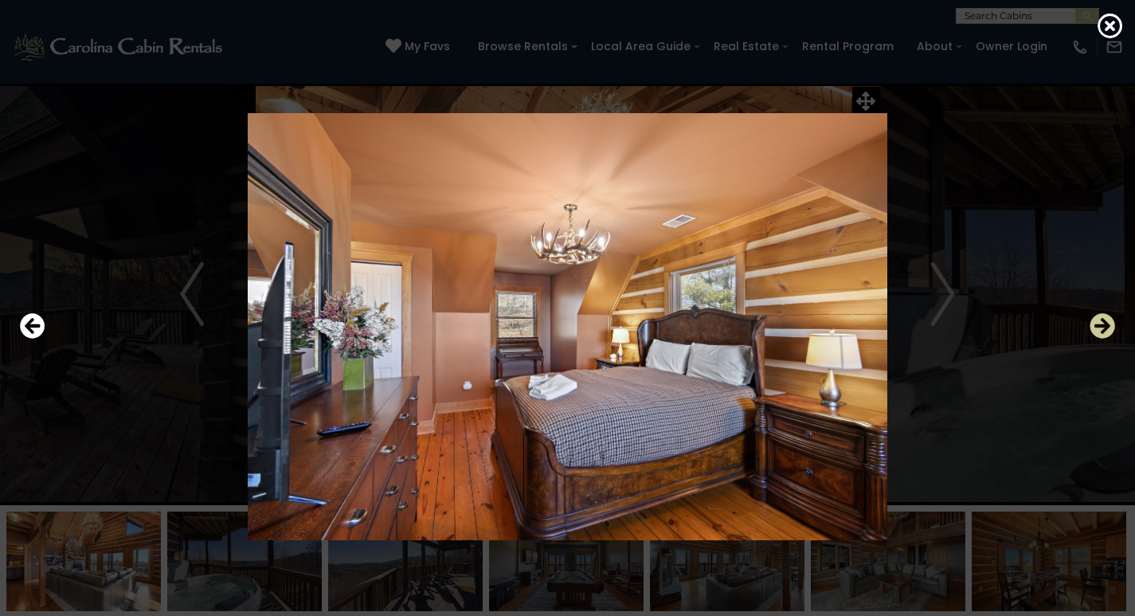
click at [1100, 327] on icon "Next" at bounding box center [1102, 325] width 25 height 25
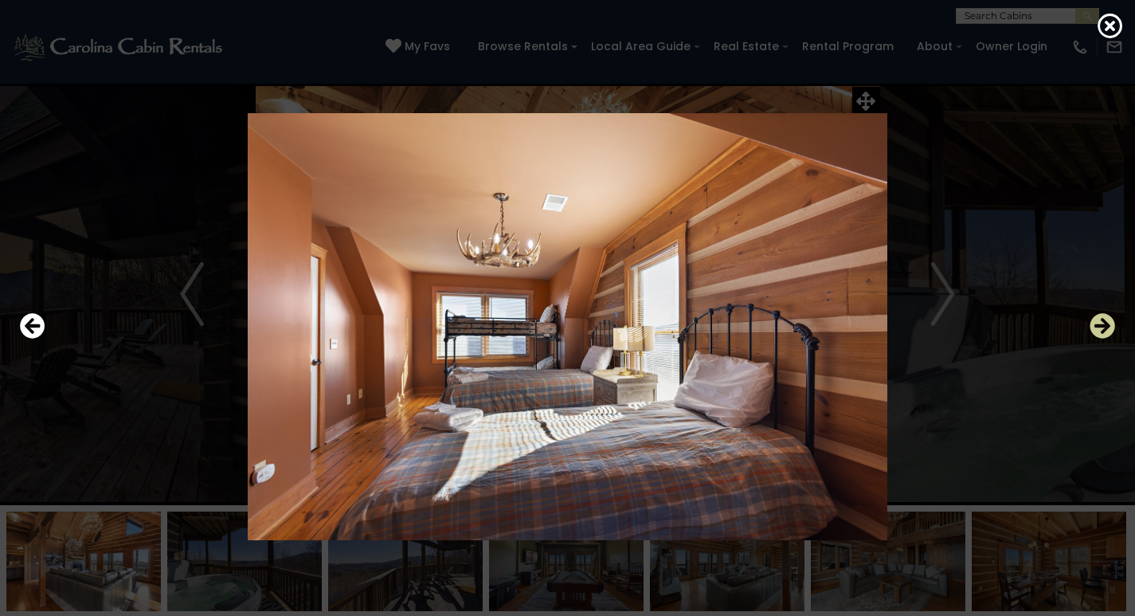
click at [1100, 327] on icon "Next" at bounding box center [1102, 325] width 25 height 25
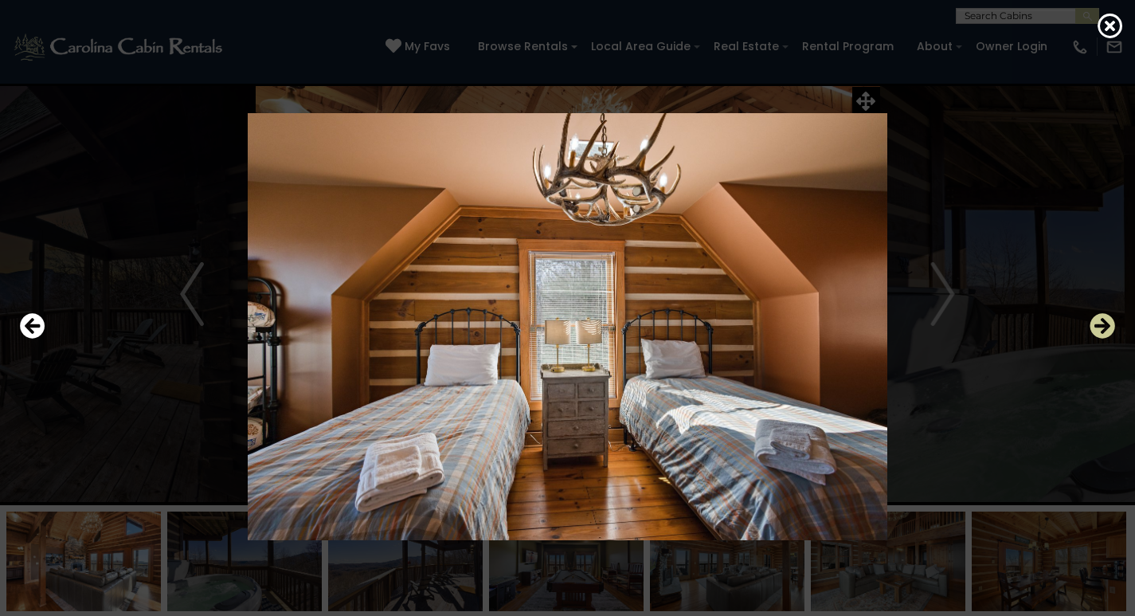
click at [1100, 327] on icon "Next" at bounding box center [1102, 325] width 25 height 25
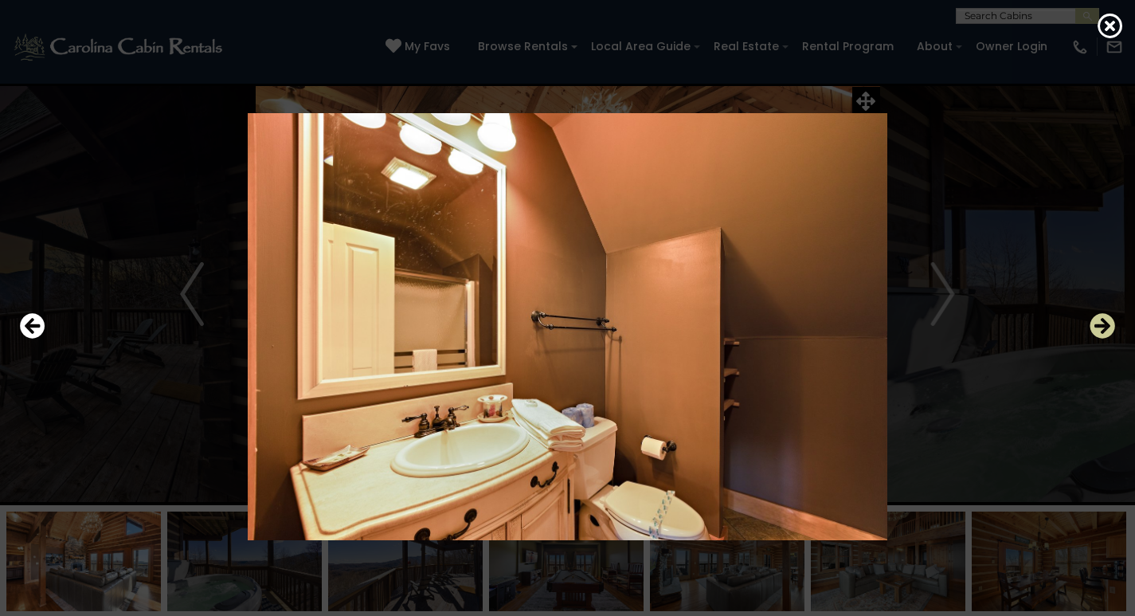
click at [1100, 327] on icon "Next" at bounding box center [1102, 325] width 25 height 25
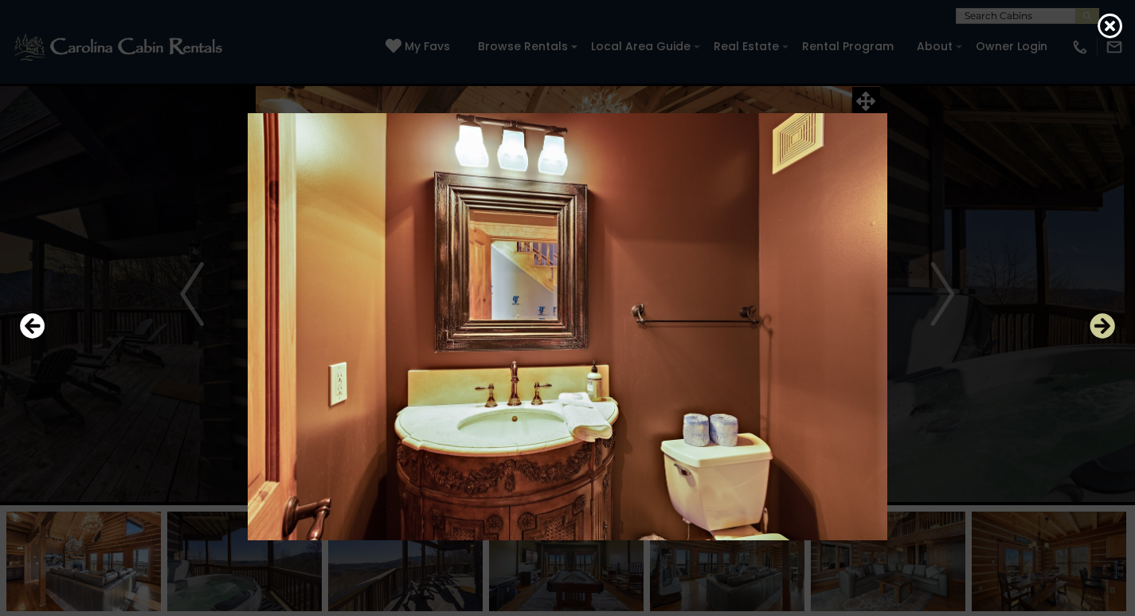
click at [1100, 327] on icon "Next" at bounding box center [1102, 325] width 25 height 25
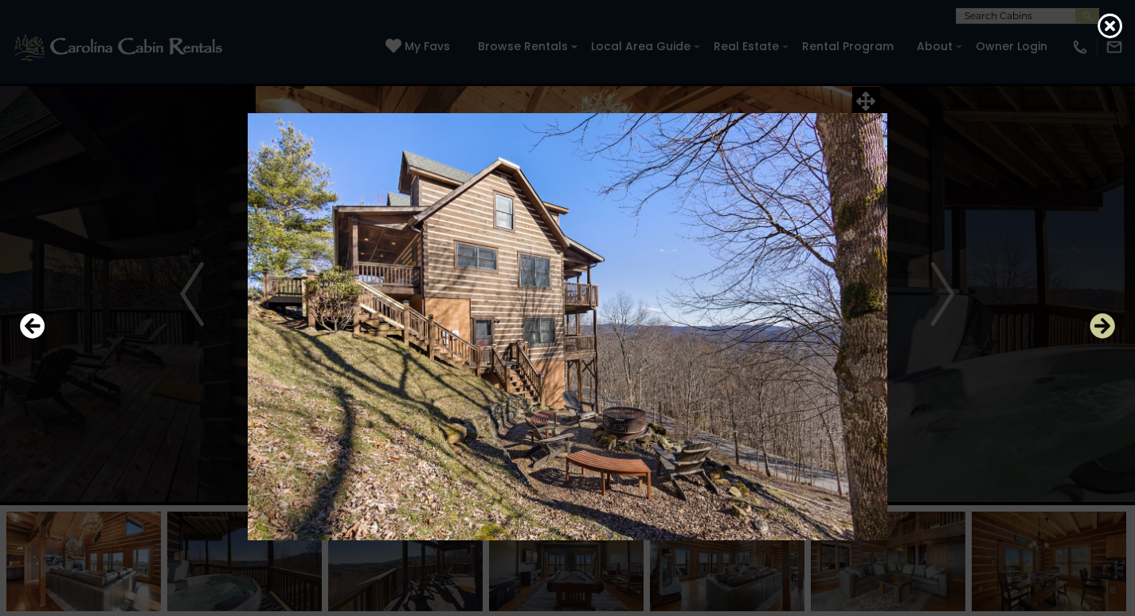
click at [1100, 327] on icon "Next" at bounding box center [1102, 325] width 25 height 25
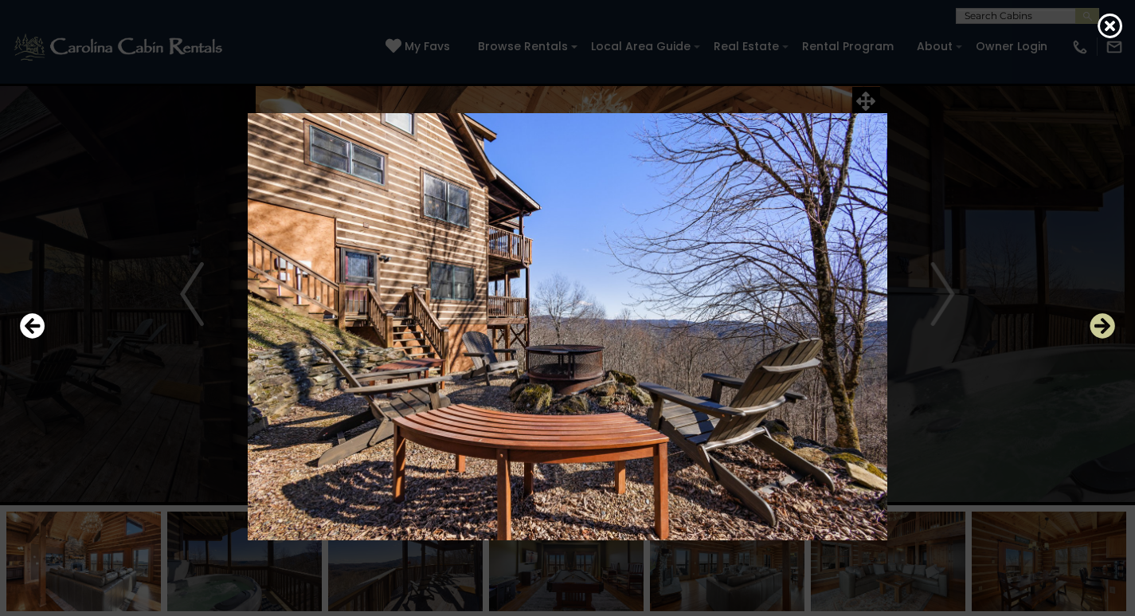
click at [1100, 327] on icon "Next" at bounding box center [1102, 325] width 25 height 25
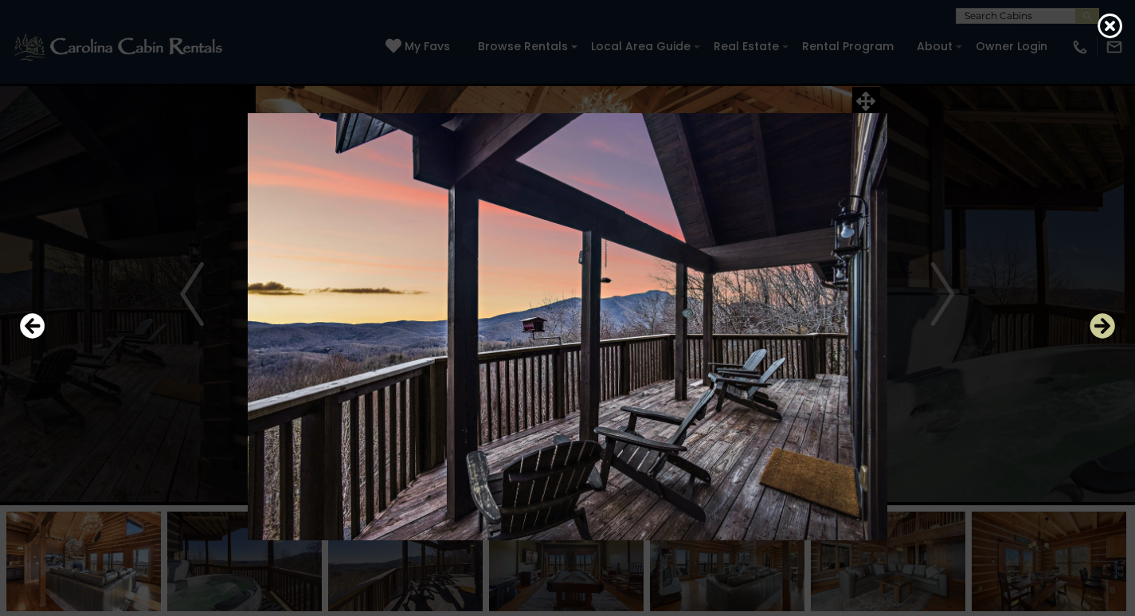
click at [1100, 327] on icon "Next" at bounding box center [1102, 325] width 25 height 25
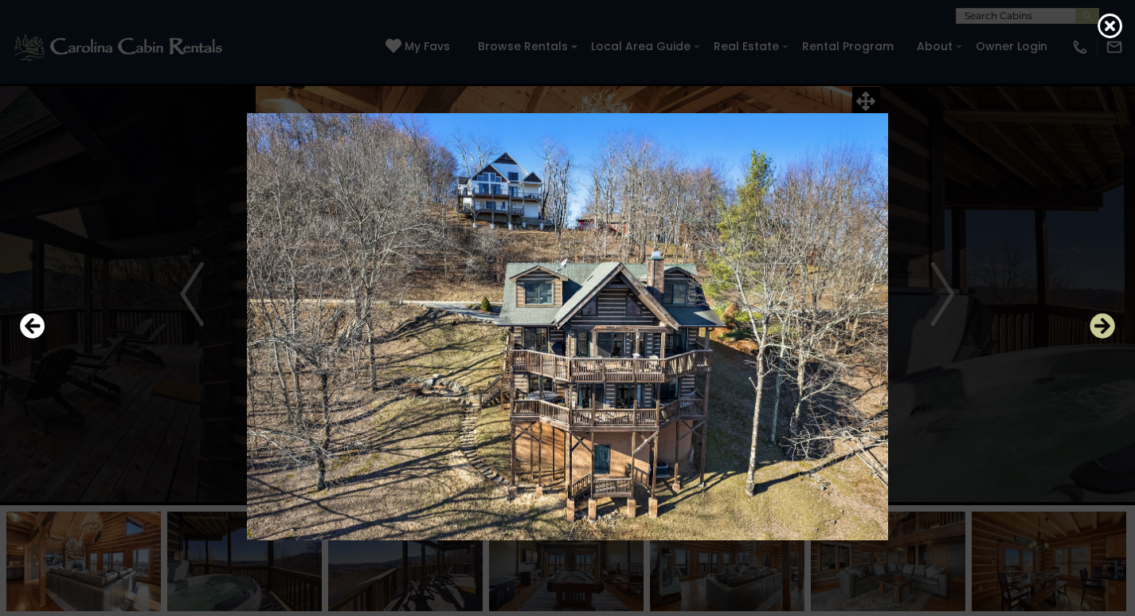
click at [1100, 327] on icon "Next" at bounding box center [1102, 325] width 25 height 25
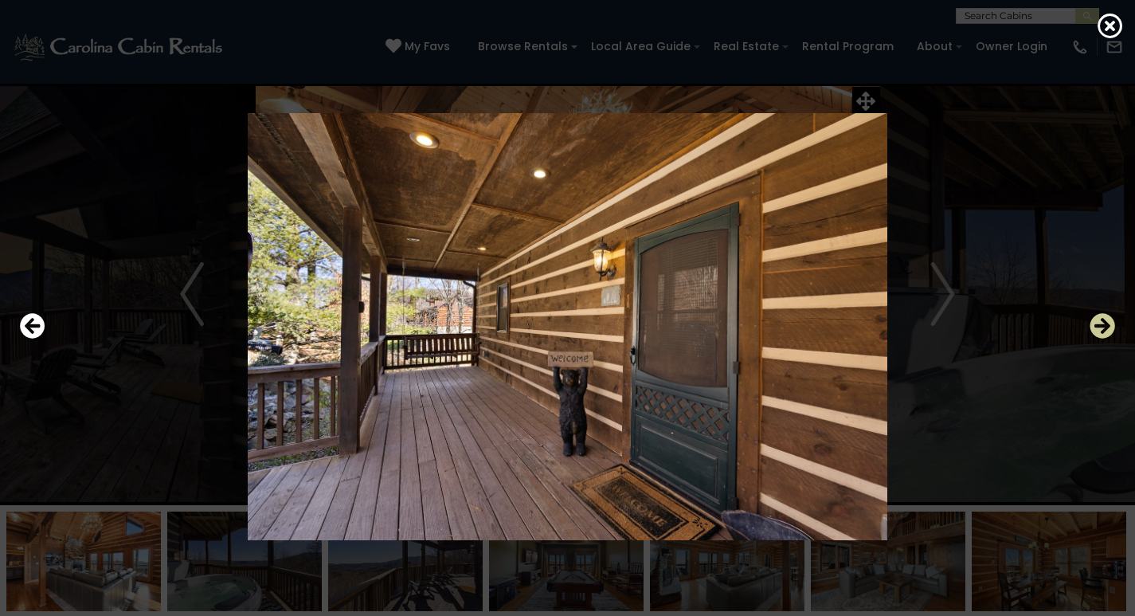
click at [1100, 327] on icon "Next" at bounding box center [1102, 325] width 25 height 25
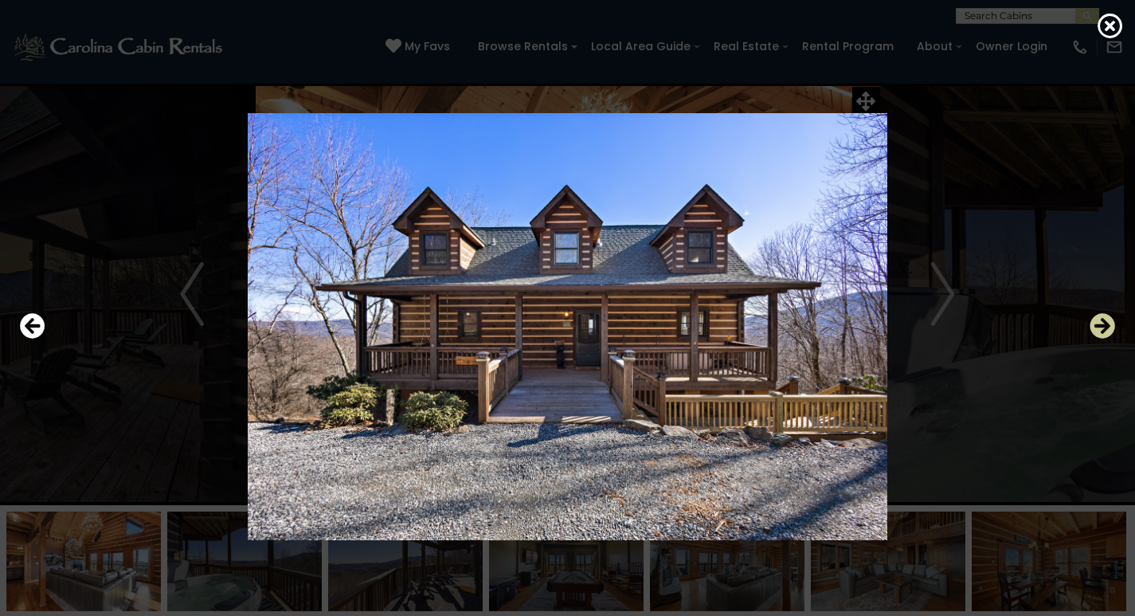
click at [1100, 327] on icon "Next" at bounding box center [1102, 325] width 25 height 25
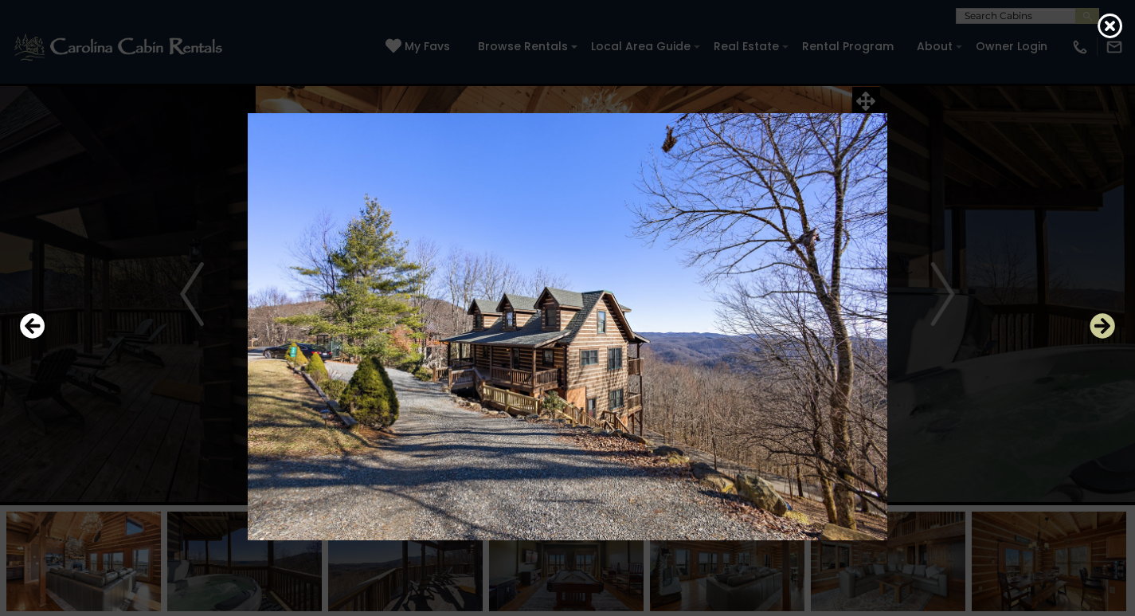
click at [1100, 327] on icon "Next" at bounding box center [1102, 325] width 25 height 25
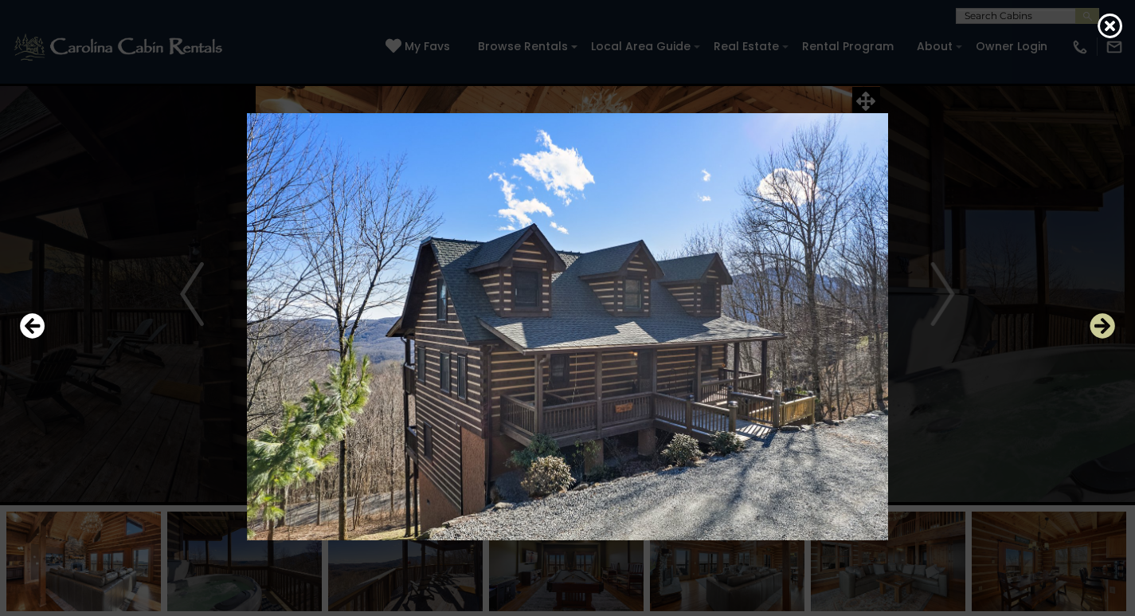
click at [1100, 327] on icon "Next" at bounding box center [1102, 325] width 25 height 25
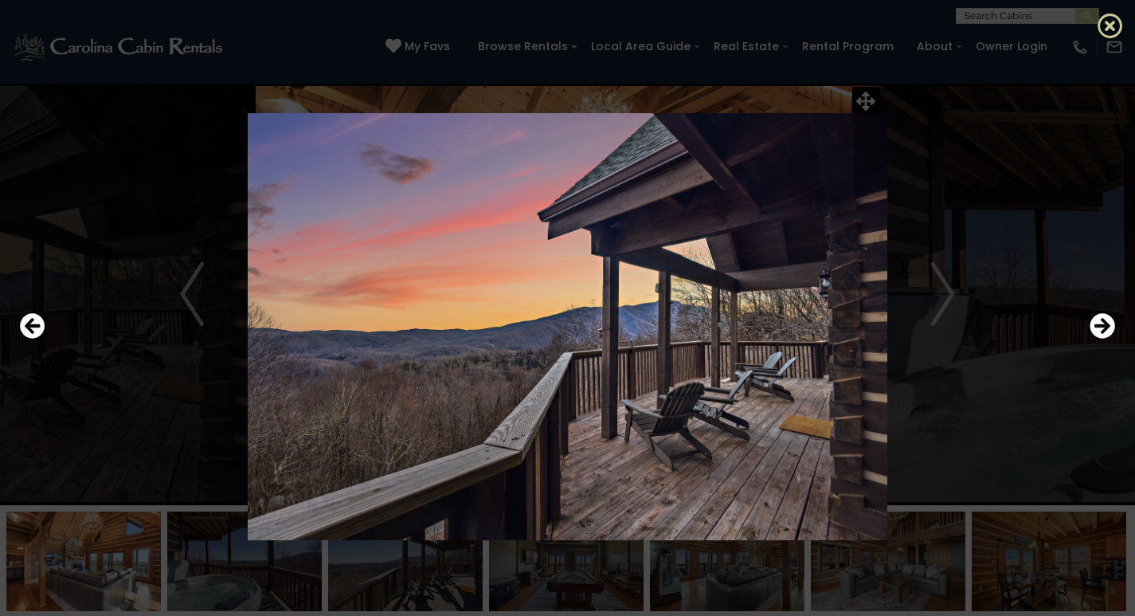
click at [1108, 22] on icon at bounding box center [1110, 25] width 25 height 25
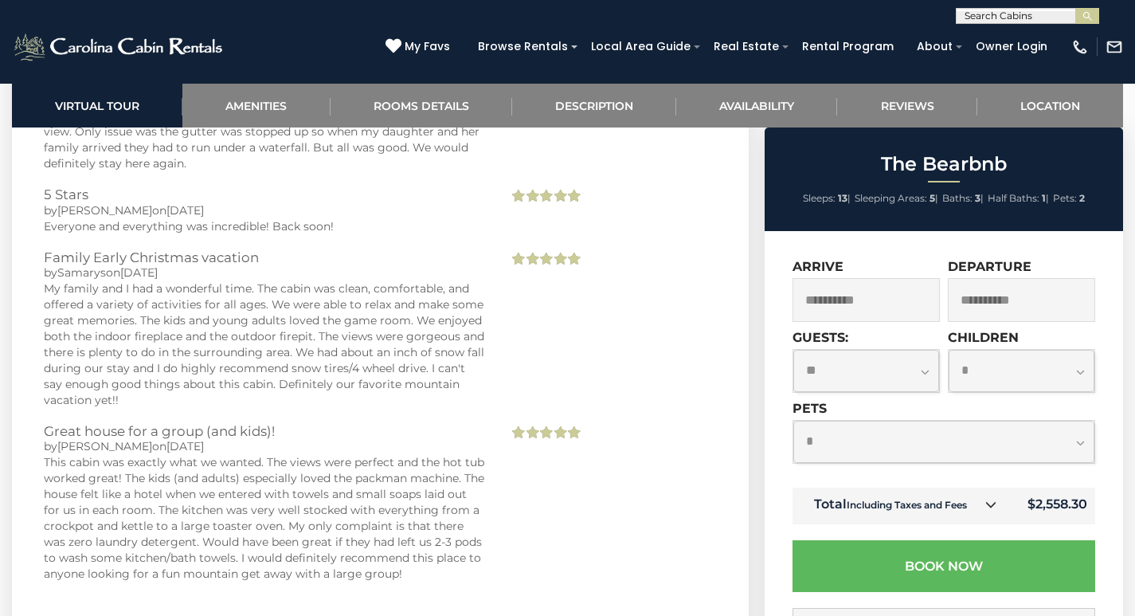
scroll to position [3904, 0]
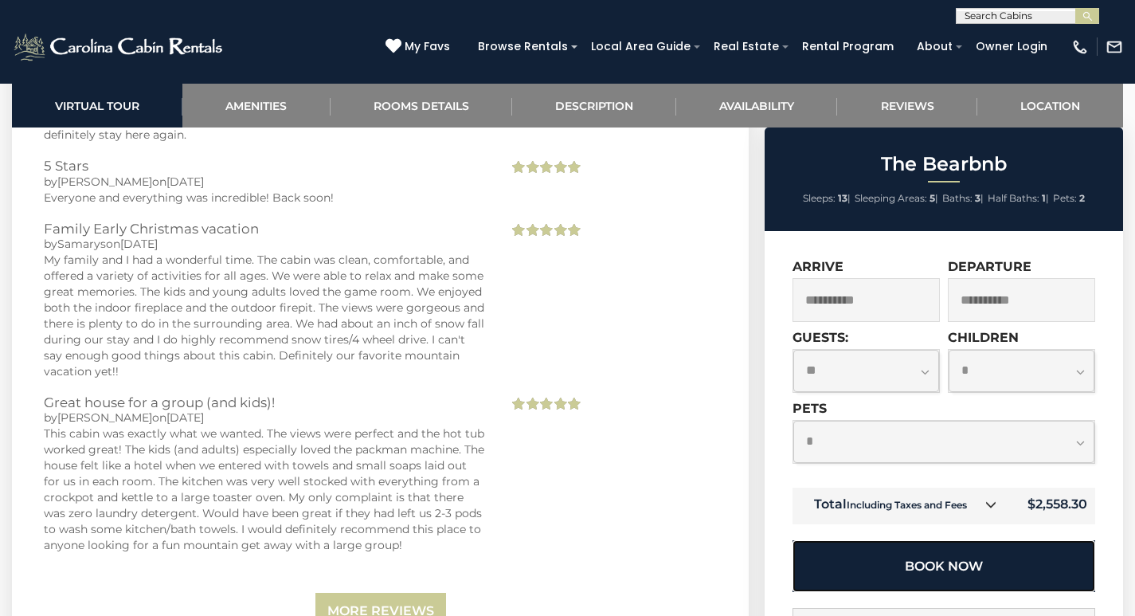
click at [878, 555] on button "Book Now" at bounding box center [944, 566] width 303 height 52
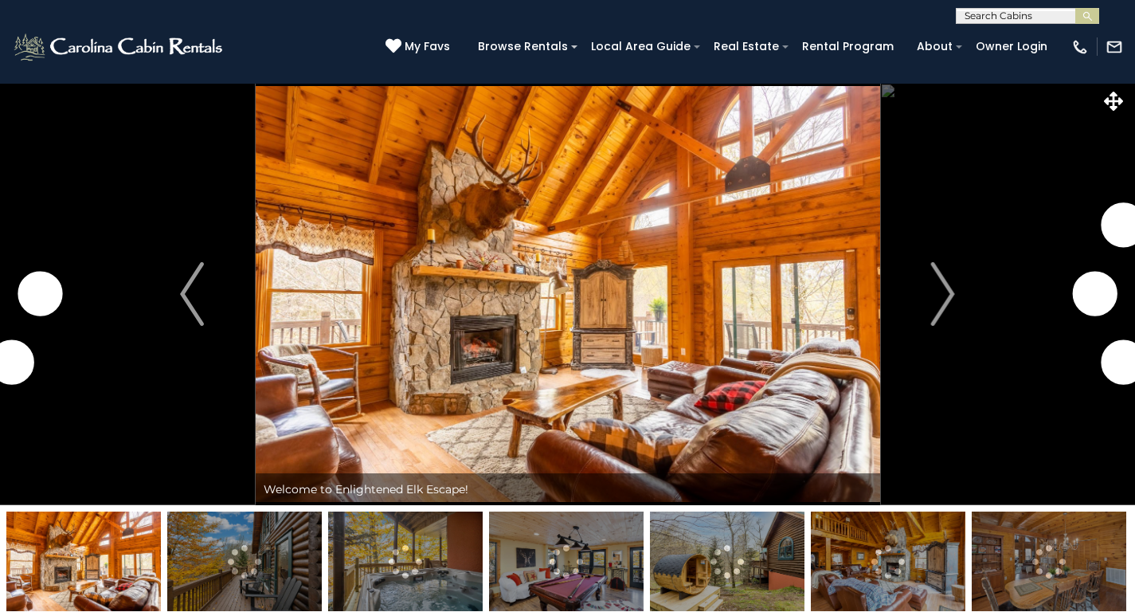
click at [1116, 100] on icon at bounding box center [1113, 101] width 19 height 19
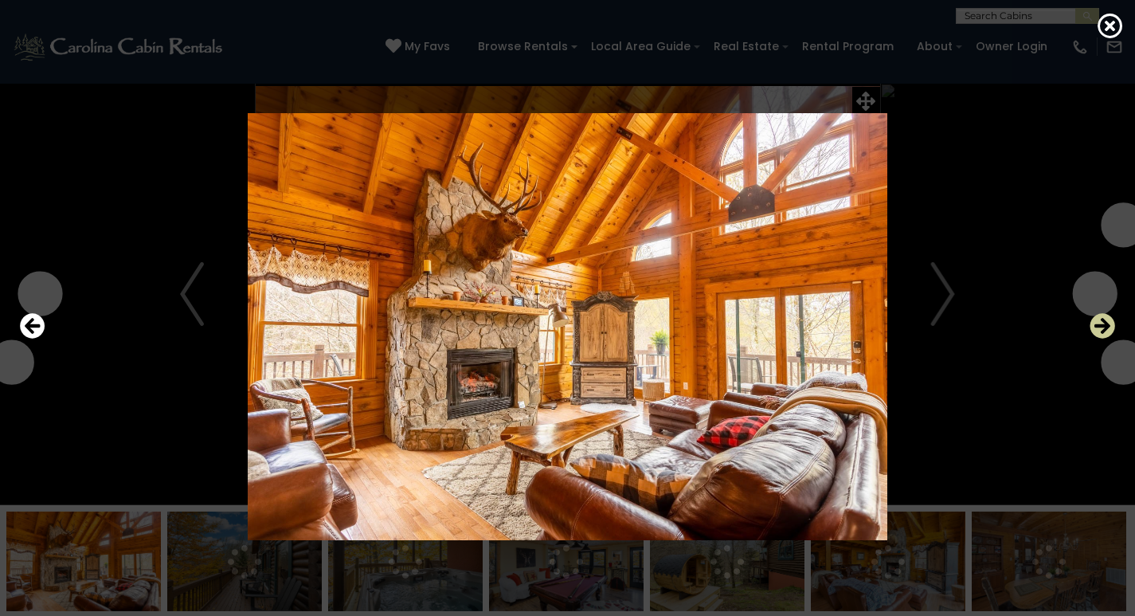
click at [1104, 324] on icon "Next" at bounding box center [1102, 325] width 25 height 25
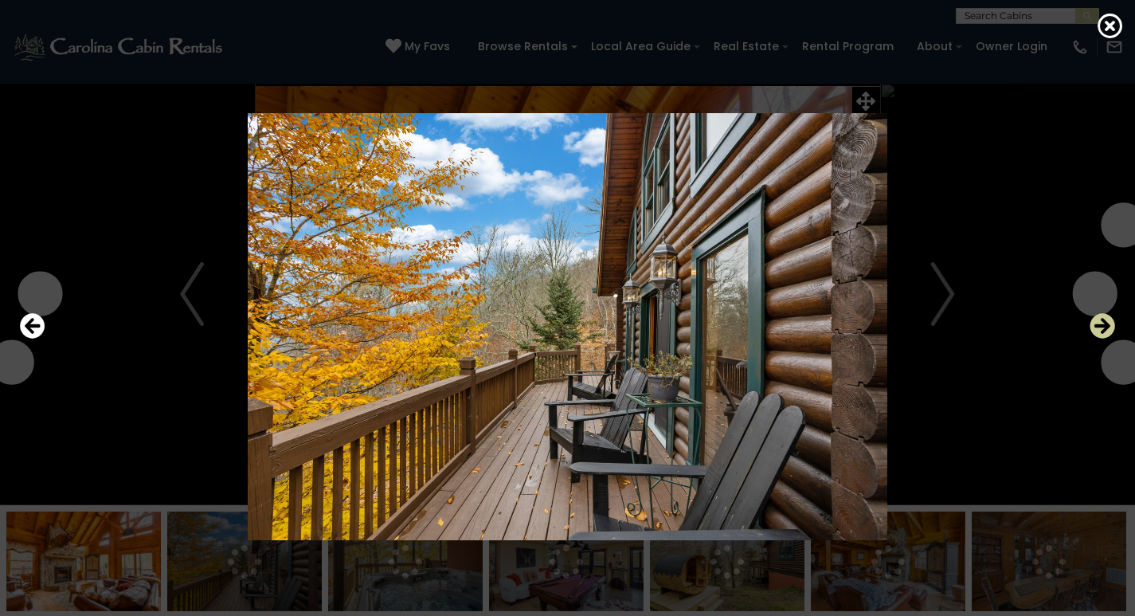
click at [1104, 324] on icon "Next" at bounding box center [1102, 325] width 25 height 25
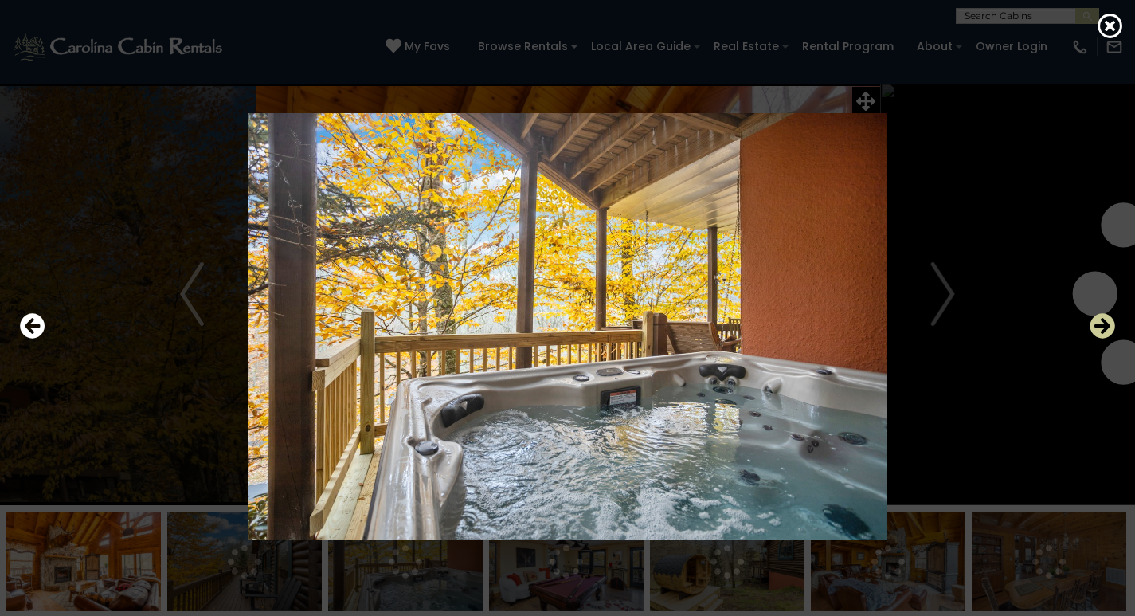
click at [1104, 324] on icon "Next" at bounding box center [1102, 325] width 25 height 25
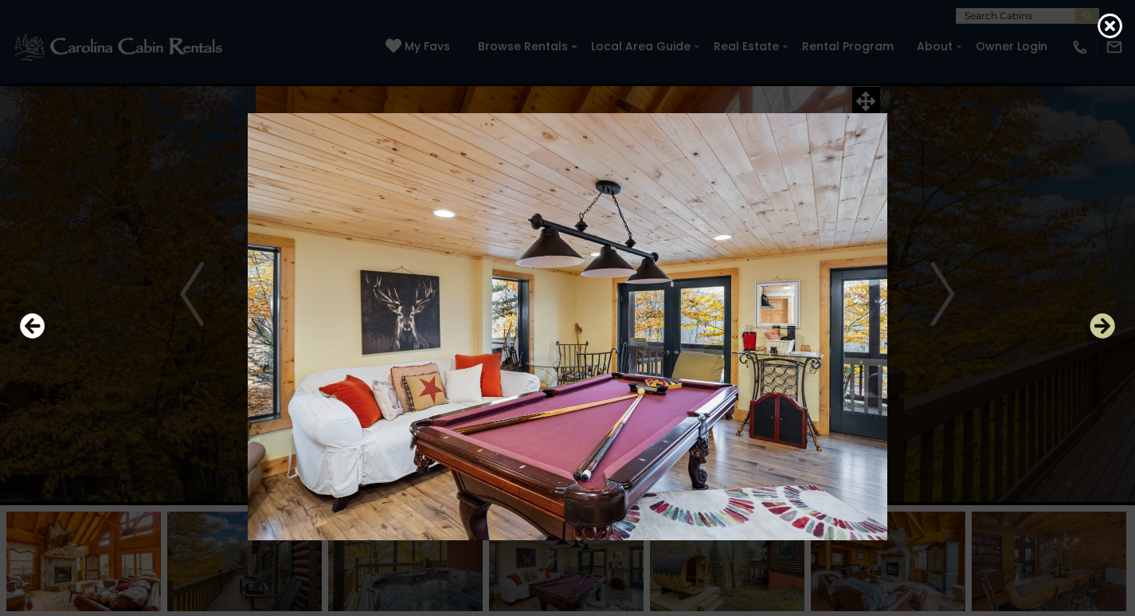
click at [1104, 324] on icon "Next" at bounding box center [1102, 325] width 25 height 25
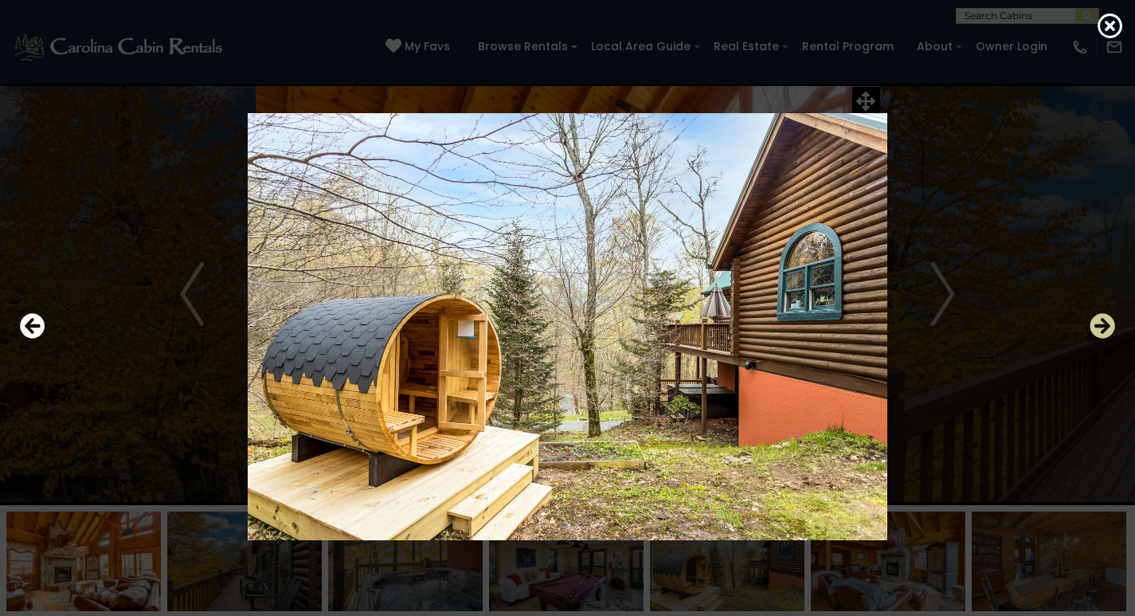
click at [1104, 324] on icon "Next" at bounding box center [1102, 325] width 25 height 25
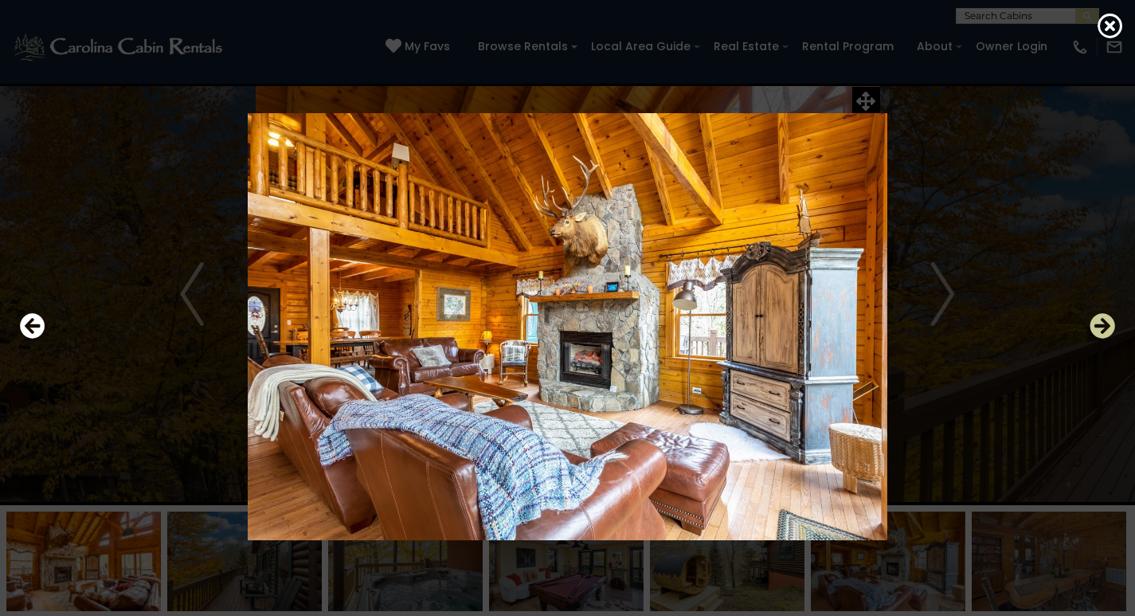
click at [1104, 324] on icon "Next" at bounding box center [1102, 325] width 25 height 25
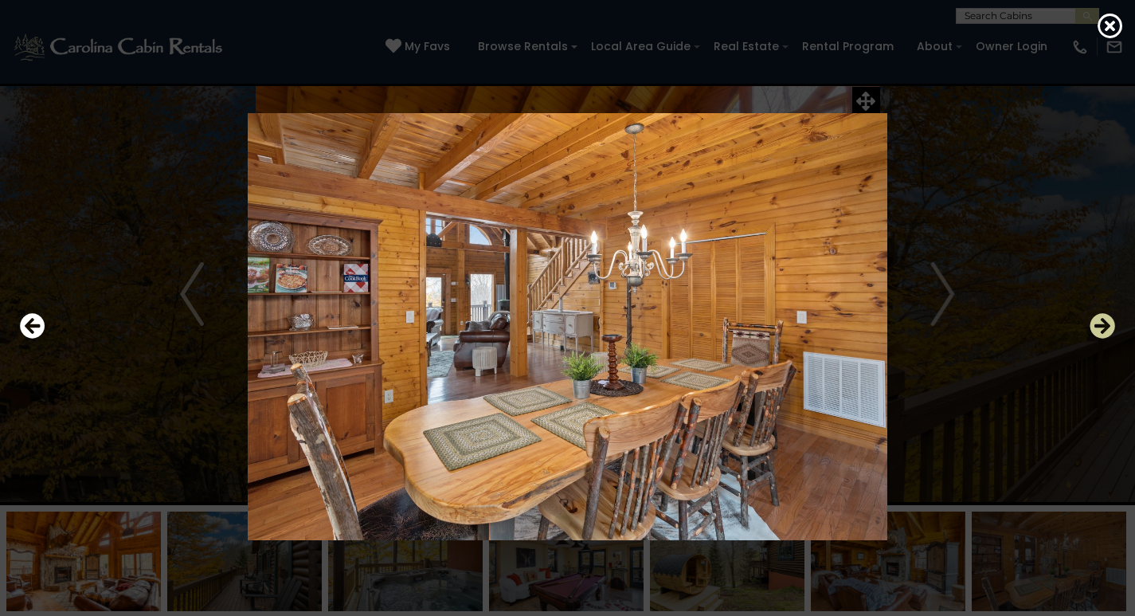
click at [1104, 324] on icon "Next" at bounding box center [1102, 325] width 25 height 25
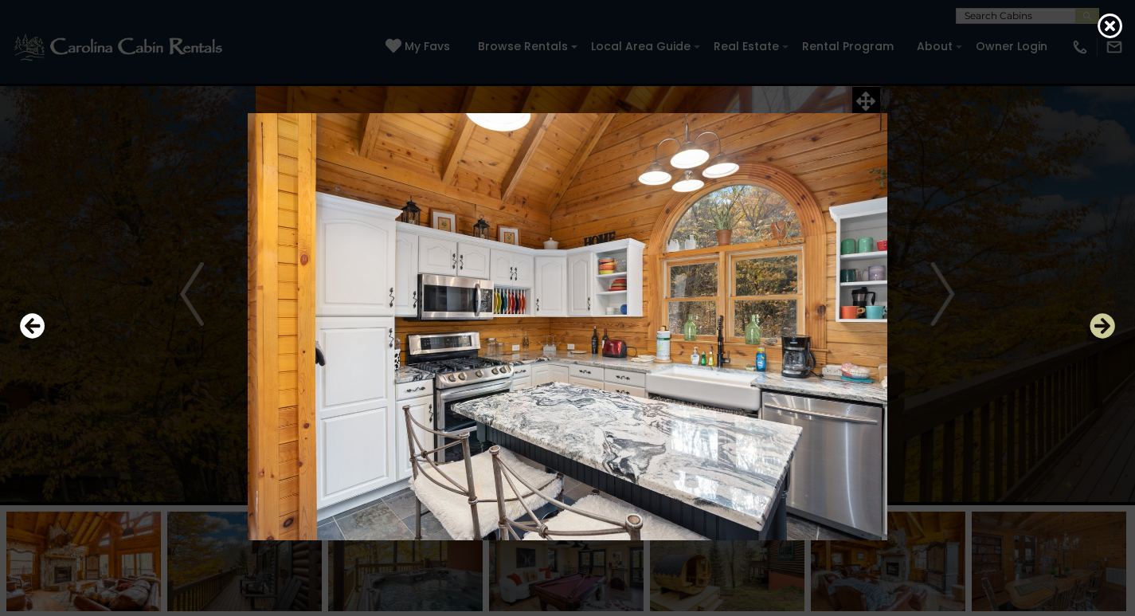
click at [1104, 324] on icon "Next" at bounding box center [1102, 325] width 25 height 25
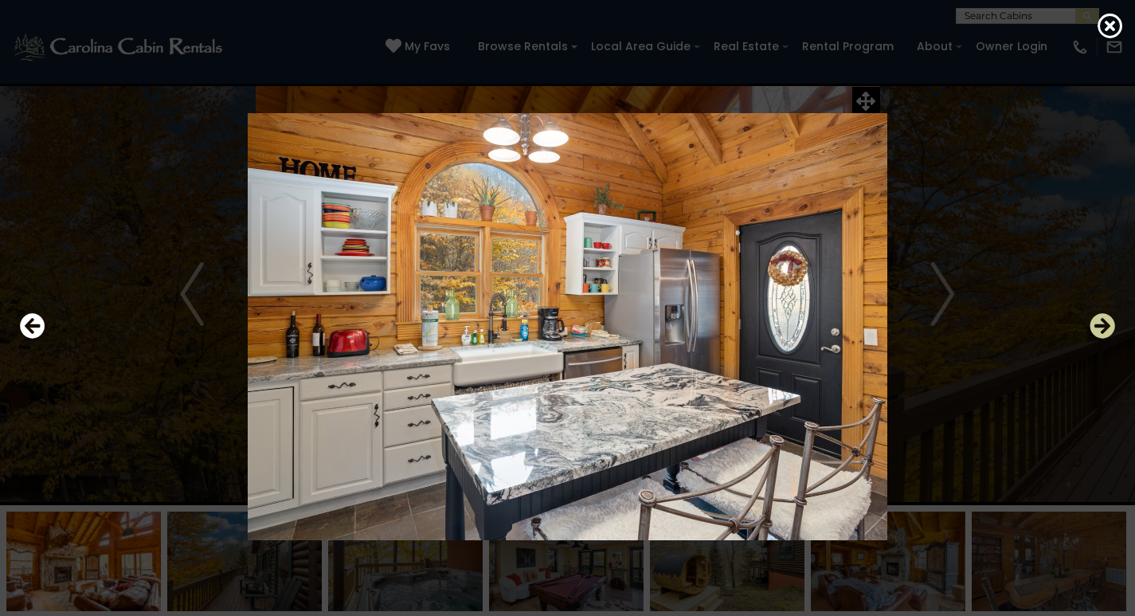
click at [1104, 324] on icon "Next" at bounding box center [1102, 325] width 25 height 25
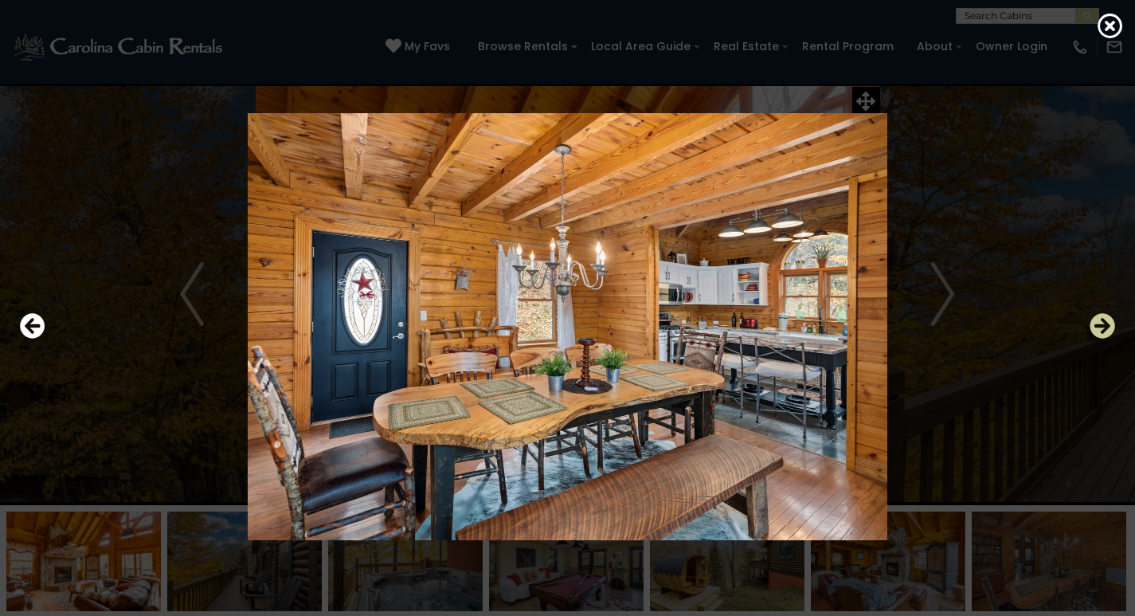
click at [1104, 324] on icon "Next" at bounding box center [1102, 325] width 25 height 25
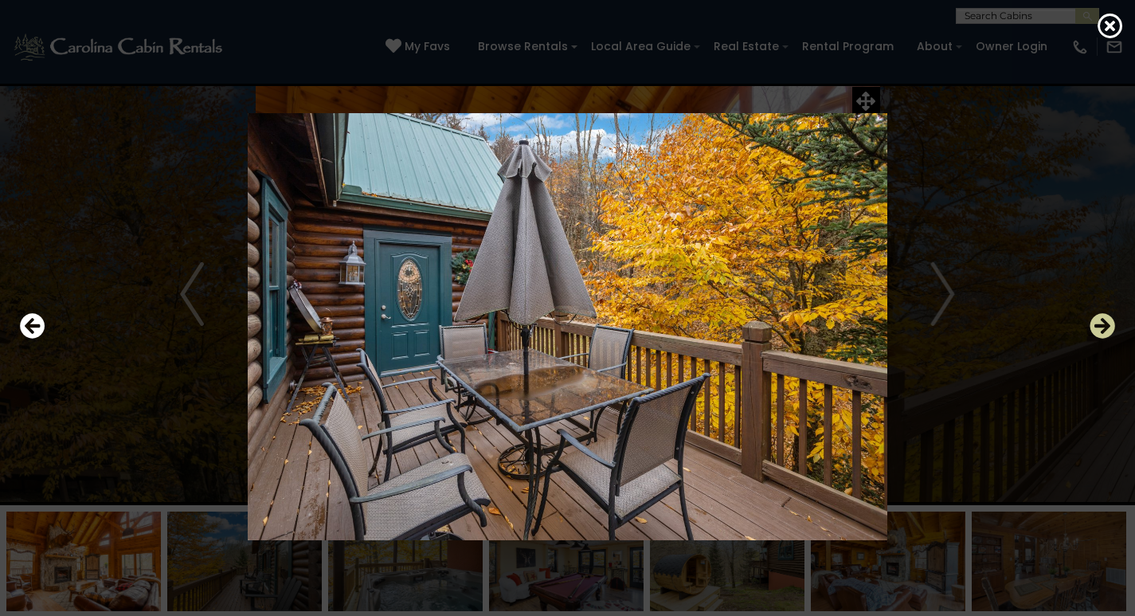
click at [1104, 324] on icon "Next" at bounding box center [1102, 325] width 25 height 25
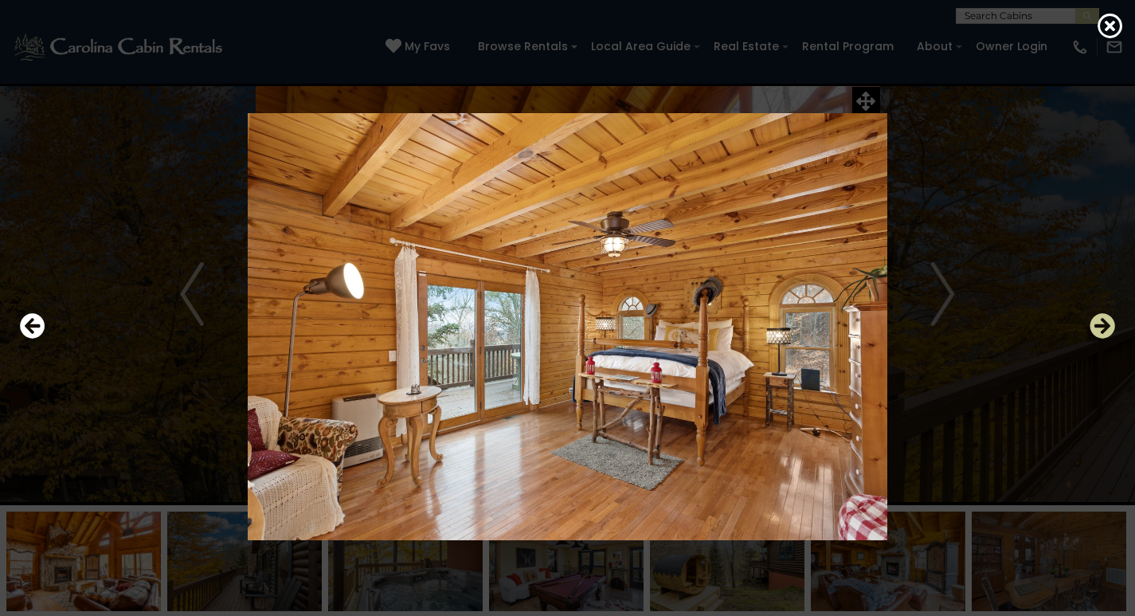
click at [1104, 324] on icon "Next" at bounding box center [1102, 325] width 25 height 25
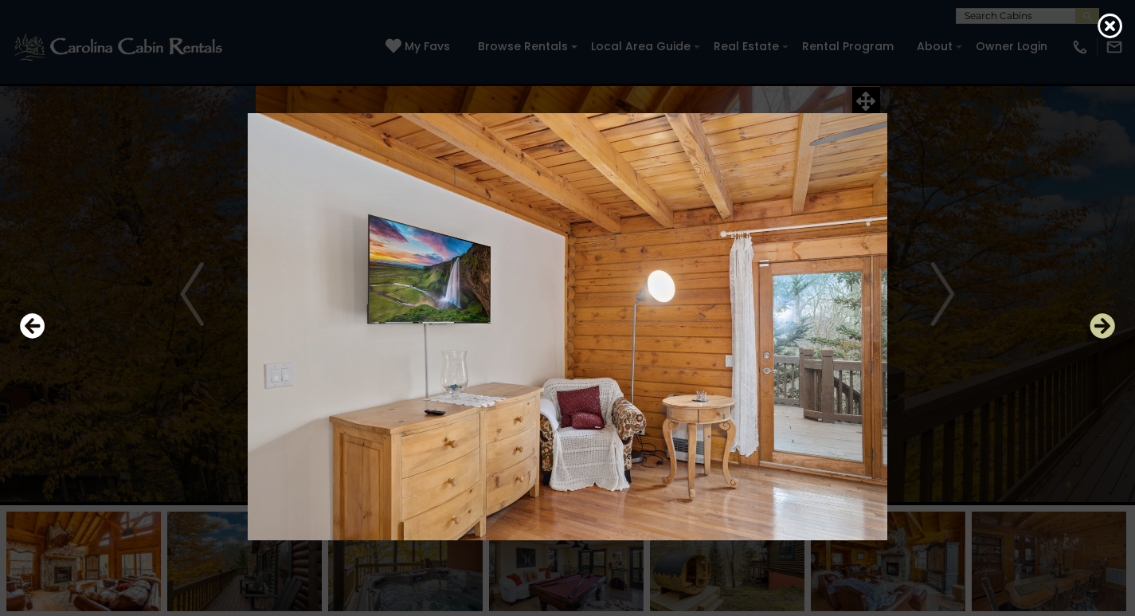
click at [1104, 324] on icon "Next" at bounding box center [1102, 325] width 25 height 25
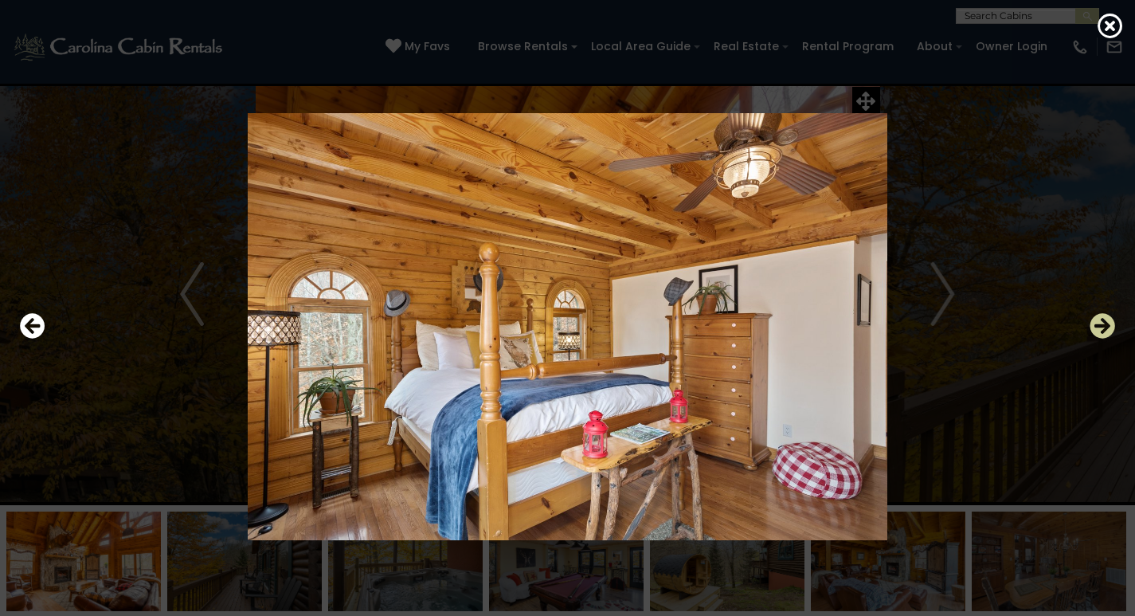
click at [1104, 324] on icon "Next" at bounding box center [1102, 325] width 25 height 25
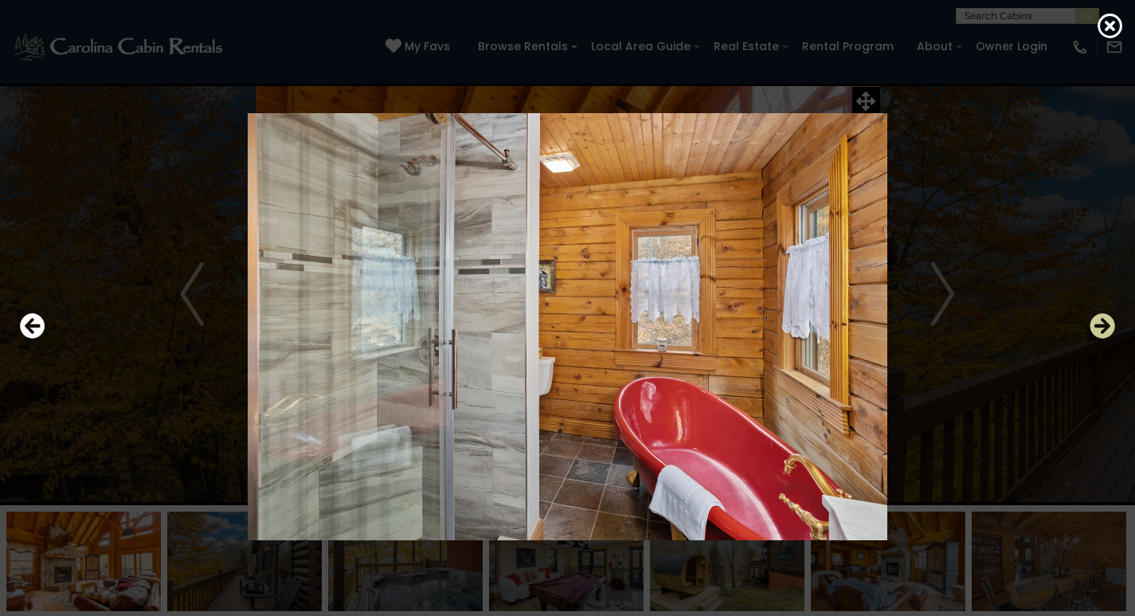
click at [1104, 324] on icon "Next" at bounding box center [1102, 325] width 25 height 25
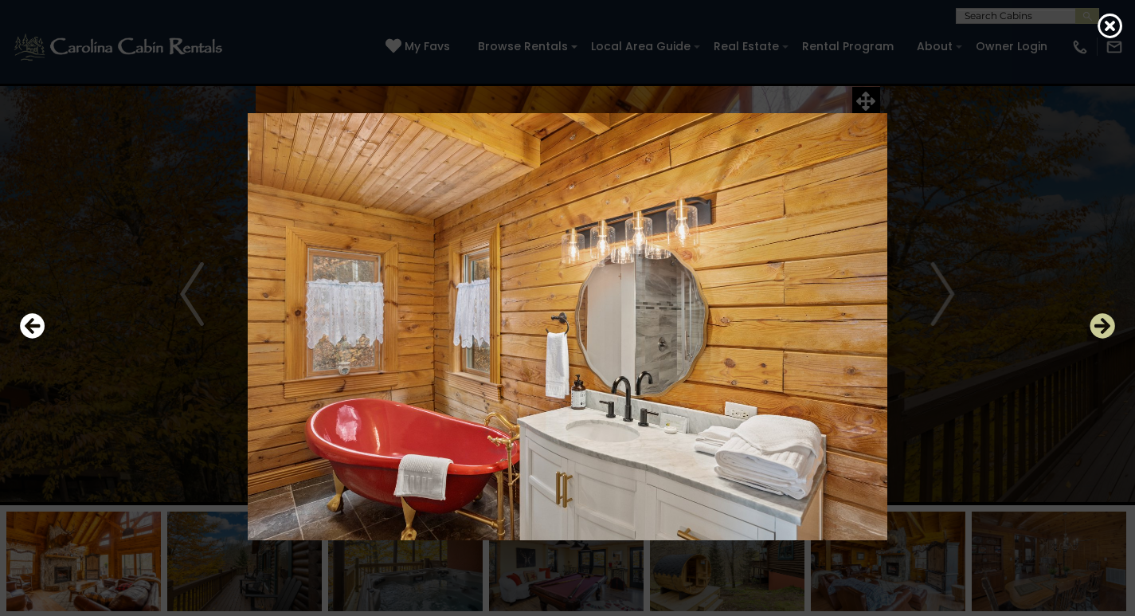
click at [1104, 324] on icon "Next" at bounding box center [1102, 325] width 25 height 25
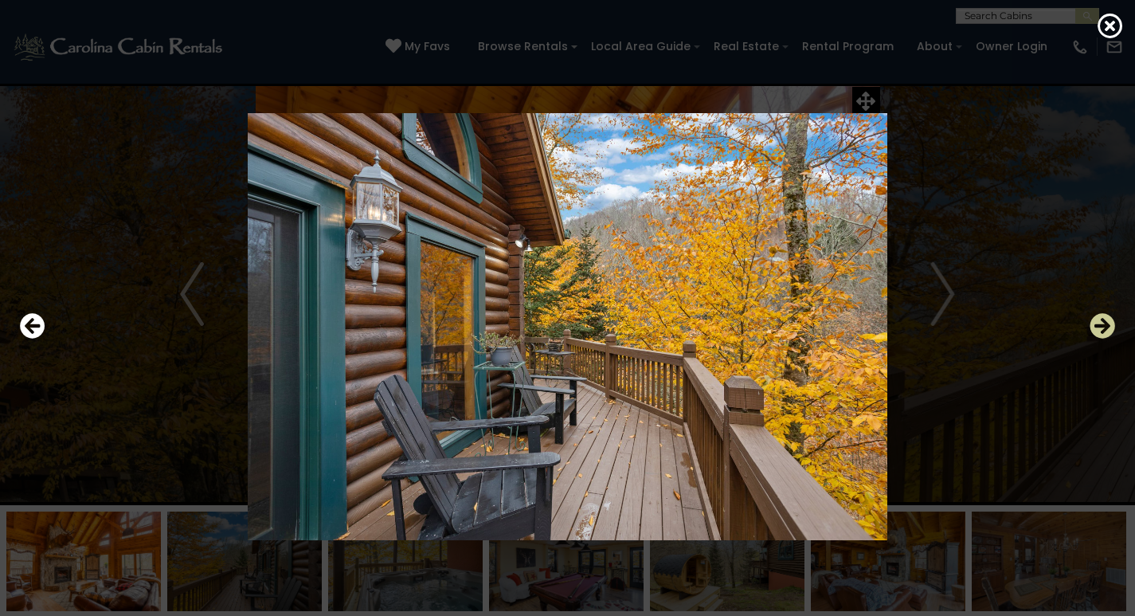
click at [1104, 324] on icon "Next" at bounding box center [1102, 325] width 25 height 25
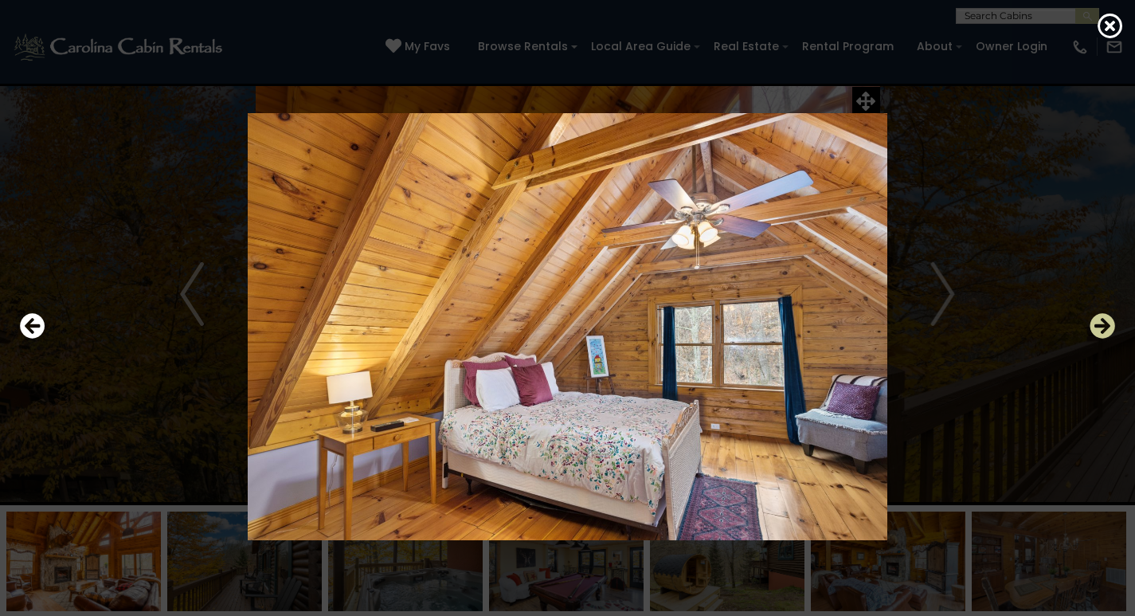
click at [1104, 324] on icon "Next" at bounding box center [1102, 325] width 25 height 25
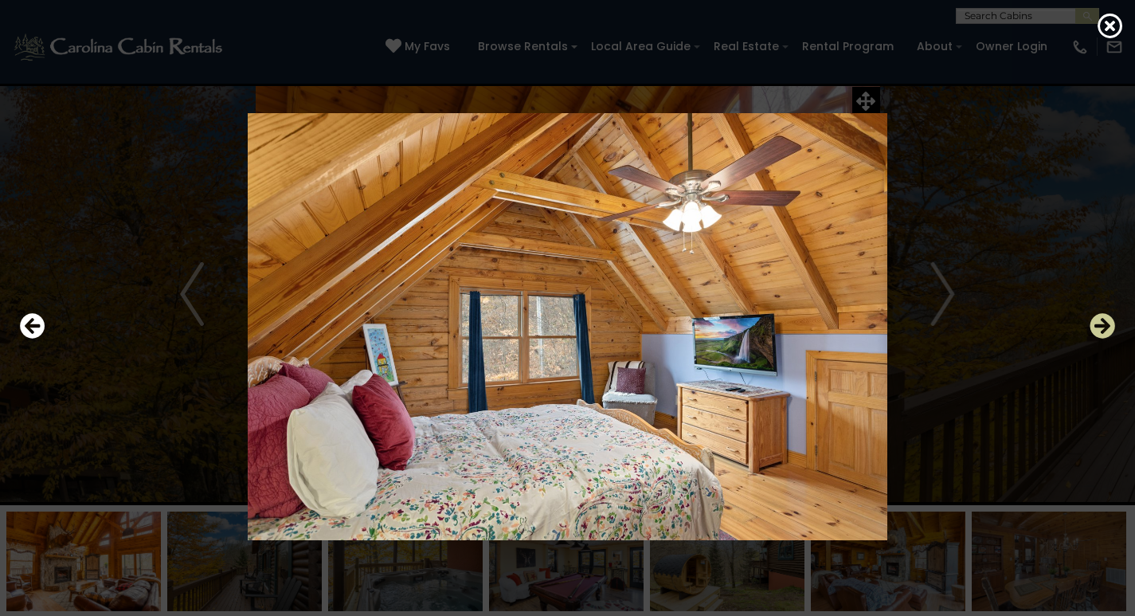
click at [1104, 324] on icon "Next" at bounding box center [1102, 325] width 25 height 25
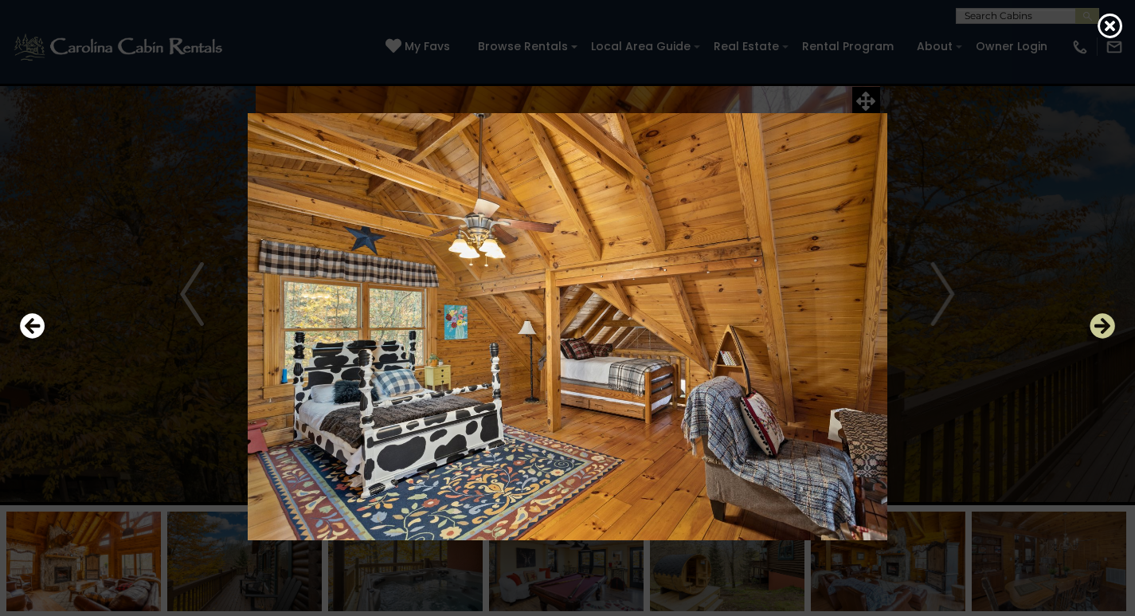
click at [1104, 324] on icon "Next" at bounding box center [1102, 325] width 25 height 25
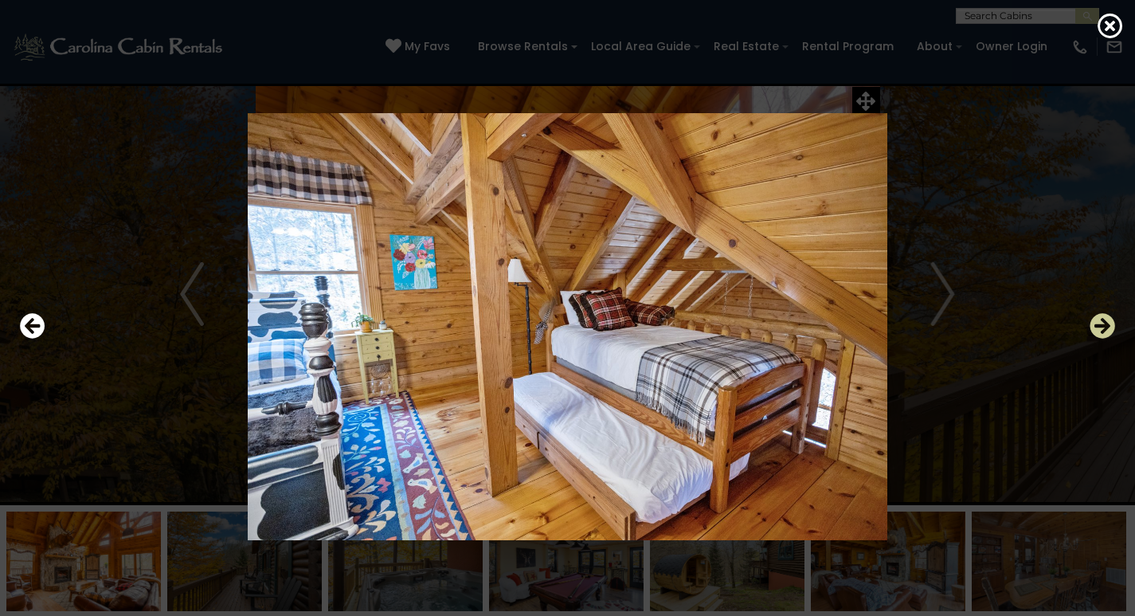
click at [1104, 324] on icon "Next" at bounding box center [1102, 325] width 25 height 25
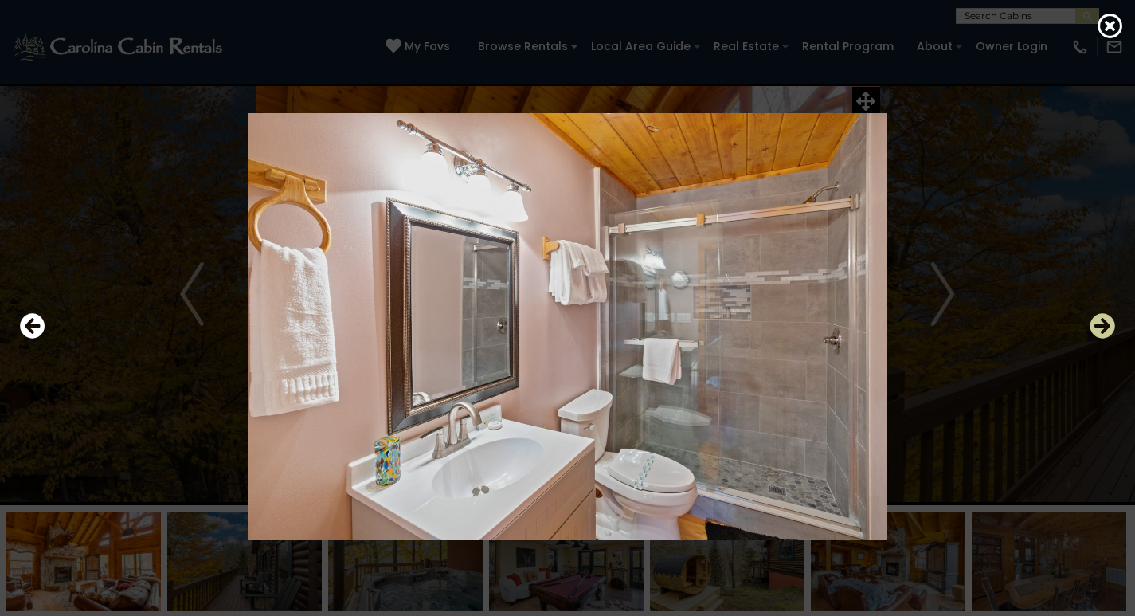
click at [1104, 324] on icon "Next" at bounding box center [1102, 325] width 25 height 25
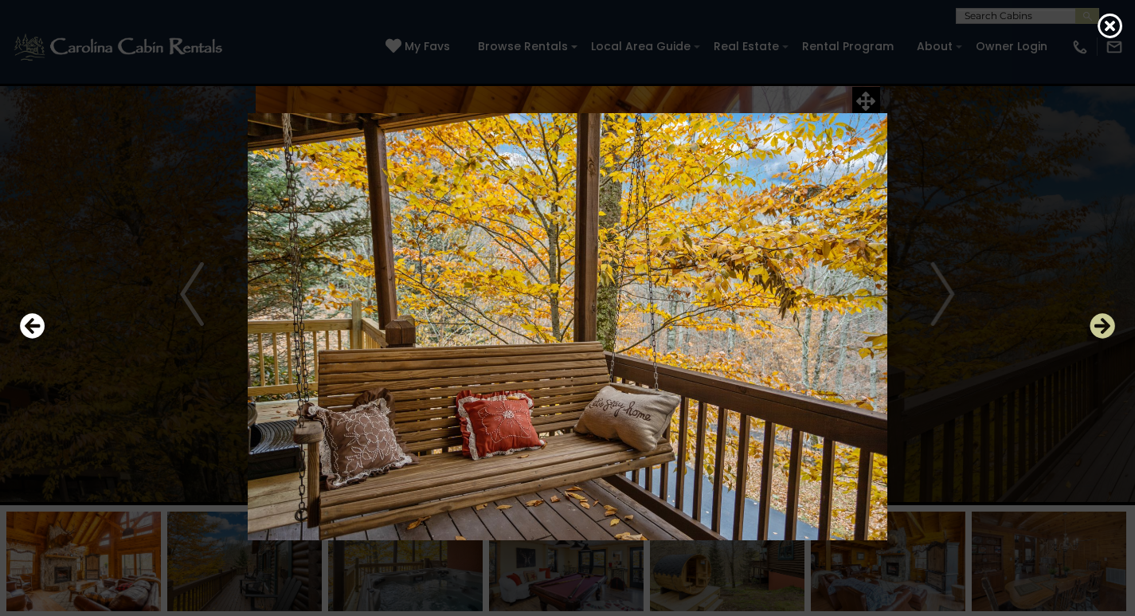
click at [1104, 324] on icon "Next" at bounding box center [1102, 325] width 25 height 25
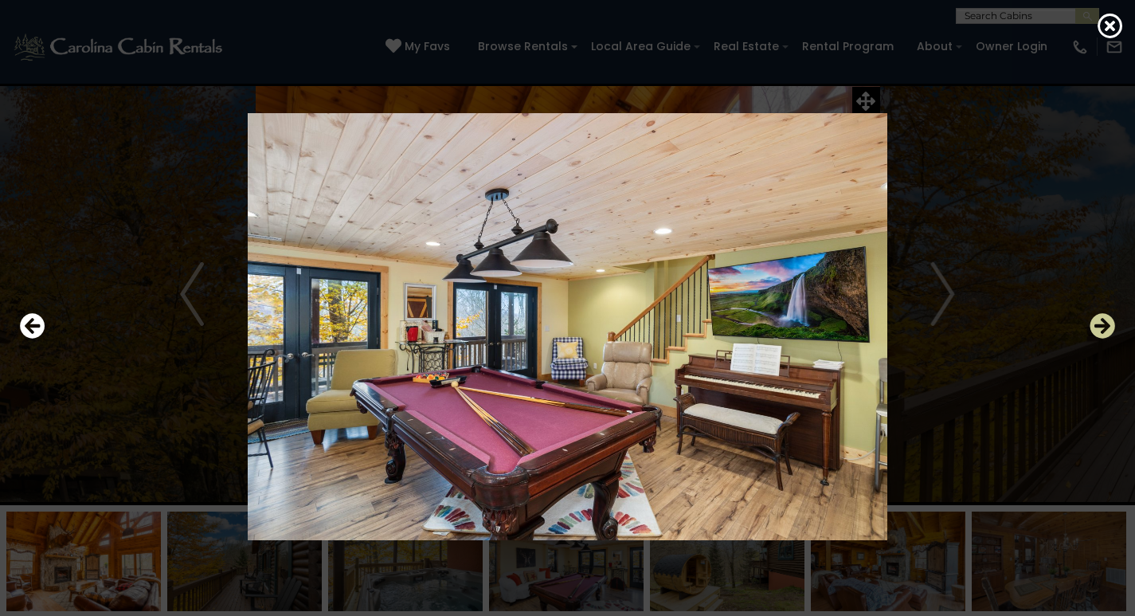
click at [1104, 324] on icon "Next" at bounding box center [1102, 325] width 25 height 25
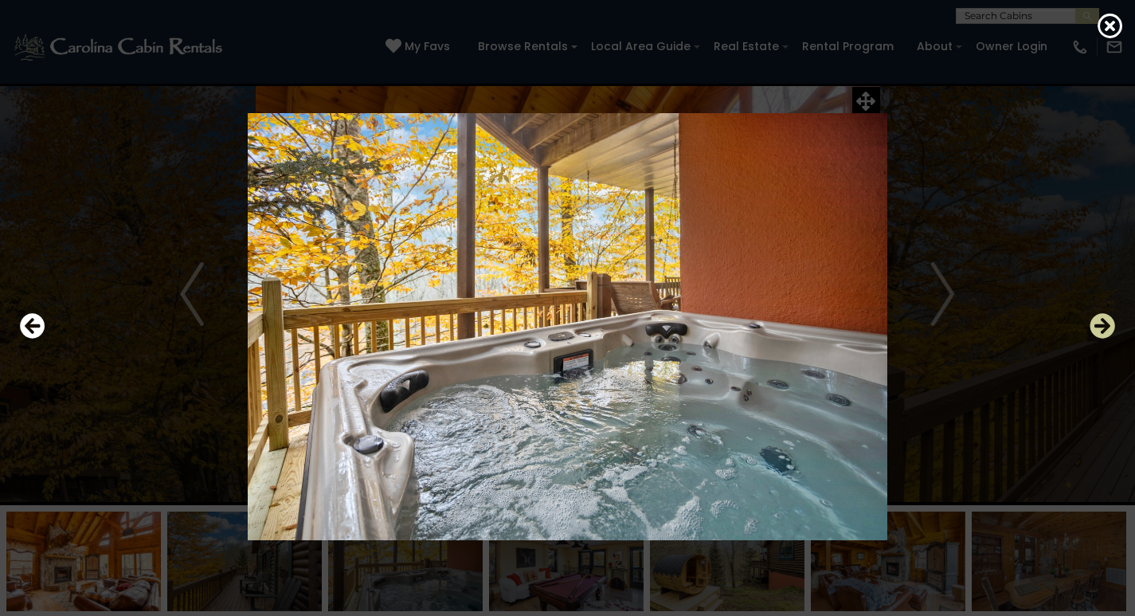
click at [1104, 324] on icon "Next" at bounding box center [1102, 325] width 25 height 25
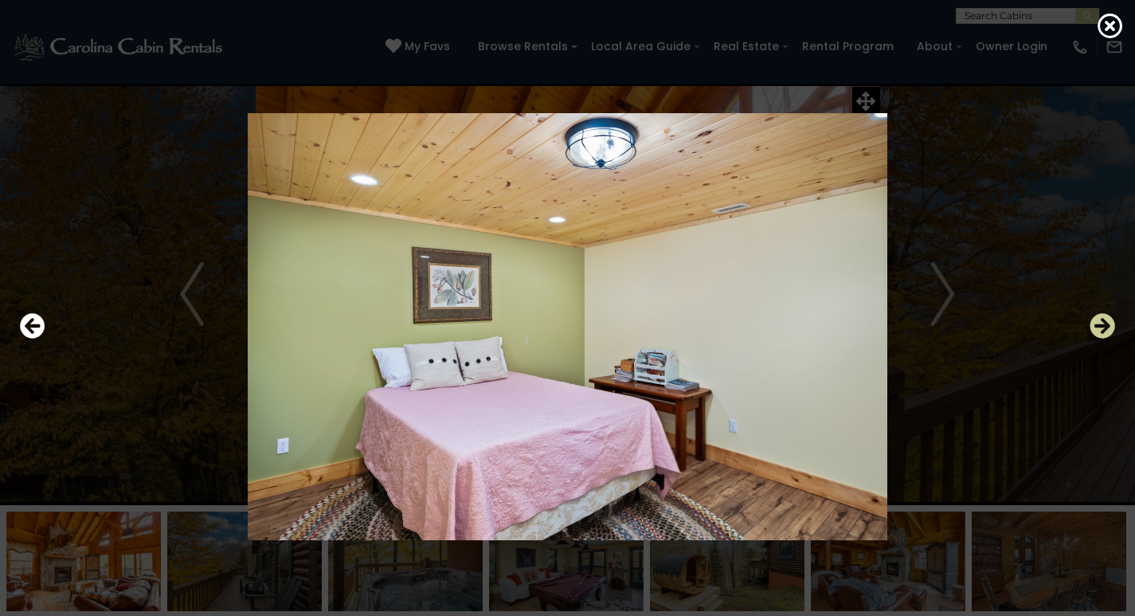
click at [1104, 324] on icon "Next" at bounding box center [1102, 325] width 25 height 25
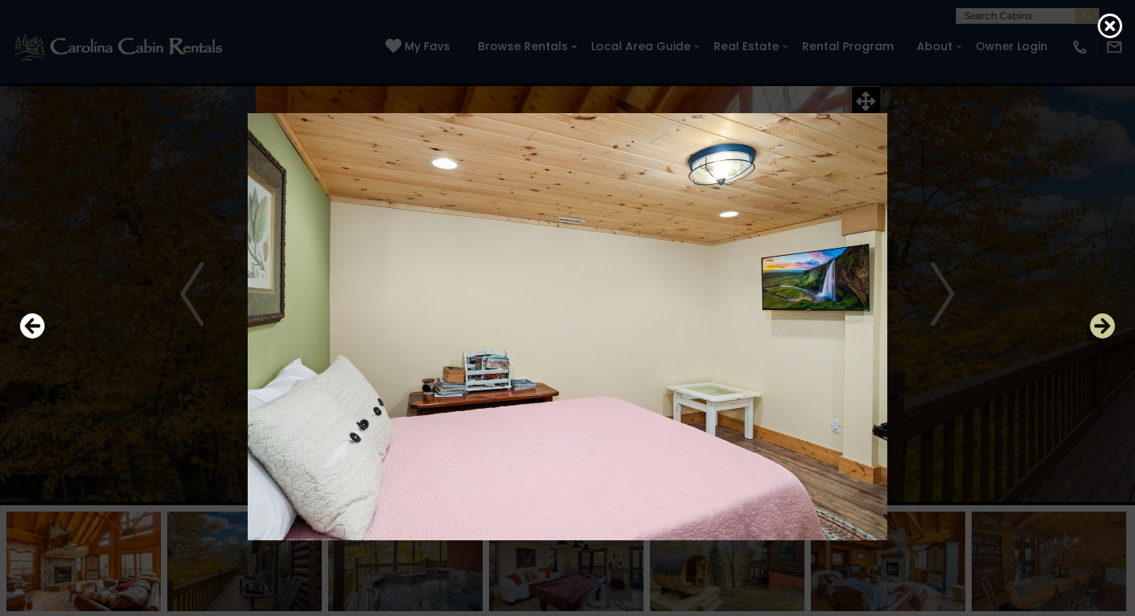
click at [1104, 324] on icon "Next" at bounding box center [1102, 325] width 25 height 25
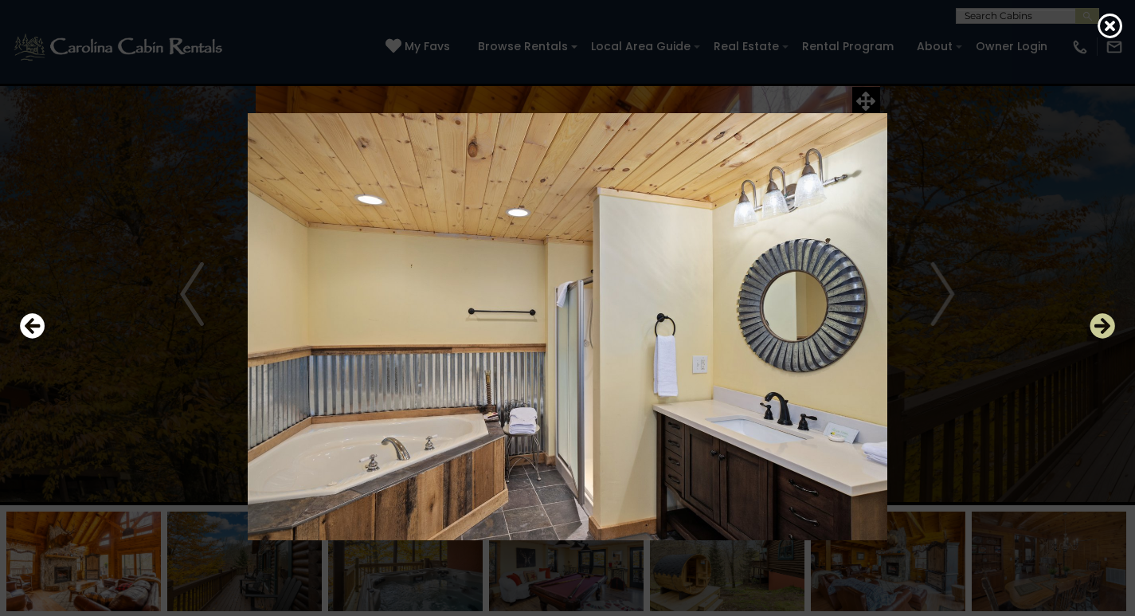
click at [1104, 324] on icon "Next" at bounding box center [1102, 325] width 25 height 25
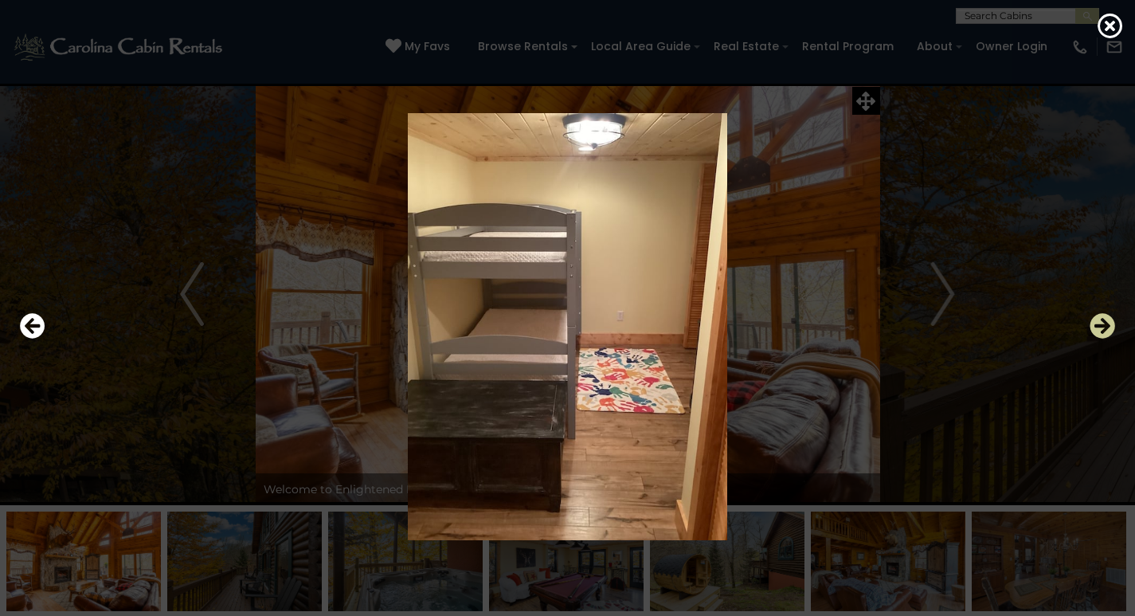
click at [1104, 324] on icon "Next" at bounding box center [1102, 325] width 25 height 25
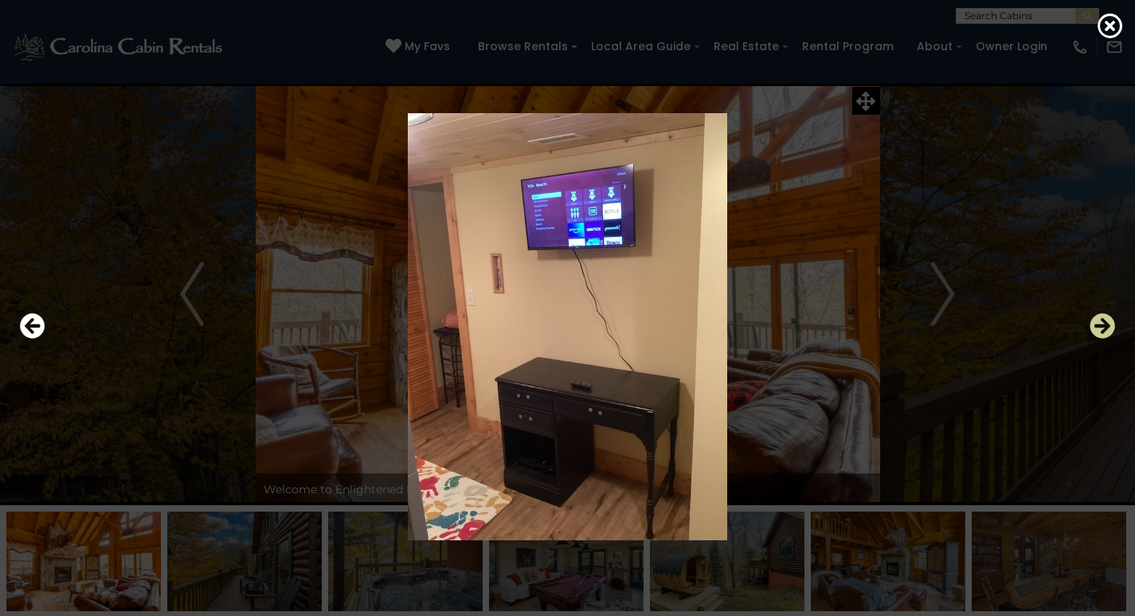
click at [1104, 324] on icon "Next" at bounding box center [1102, 325] width 25 height 25
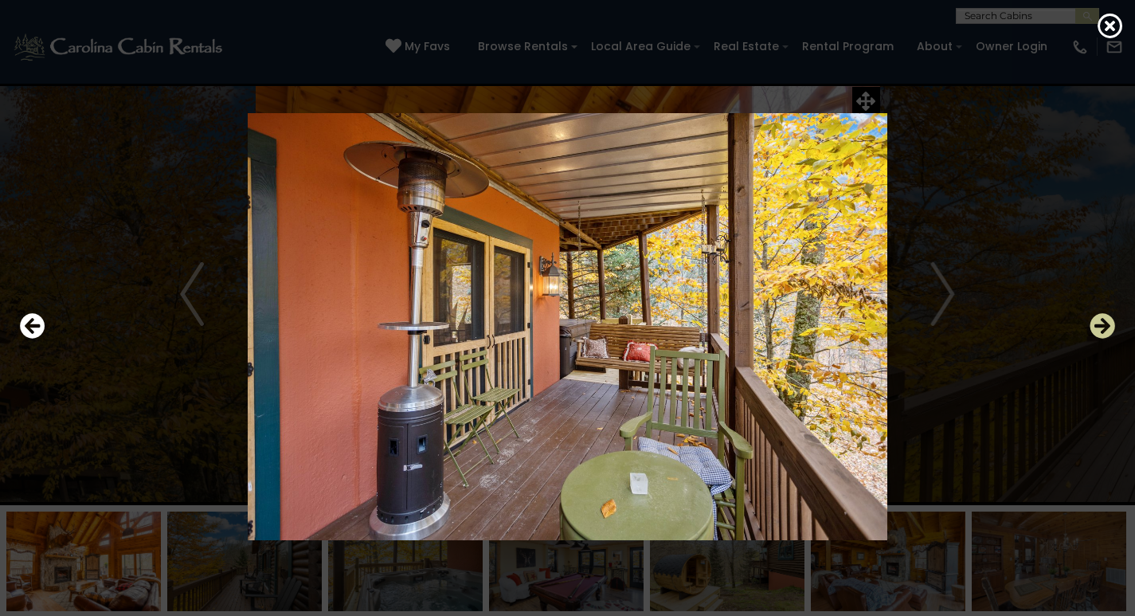
click at [1104, 324] on icon "Next" at bounding box center [1102, 325] width 25 height 25
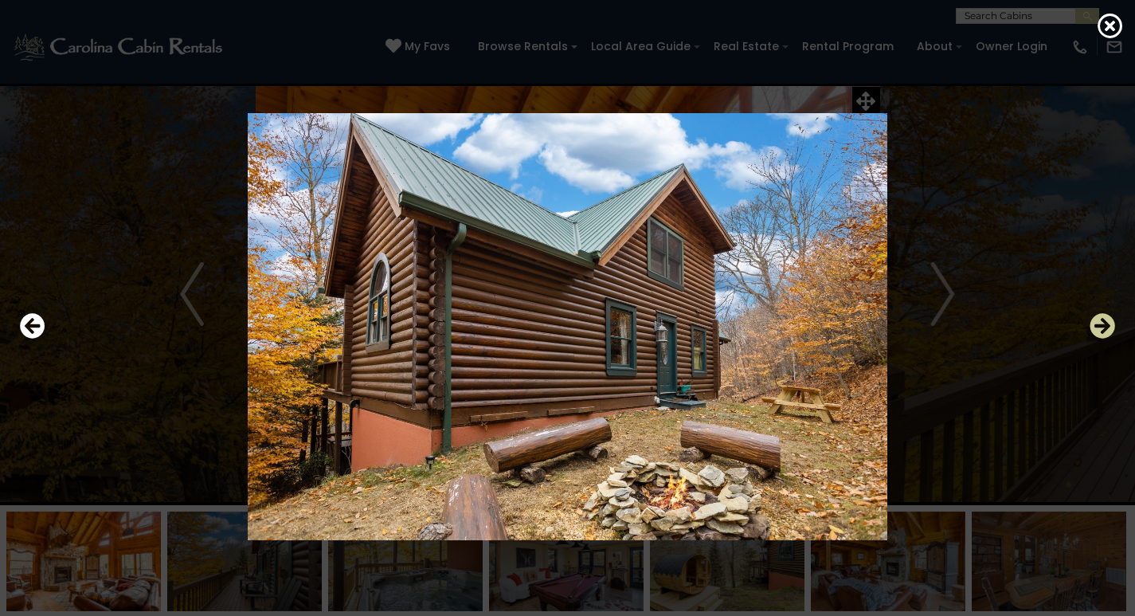
click at [1104, 324] on icon "Next" at bounding box center [1102, 325] width 25 height 25
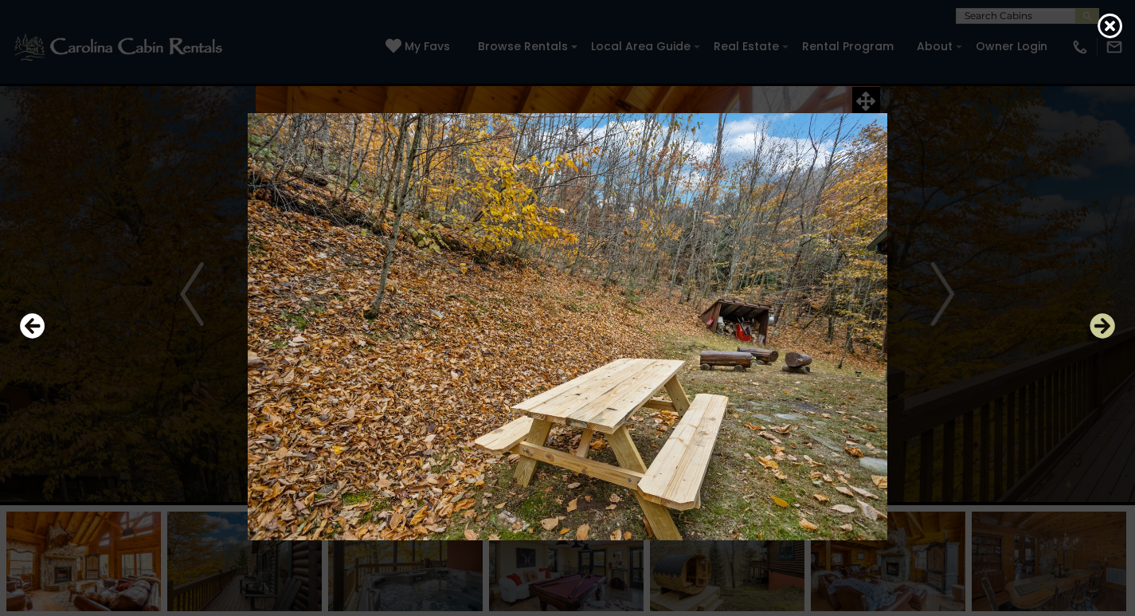
click at [1104, 324] on icon "Next" at bounding box center [1102, 325] width 25 height 25
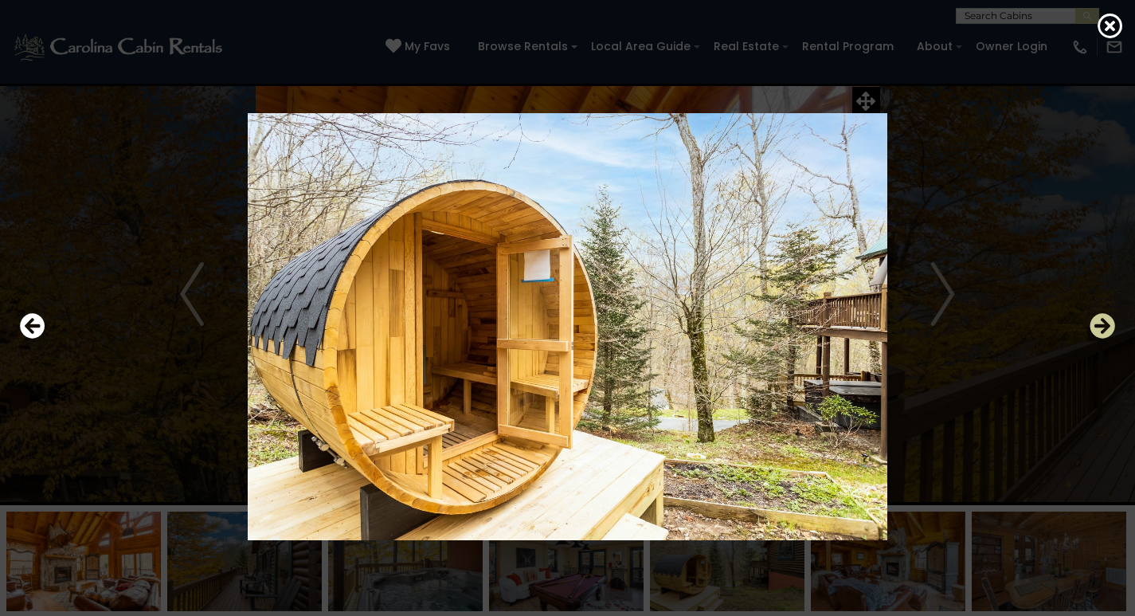
click at [1104, 324] on icon "Next" at bounding box center [1102, 325] width 25 height 25
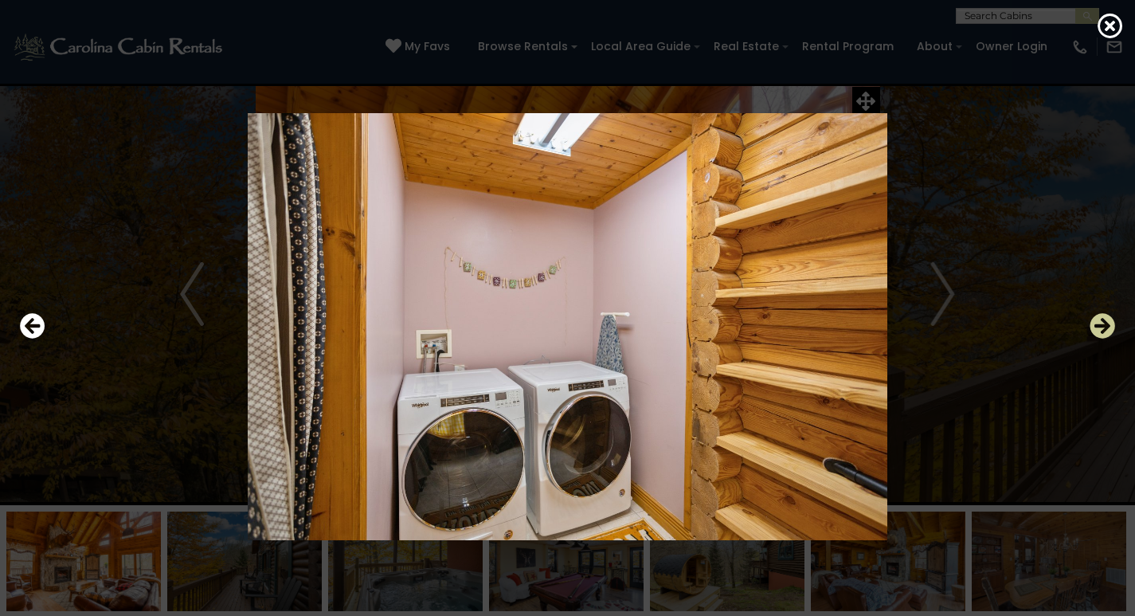
click at [1104, 324] on icon "Next" at bounding box center [1102, 325] width 25 height 25
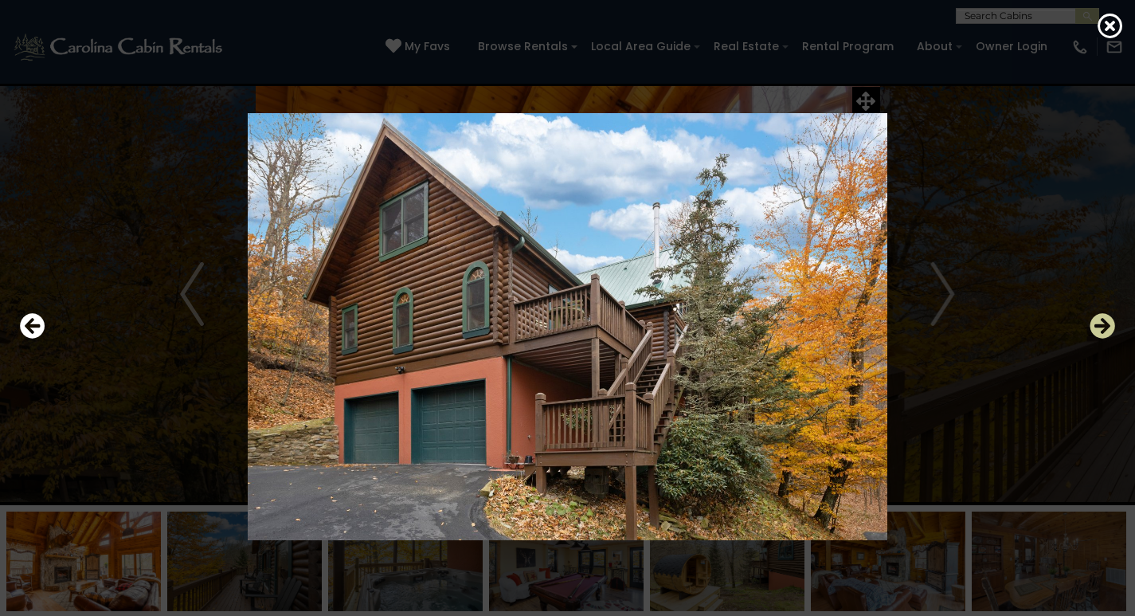
click at [1104, 324] on icon "Next" at bounding box center [1102, 325] width 25 height 25
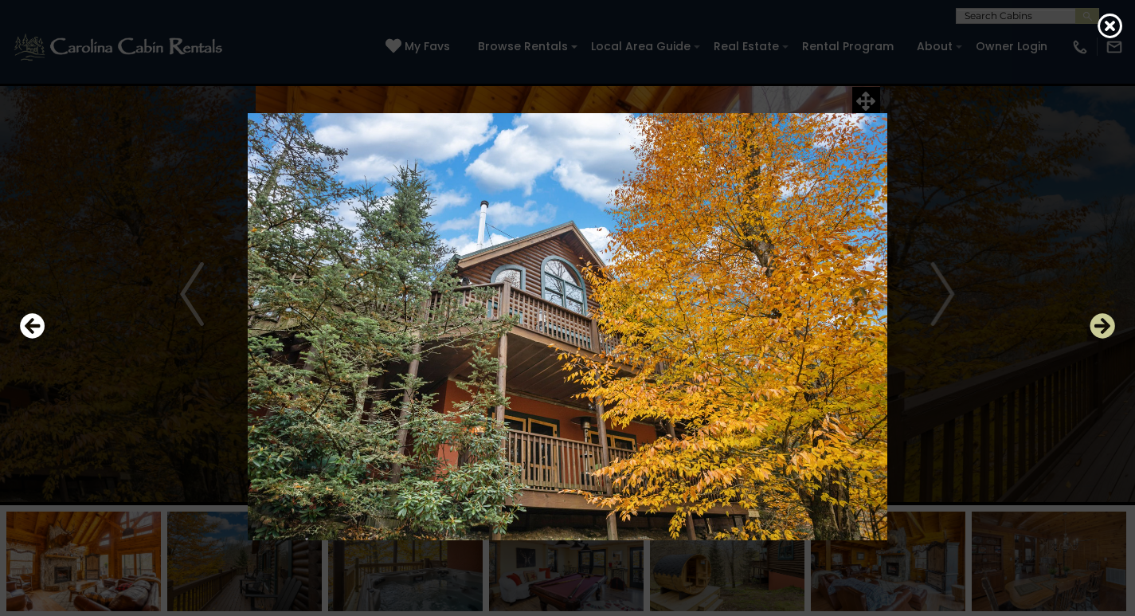
click at [1104, 324] on icon "Next" at bounding box center [1102, 325] width 25 height 25
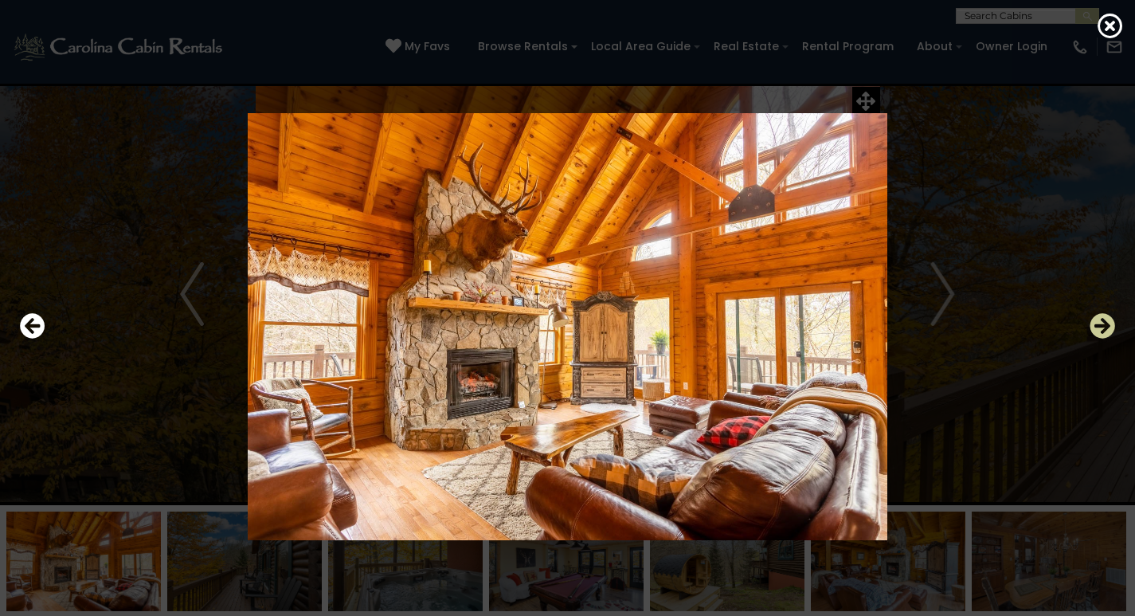
click at [1104, 324] on icon "Next" at bounding box center [1102, 325] width 25 height 25
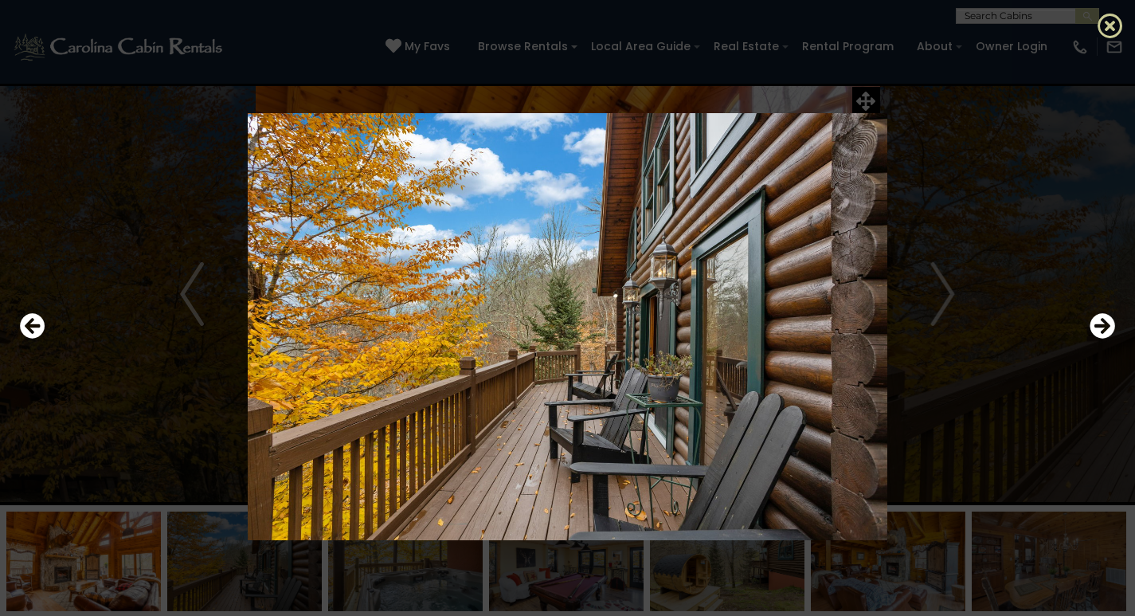
click at [1106, 18] on icon at bounding box center [1110, 25] width 25 height 25
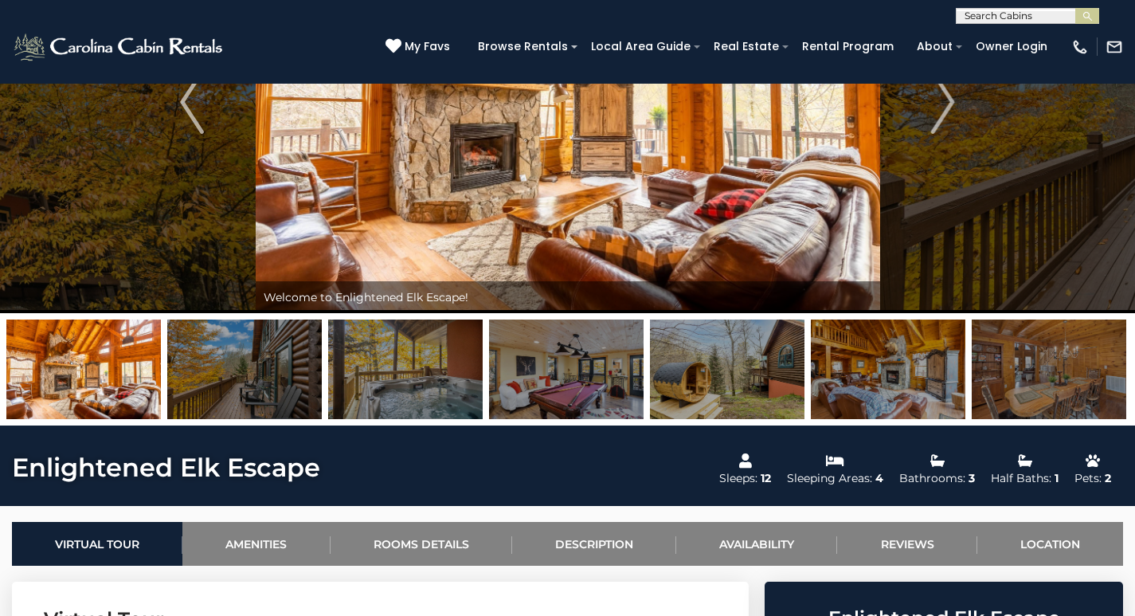
scroll to position [159, 0]
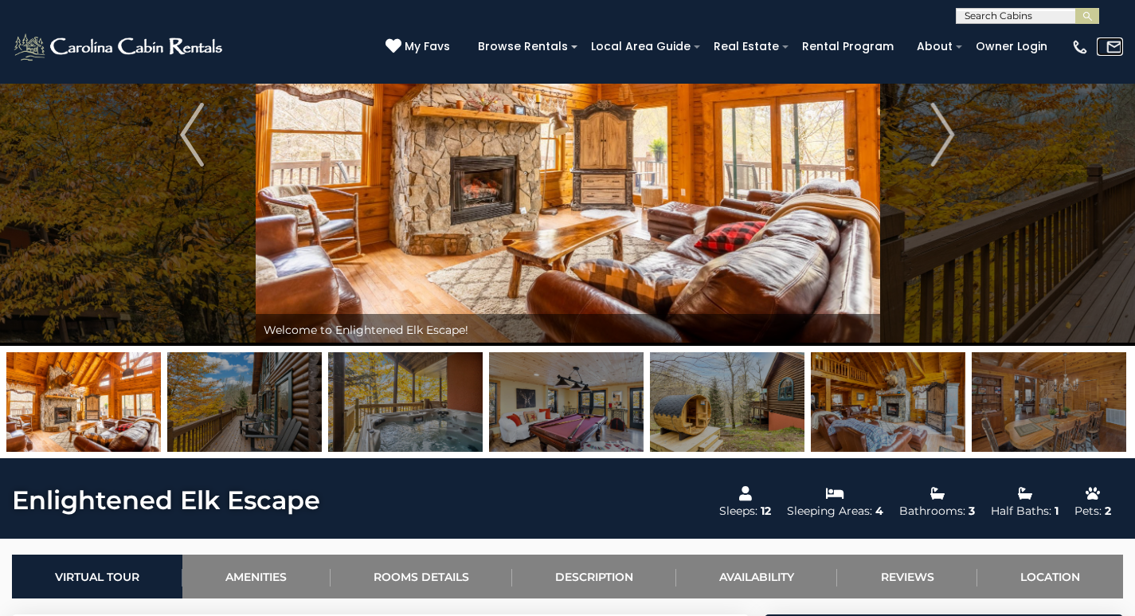
click at [1114, 49] on img at bounding box center [1115, 47] width 18 height 18
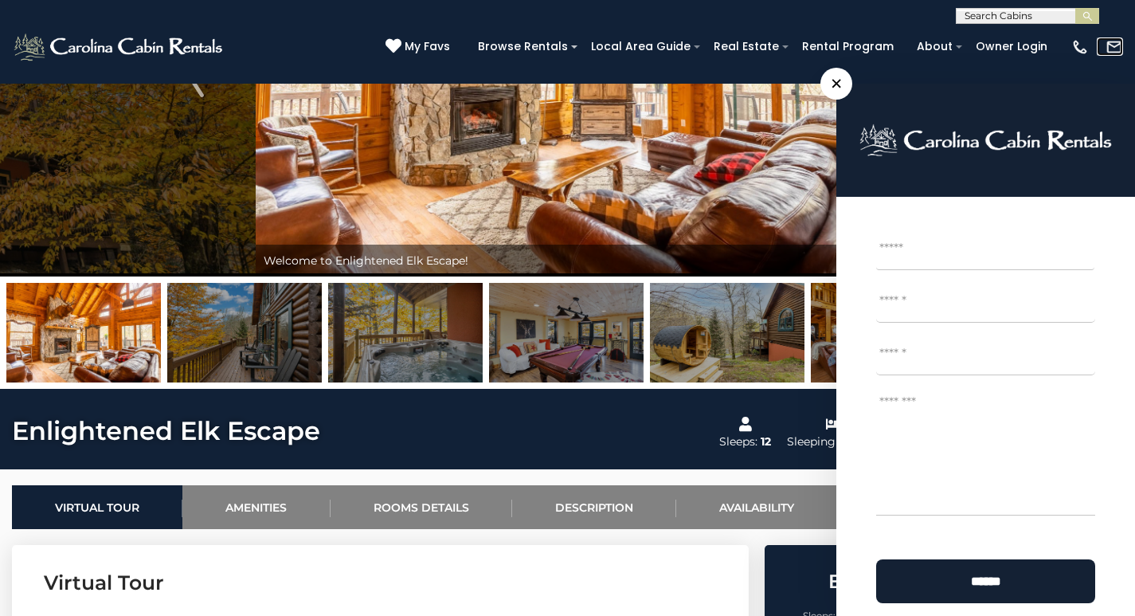
scroll to position [239, 0]
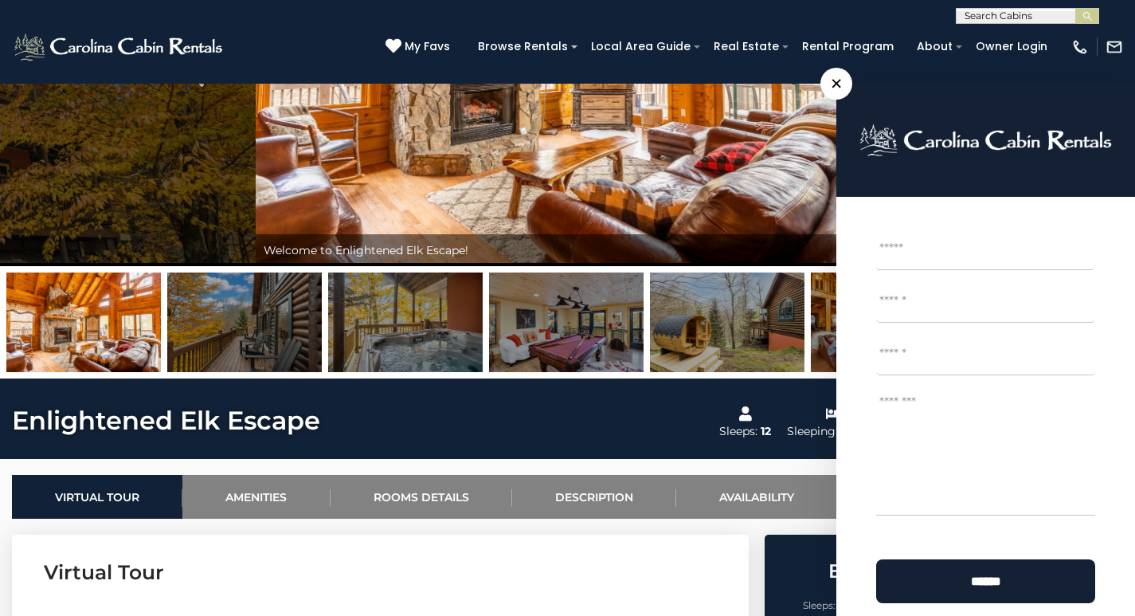
click at [840, 86] on span "×" at bounding box center [837, 84] width 32 height 32
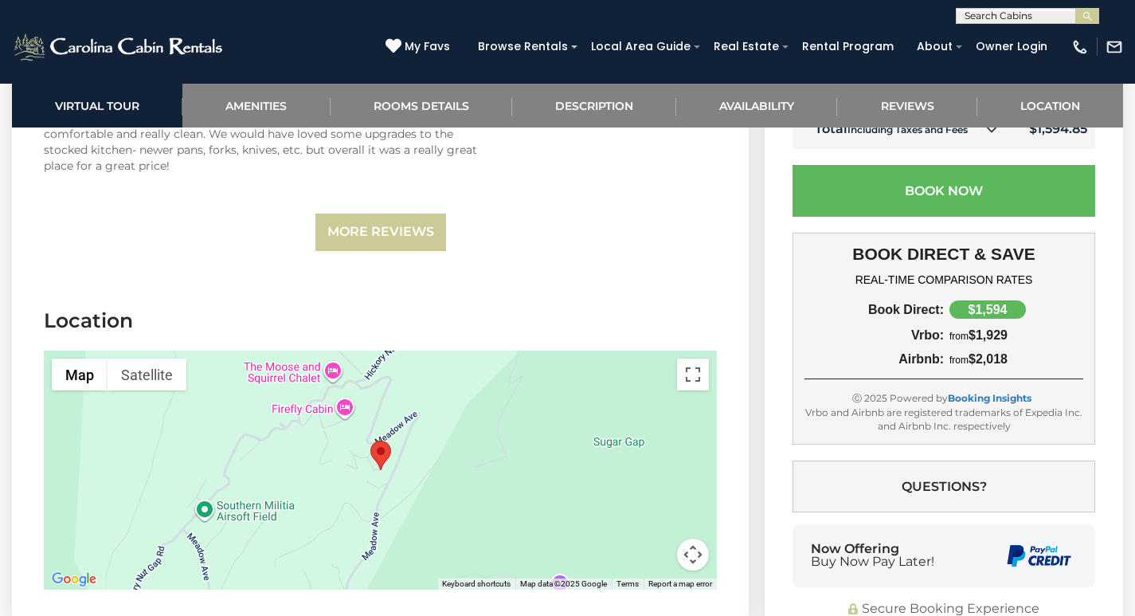
scroll to position [3516, 0]
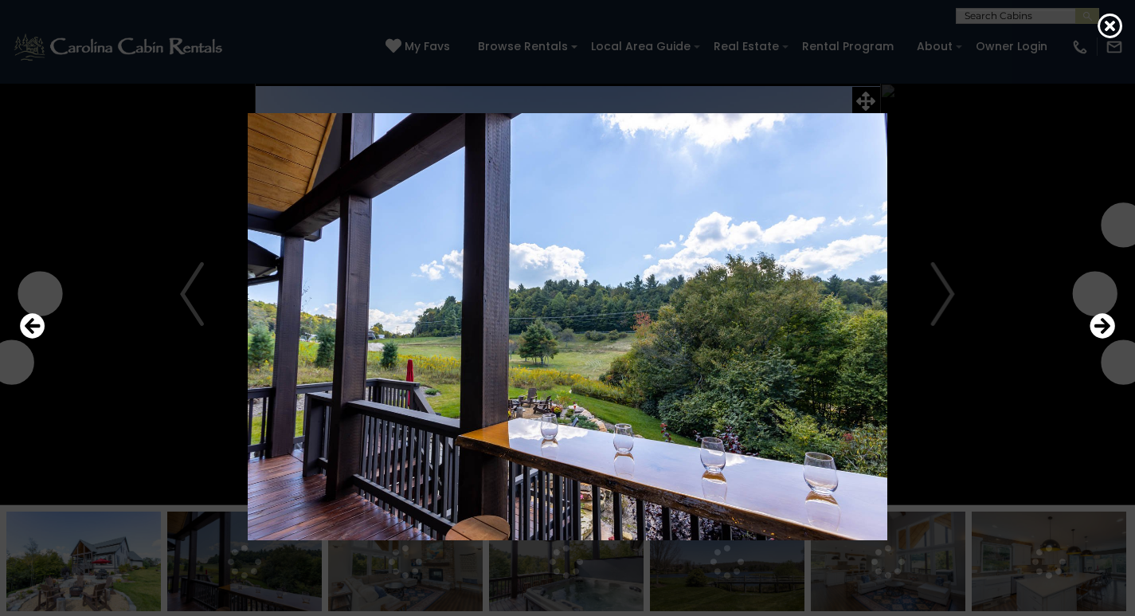
click at [1099, 329] on icon "Next" at bounding box center [1102, 325] width 25 height 25
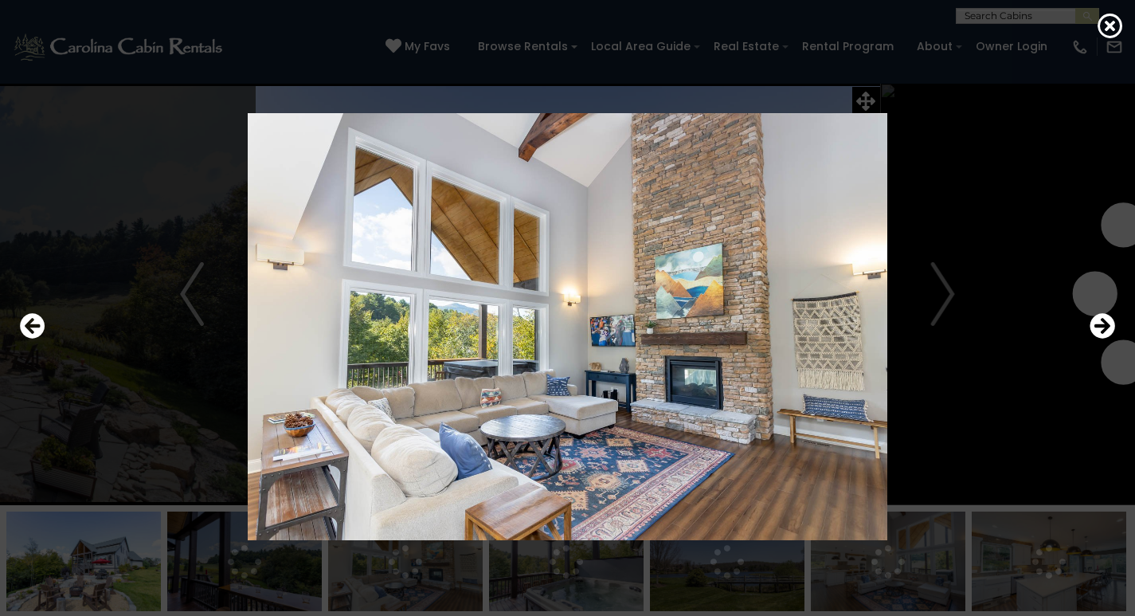
click at [1099, 329] on icon "Next" at bounding box center [1102, 325] width 25 height 25
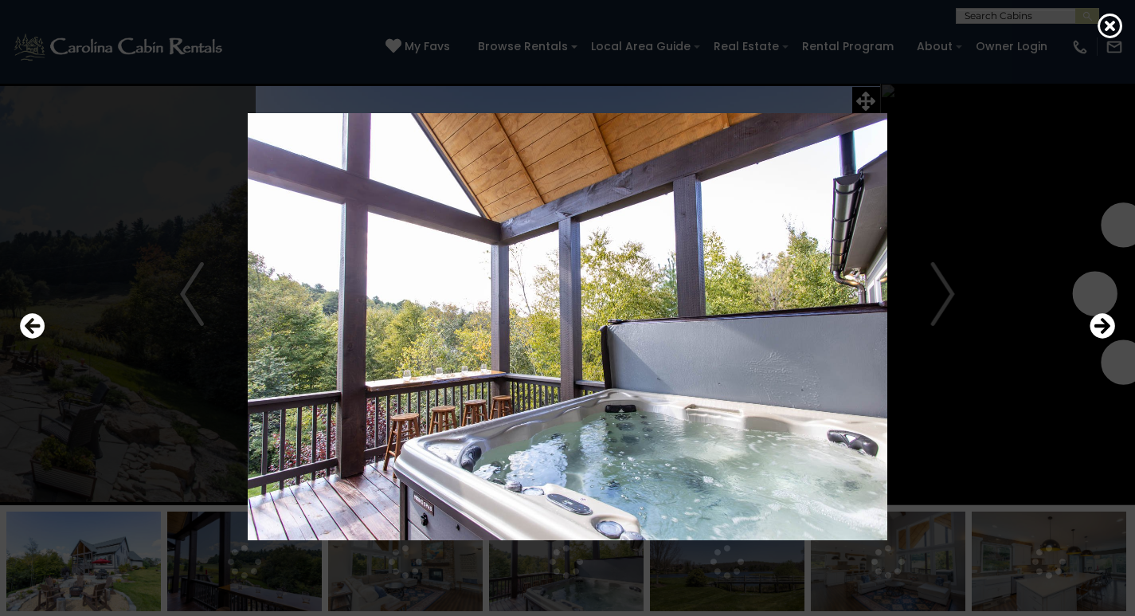
click at [1099, 329] on icon "Next" at bounding box center [1102, 325] width 25 height 25
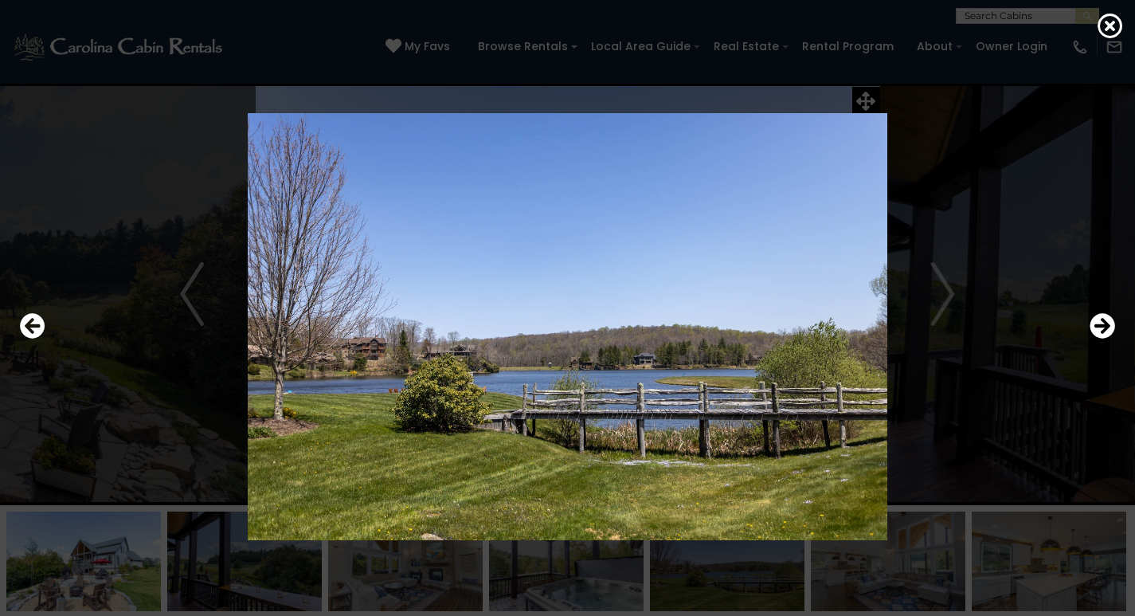
click at [1099, 329] on icon "Next" at bounding box center [1102, 325] width 25 height 25
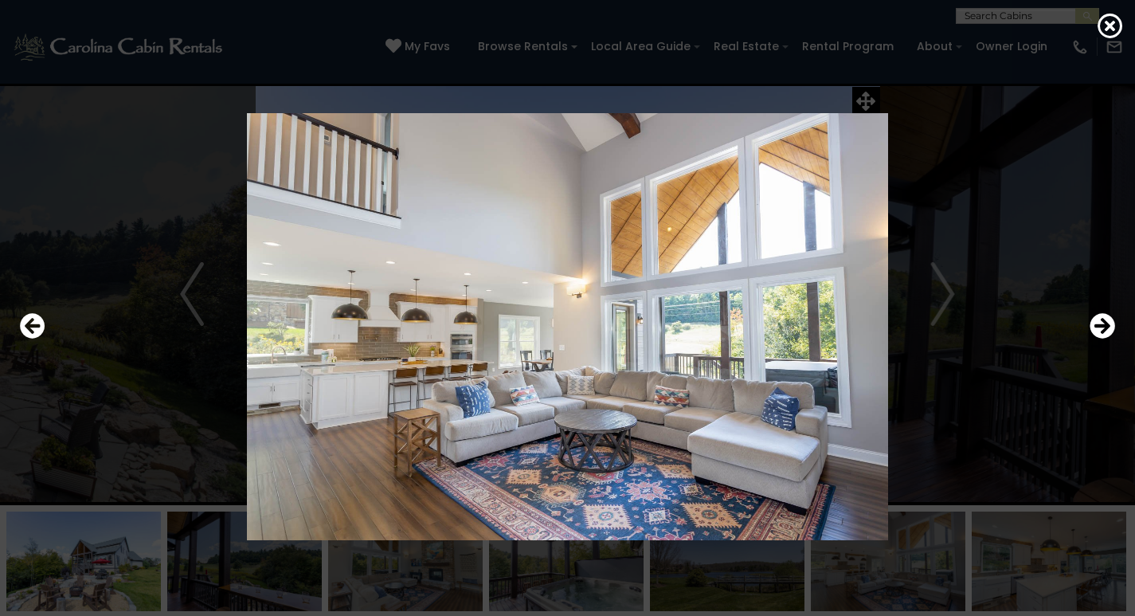
click at [1099, 329] on icon "Next" at bounding box center [1102, 325] width 25 height 25
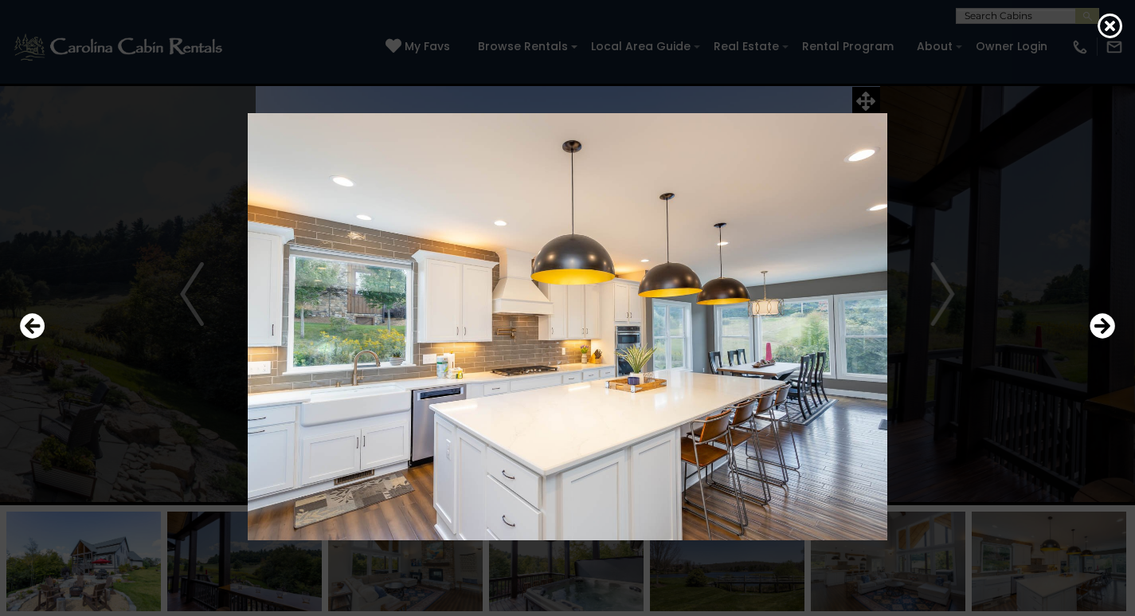
click at [1099, 329] on icon "Next" at bounding box center [1102, 325] width 25 height 25
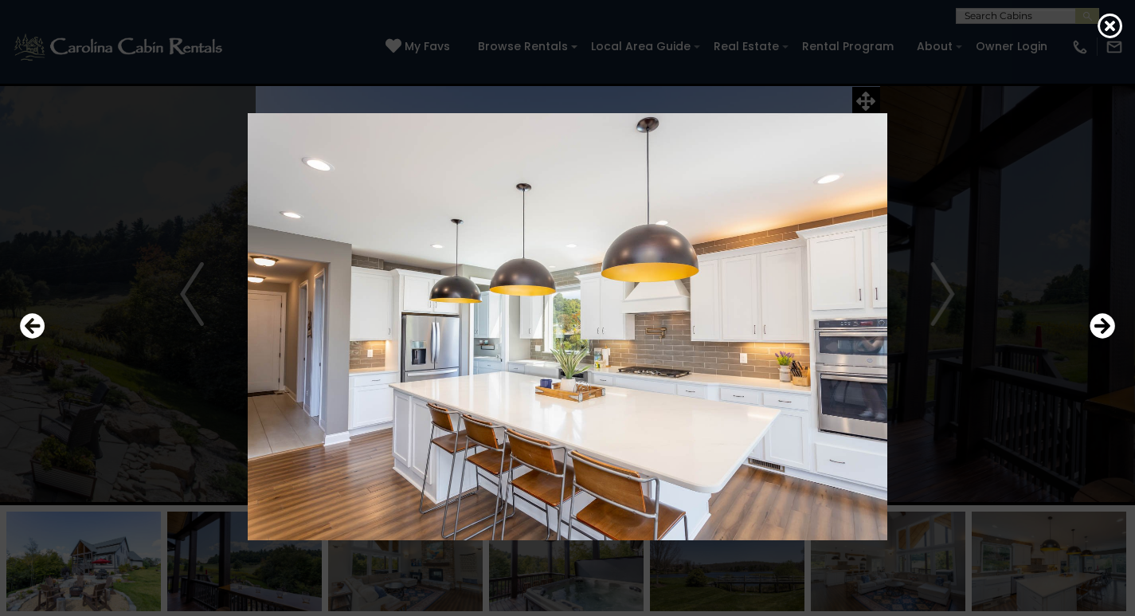
click at [1099, 329] on icon "Next" at bounding box center [1102, 325] width 25 height 25
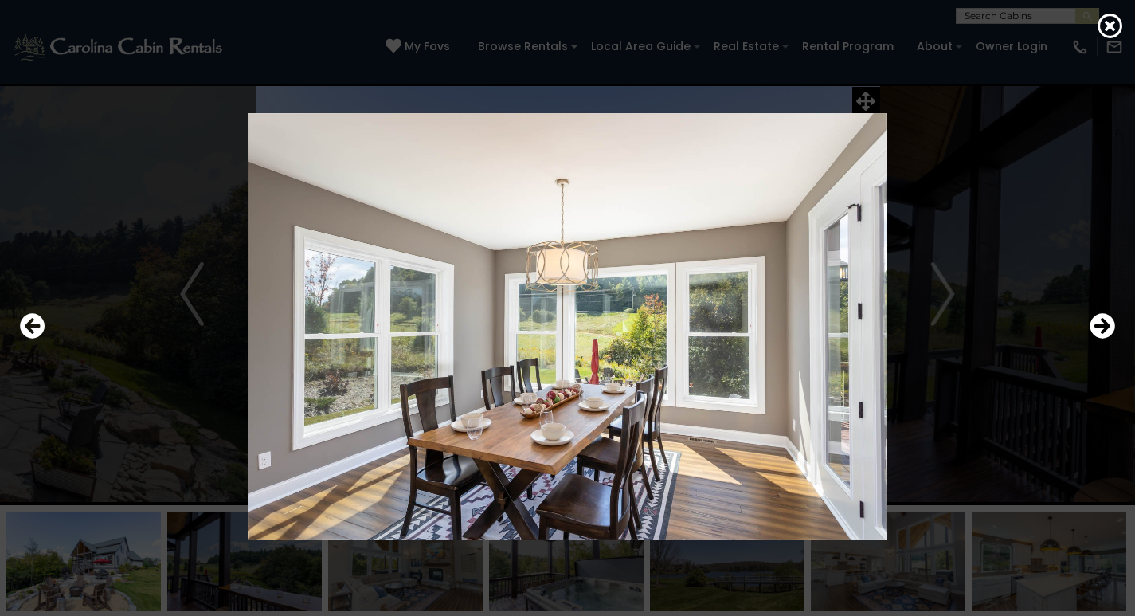
click at [1099, 329] on icon "Next" at bounding box center [1102, 325] width 25 height 25
